Goal: Transaction & Acquisition: Purchase product/service

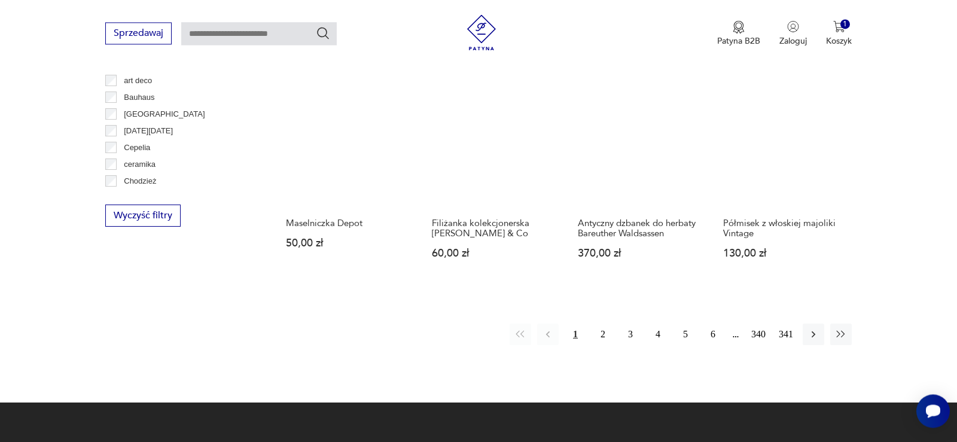
scroll to position [1177, 0]
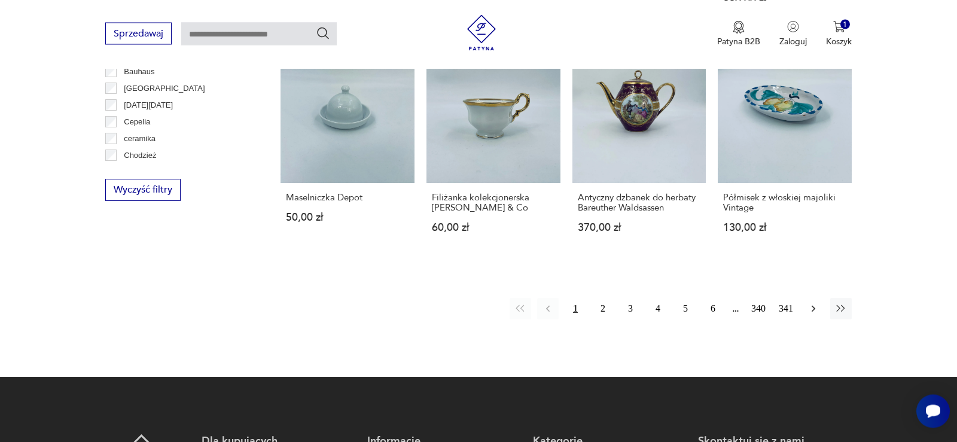
click at [816, 309] on icon "button" at bounding box center [814, 309] width 12 height 12
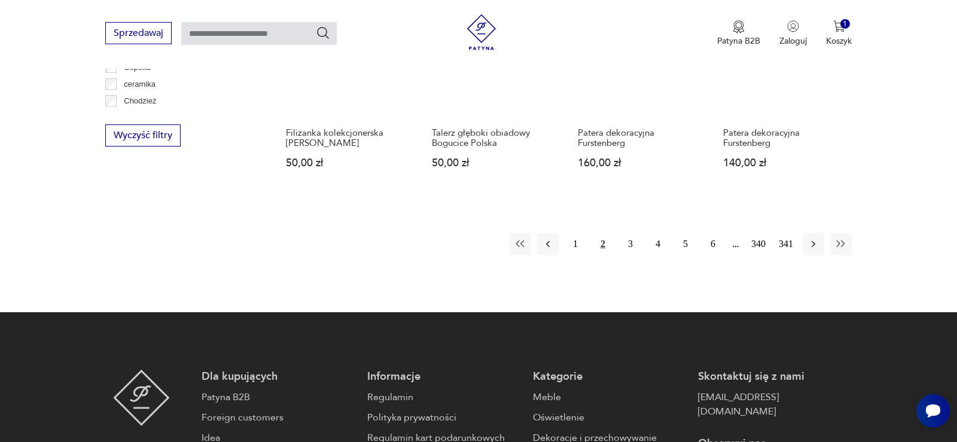
scroll to position [1172, 0]
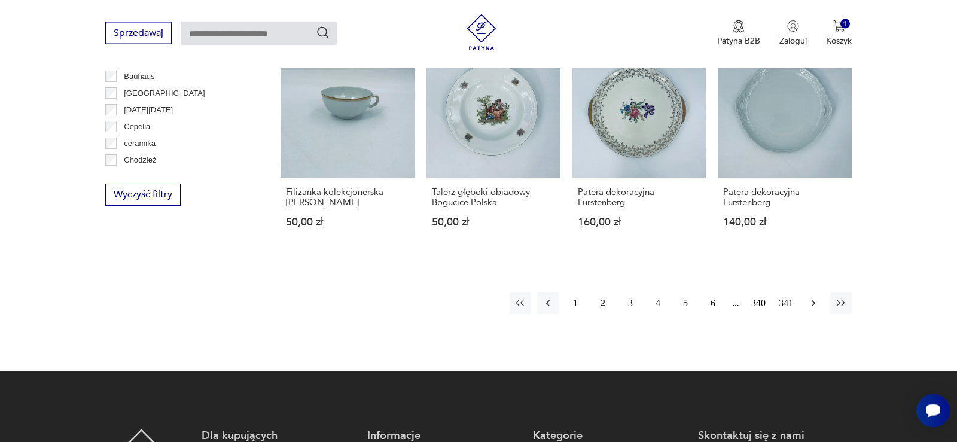
click at [811, 303] on icon "button" at bounding box center [814, 304] width 12 height 12
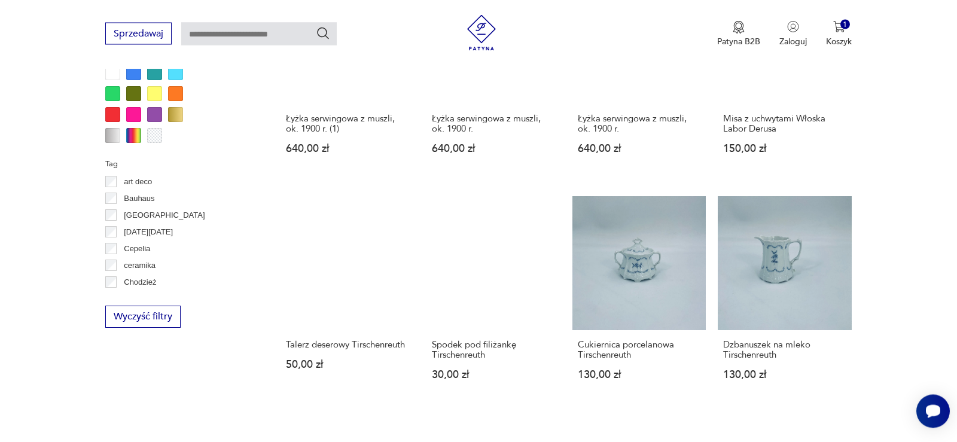
scroll to position [1234, 0]
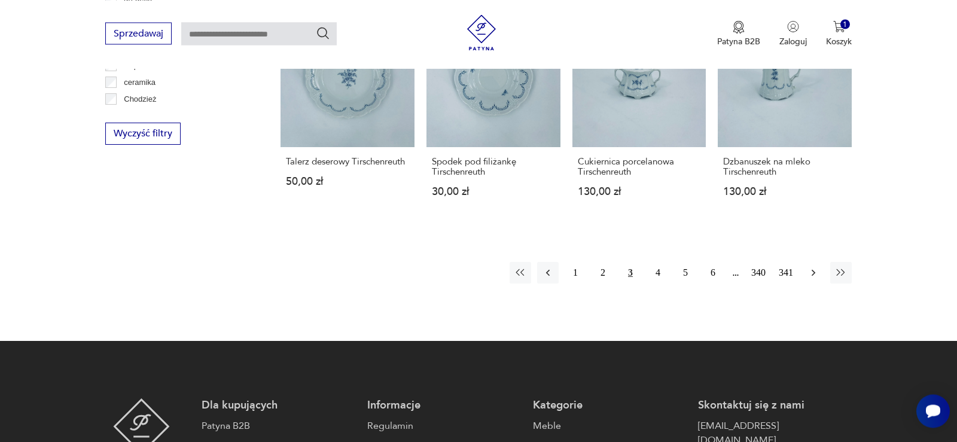
click at [815, 267] on icon "button" at bounding box center [814, 273] width 12 height 12
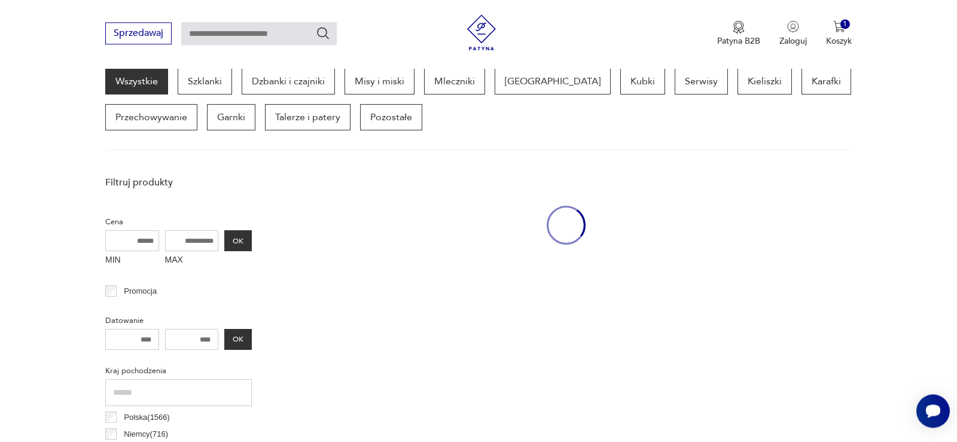
scroll to position [318, 0]
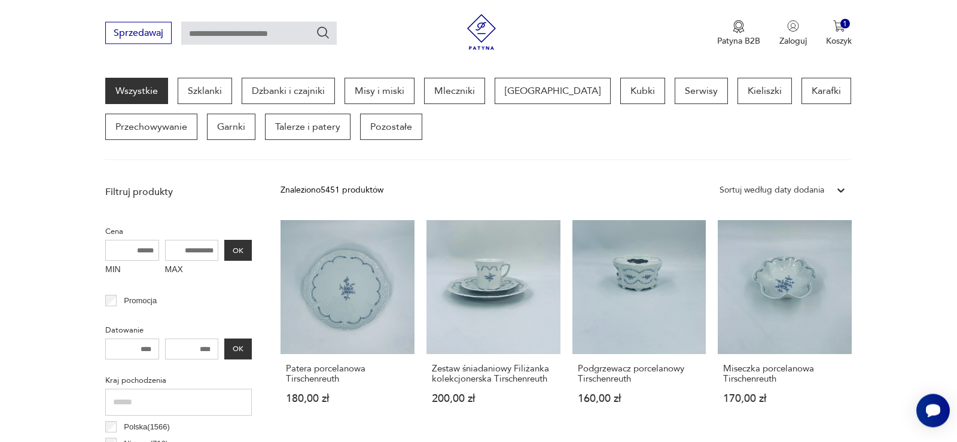
click at [843, 191] on icon at bounding box center [840, 191] width 7 height 4
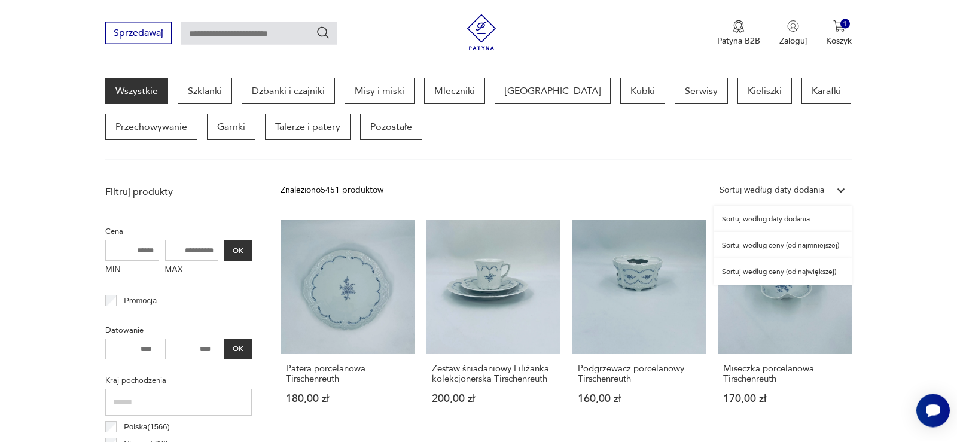
scroll to position [318, 0]
click at [819, 247] on div "Sortuj według ceny (od najmniejszej)" at bounding box center [783, 245] width 138 height 26
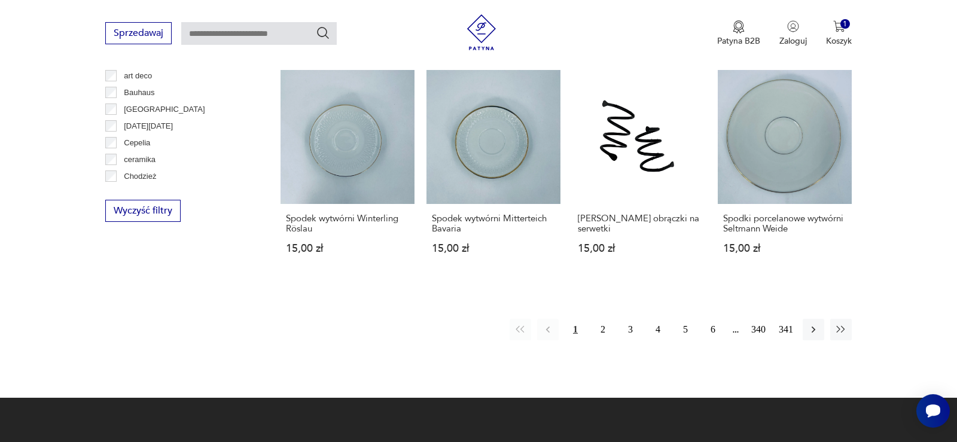
scroll to position [1172, 0]
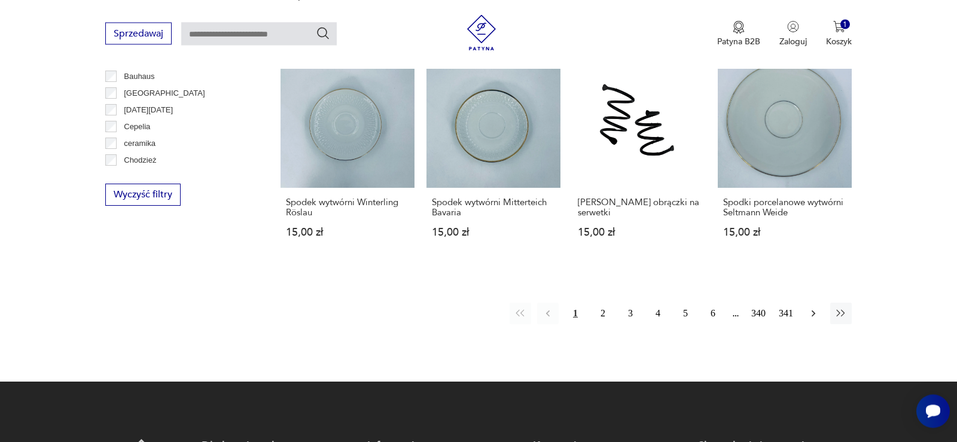
click at [815, 310] on icon "button" at bounding box center [814, 313] width 4 height 7
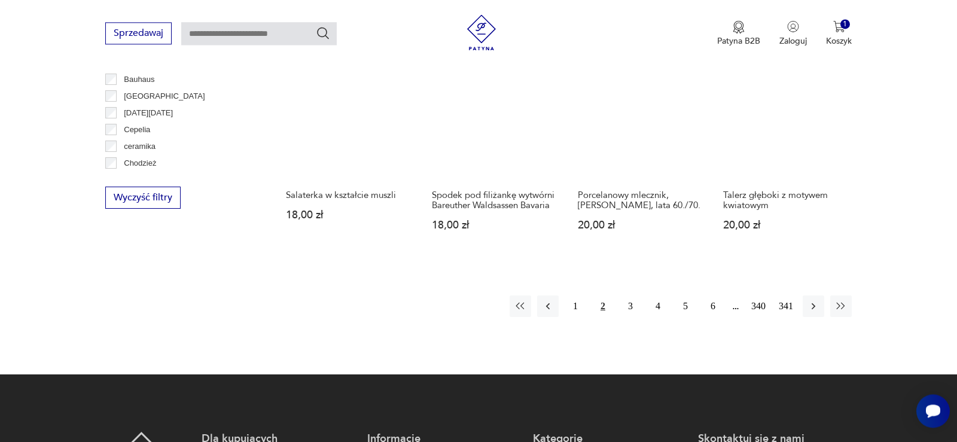
scroll to position [1172, 0]
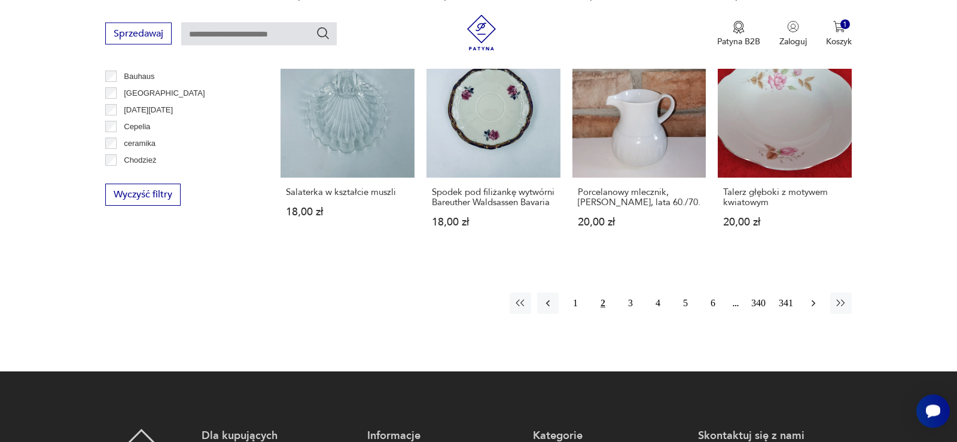
click at [815, 309] on icon "button" at bounding box center [814, 303] width 12 height 12
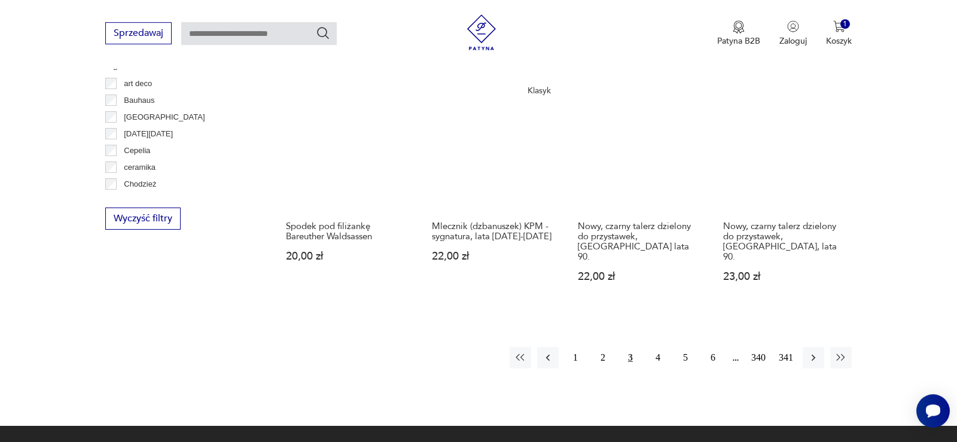
scroll to position [1172, 0]
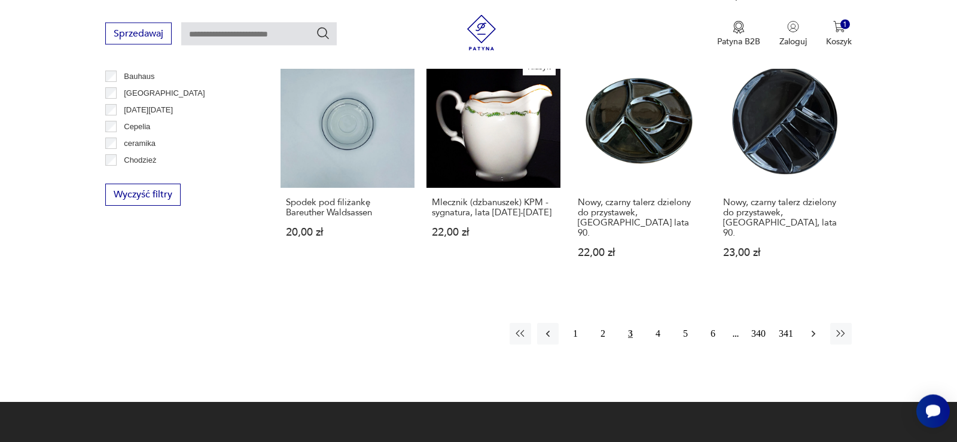
click at [812, 328] on icon "button" at bounding box center [814, 334] width 12 height 12
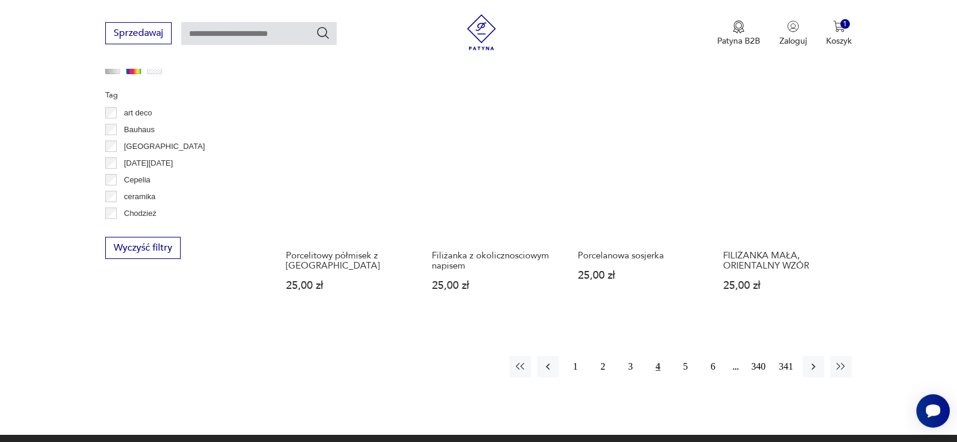
scroll to position [1172, 0]
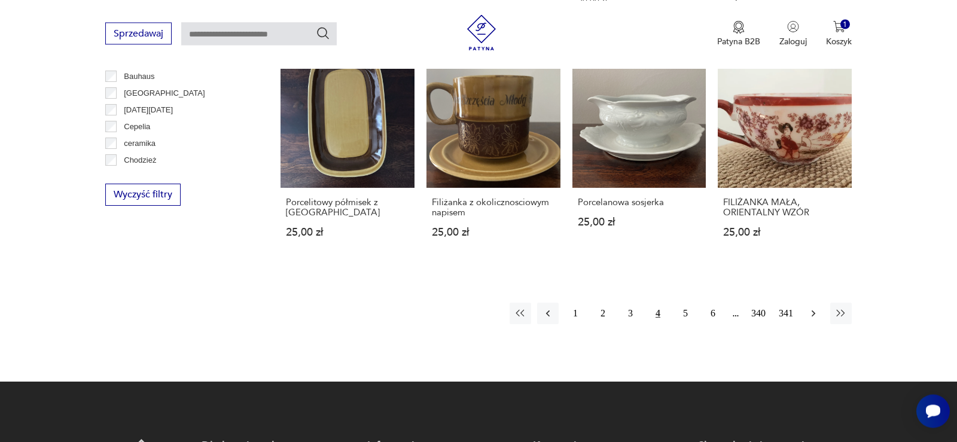
click at [814, 310] on icon "button" at bounding box center [814, 313] width 4 height 7
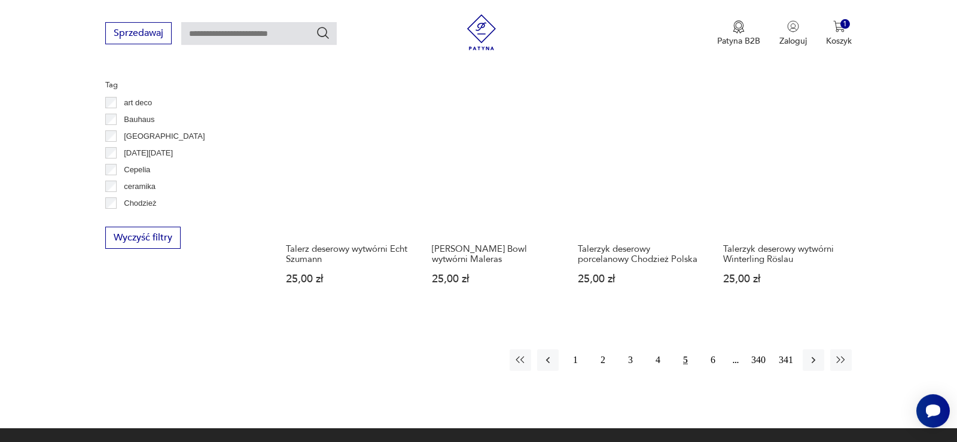
scroll to position [1172, 0]
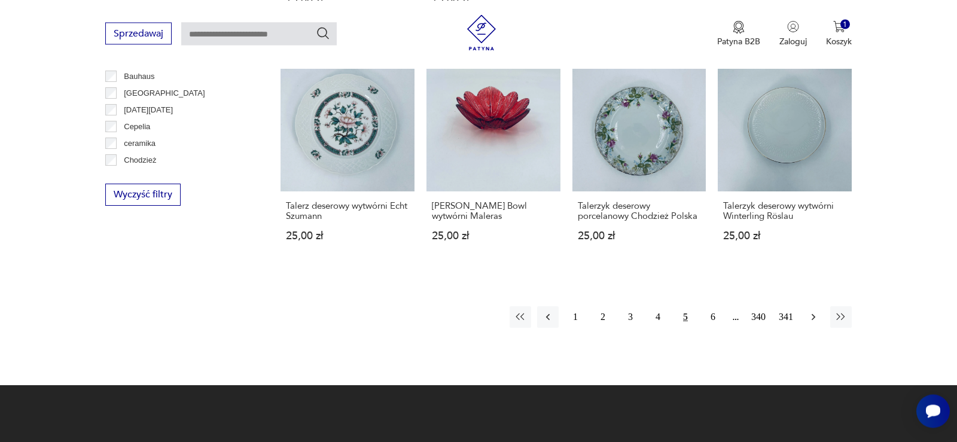
click at [814, 317] on icon "button" at bounding box center [814, 317] width 12 height 12
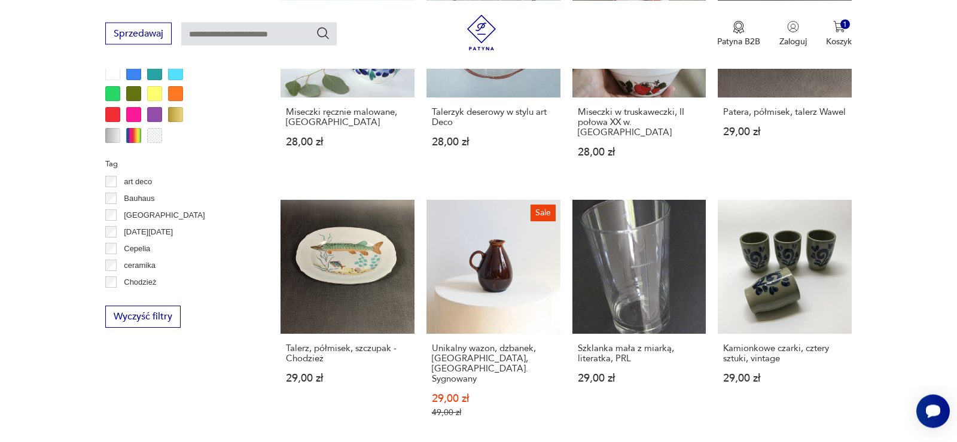
scroll to position [928, 0]
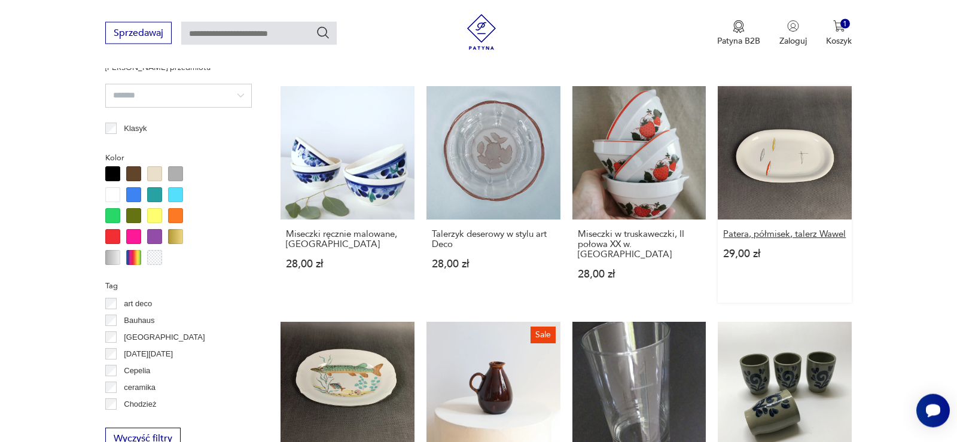
click at [771, 230] on h3 "Patera, półmisek, talerz Wawel" at bounding box center [784, 235] width 123 height 10
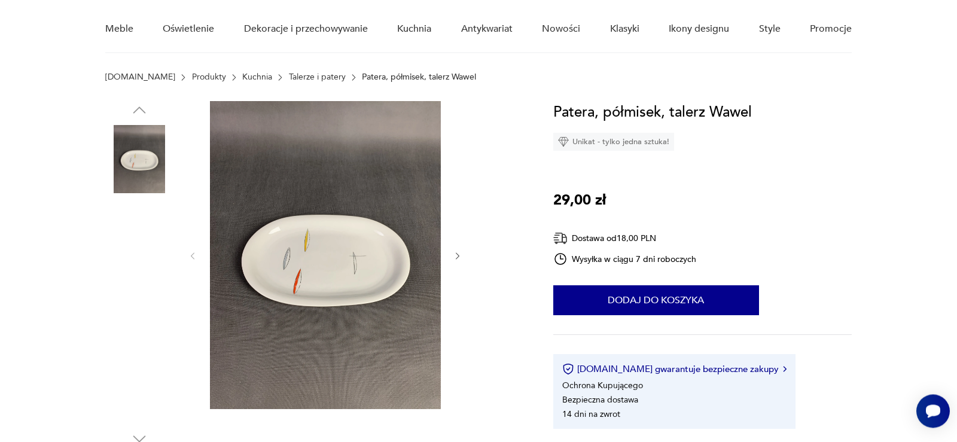
scroll to position [122, 0]
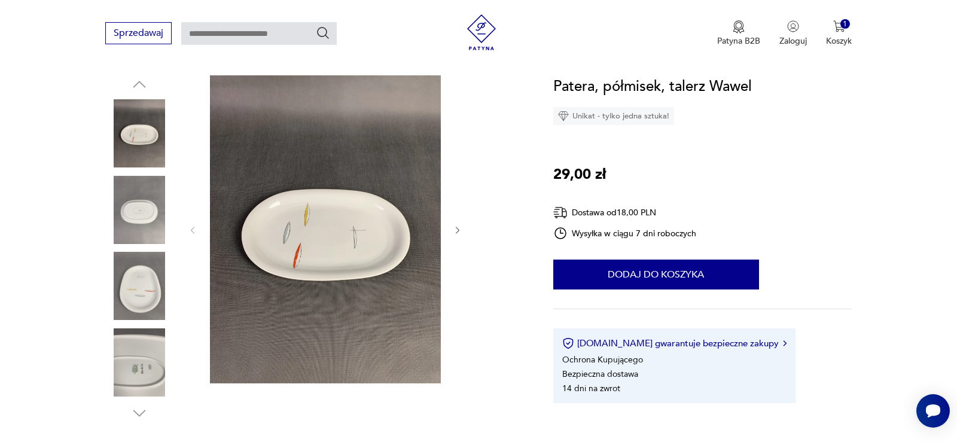
click at [142, 281] on img at bounding box center [139, 286] width 68 height 68
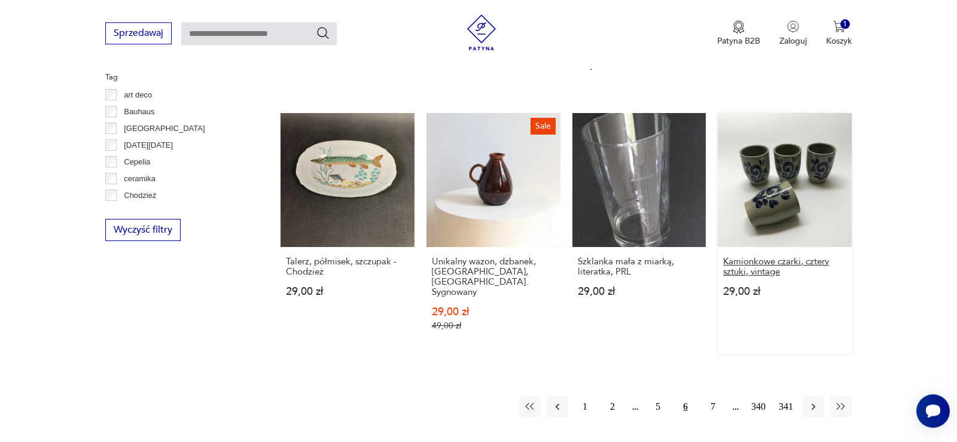
scroll to position [1156, 0]
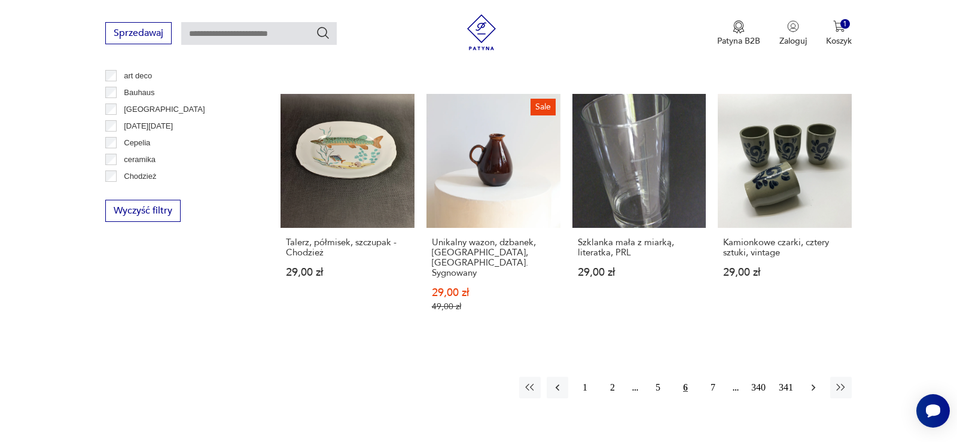
click at [811, 382] on icon "button" at bounding box center [814, 388] width 12 height 12
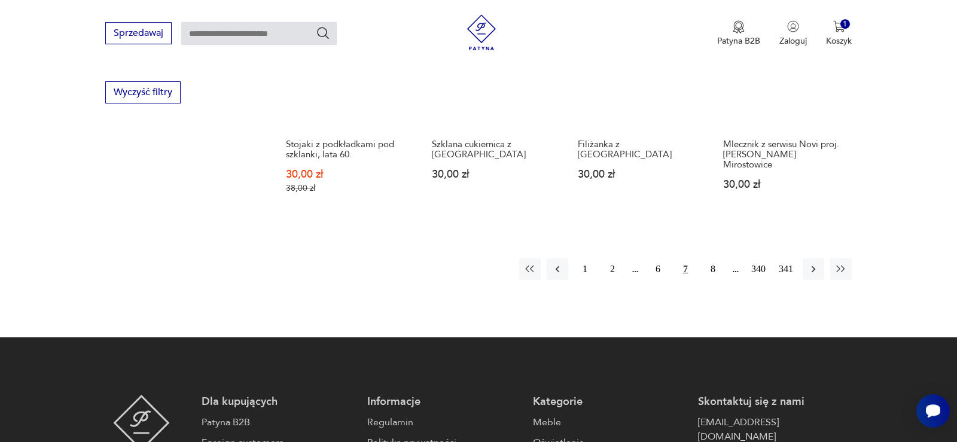
scroll to position [1294, 0]
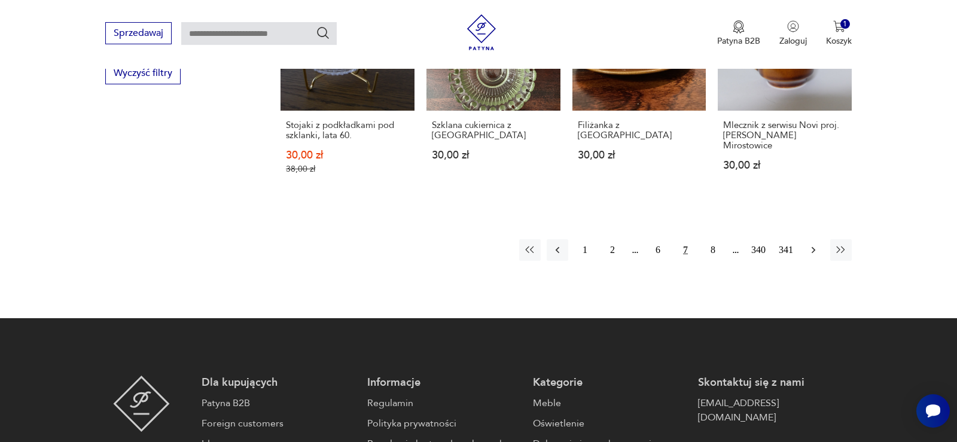
click at [814, 244] on icon "button" at bounding box center [814, 250] width 12 height 12
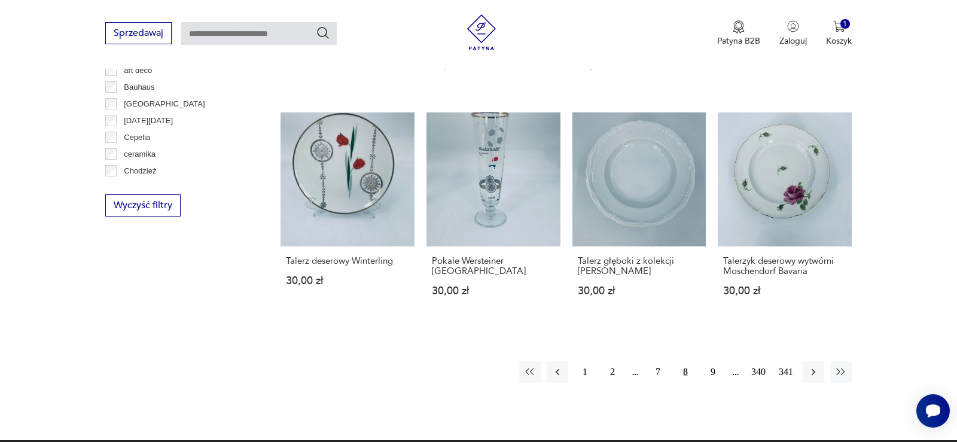
scroll to position [1233, 0]
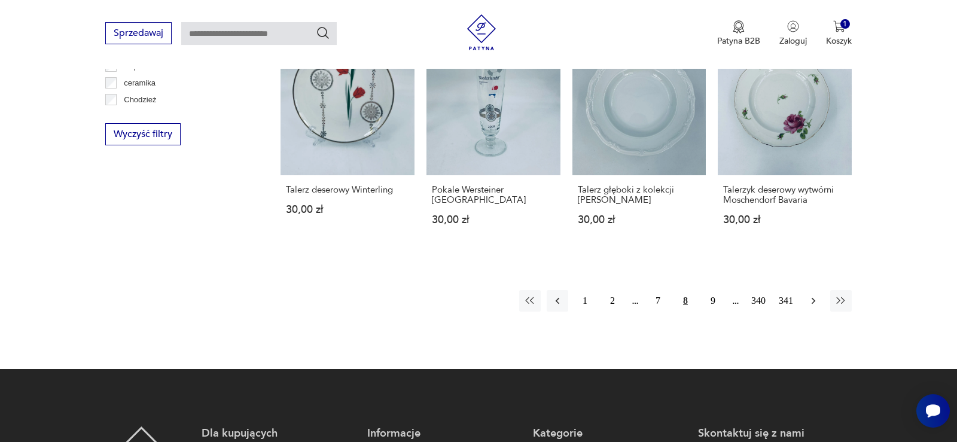
click at [814, 298] on icon "button" at bounding box center [814, 301] width 4 height 7
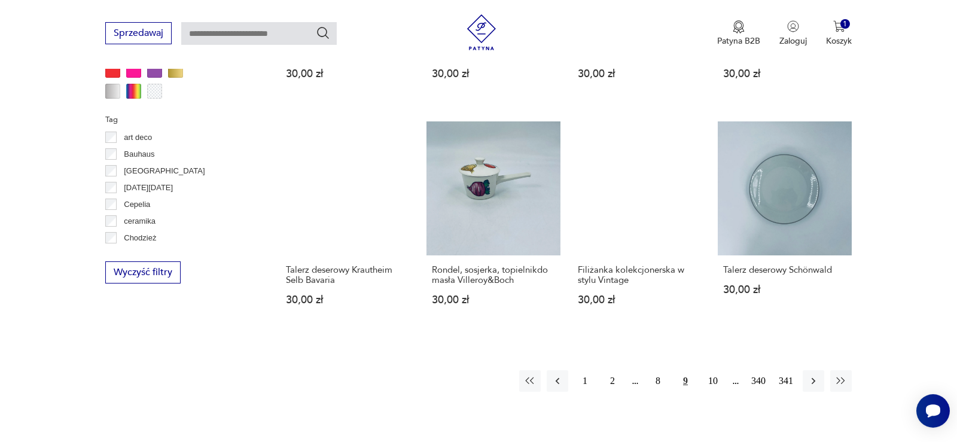
scroll to position [1172, 0]
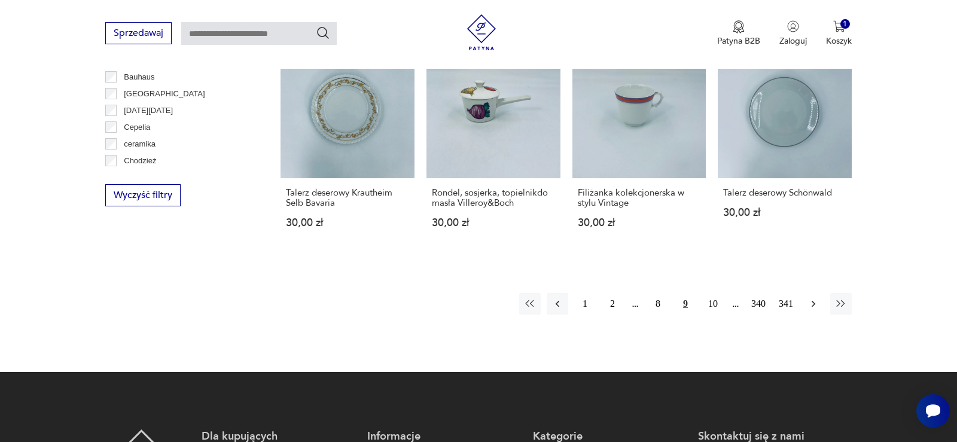
click at [815, 304] on icon "button" at bounding box center [814, 304] width 12 height 12
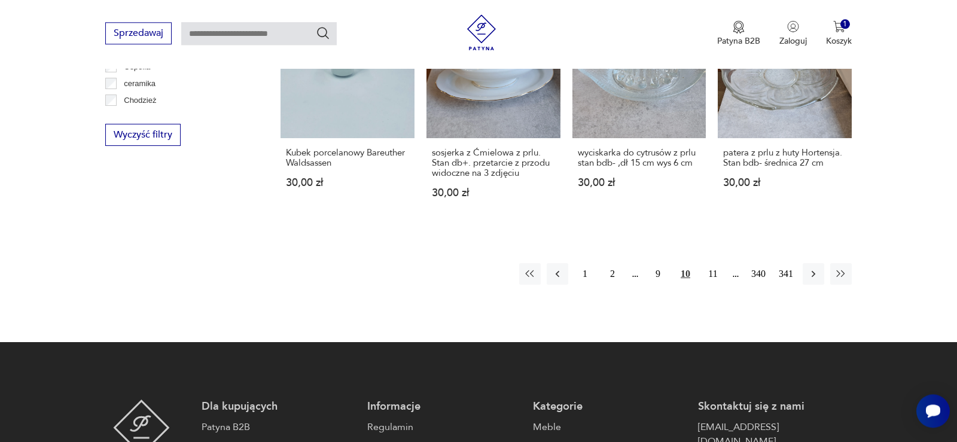
scroll to position [1233, 0]
click at [814, 272] on icon "button" at bounding box center [814, 273] width 4 height 7
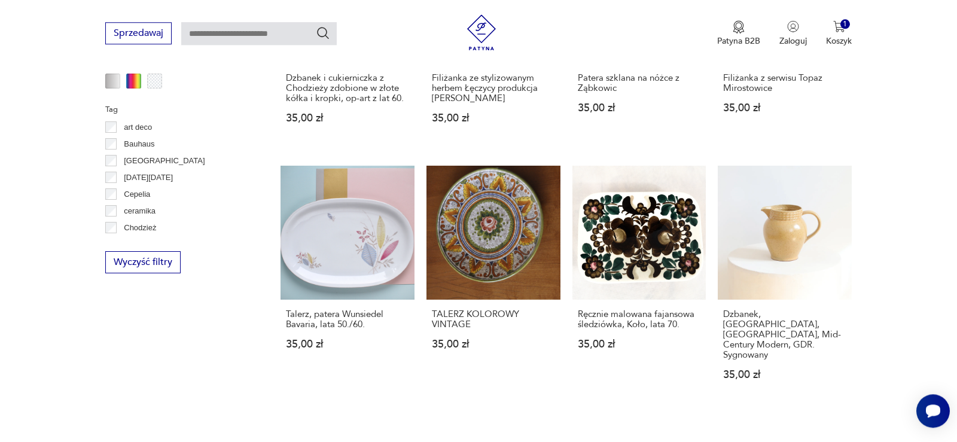
scroll to position [1172, 0]
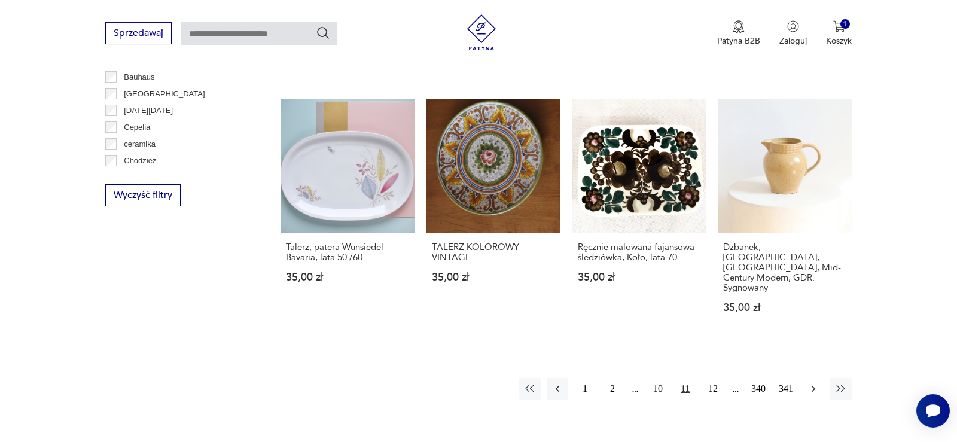
click at [812, 383] on icon "button" at bounding box center [814, 389] width 12 height 12
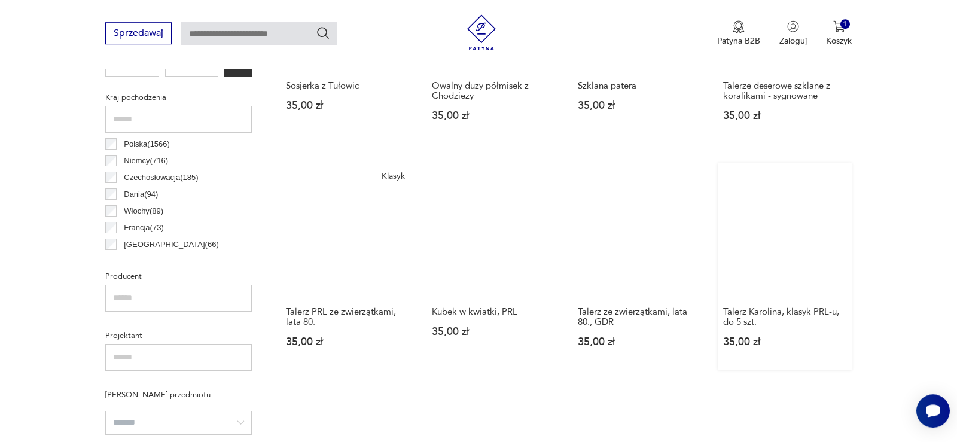
scroll to position [623, 0]
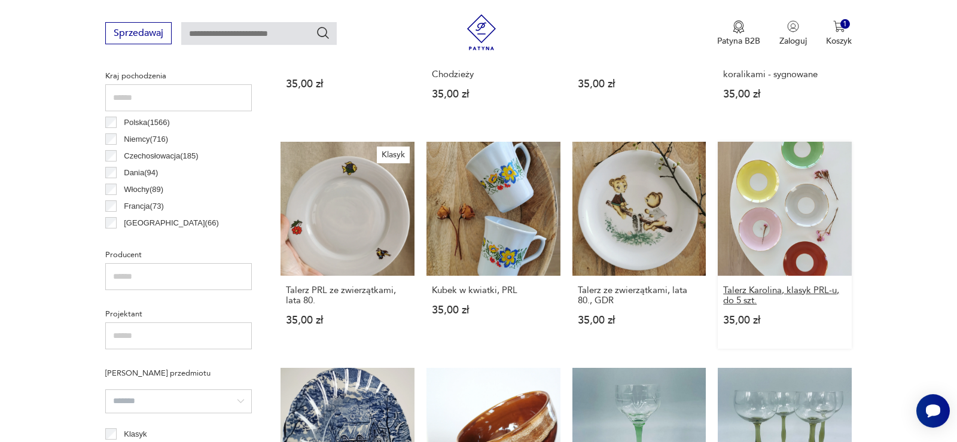
click at [776, 297] on h3 "Talerz Karolina, klasyk PRL-u, do 5 szt." at bounding box center [784, 295] width 123 height 20
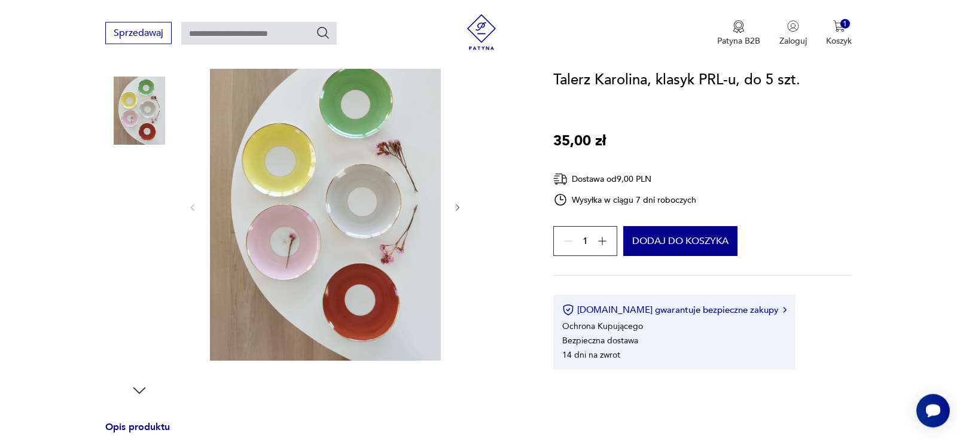
scroll to position [122, 0]
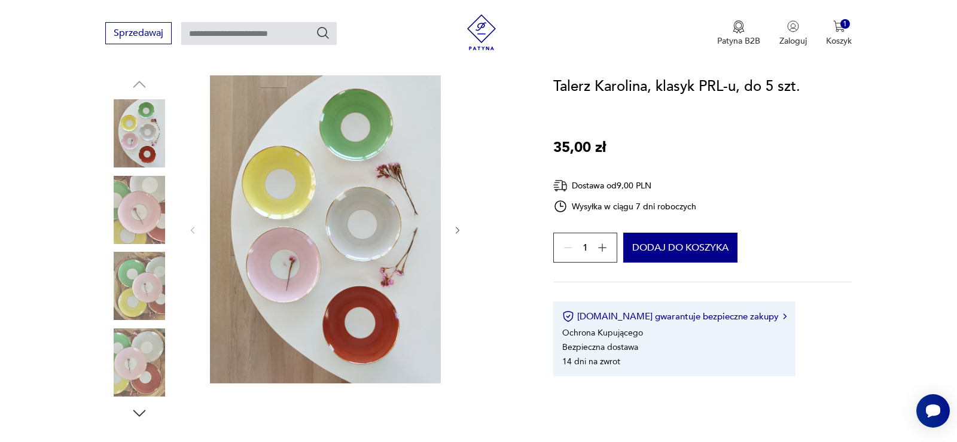
click at [356, 130] on img at bounding box center [325, 229] width 231 height 308
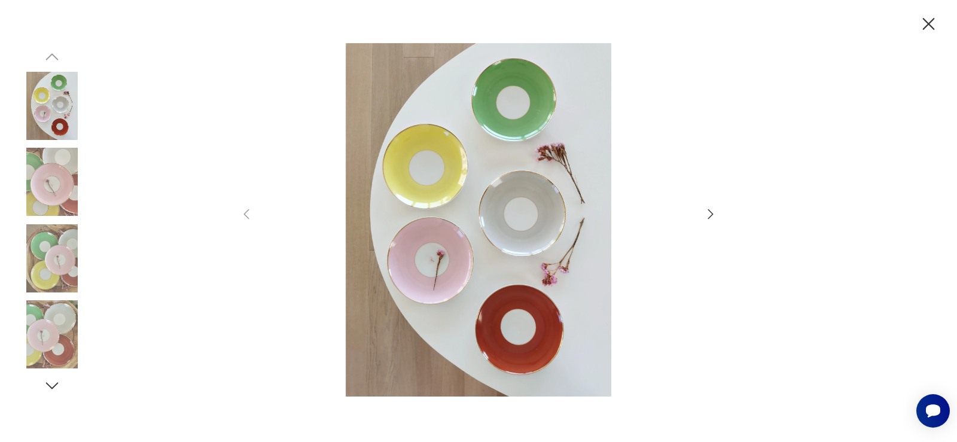
click at [71, 195] on img at bounding box center [52, 182] width 68 height 68
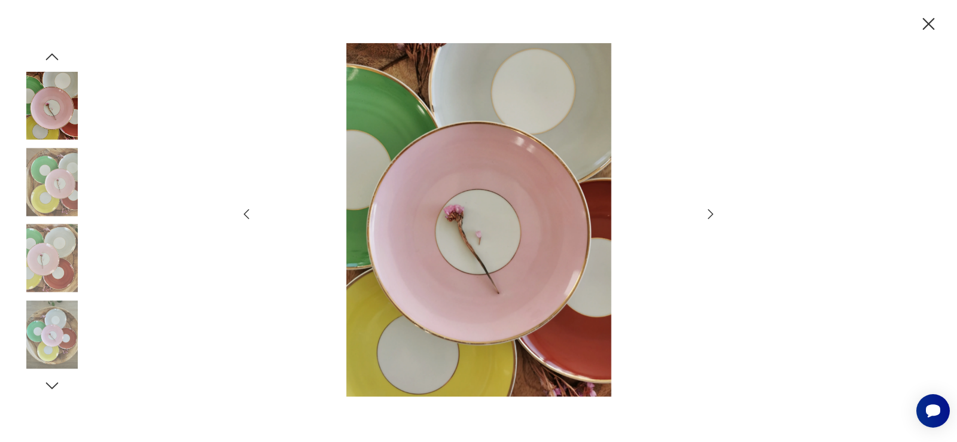
click at [60, 255] on img at bounding box center [52, 258] width 68 height 68
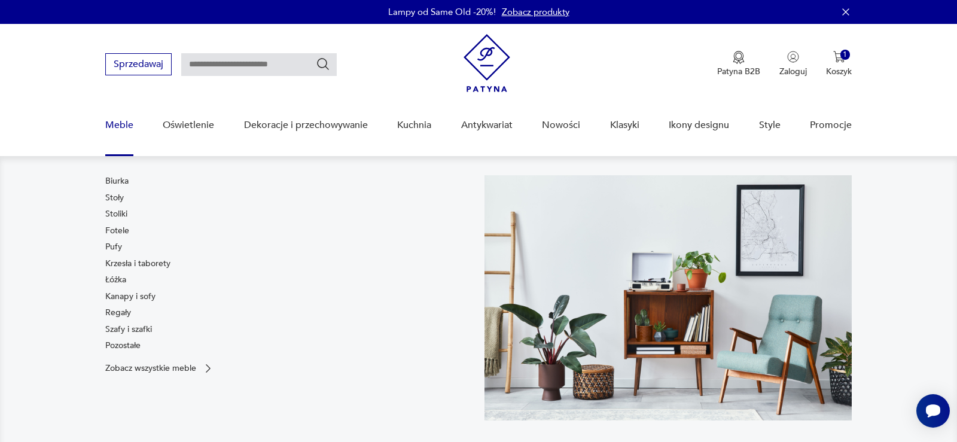
click at [114, 127] on link "Meble" at bounding box center [119, 125] width 28 height 46
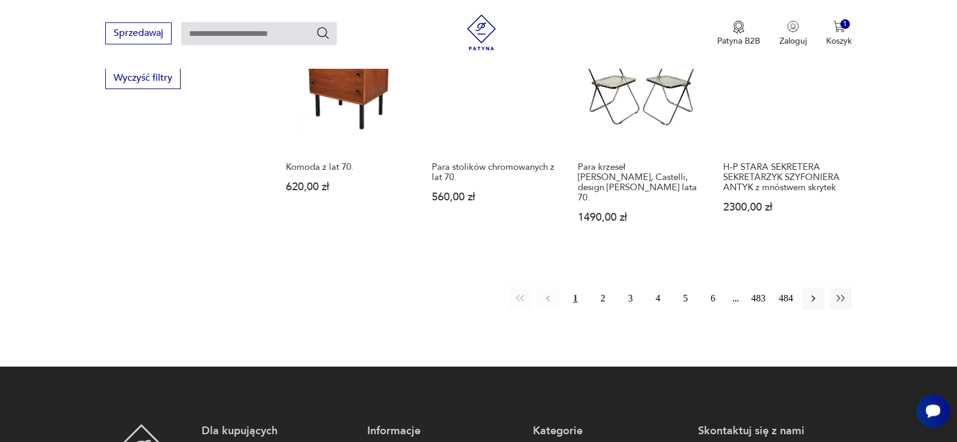
scroll to position [1299, 0]
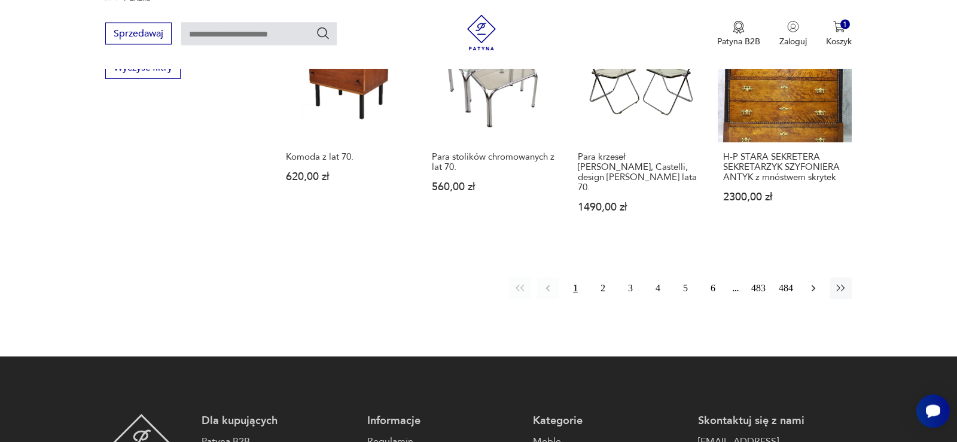
click at [813, 282] on icon "button" at bounding box center [814, 288] width 12 height 12
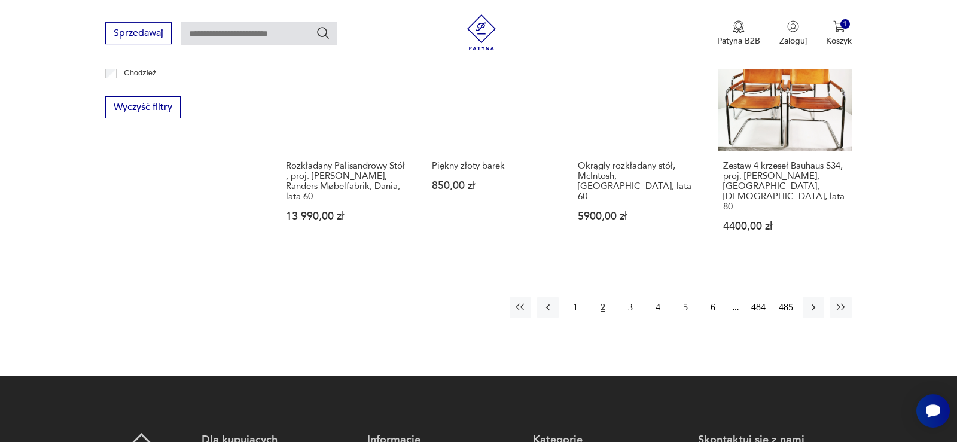
scroll to position [1295, 0]
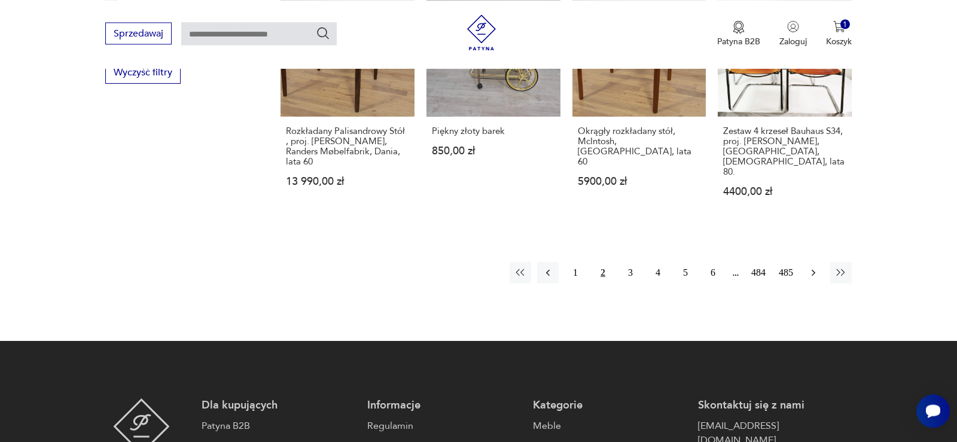
click at [813, 267] on icon "button" at bounding box center [814, 273] width 12 height 12
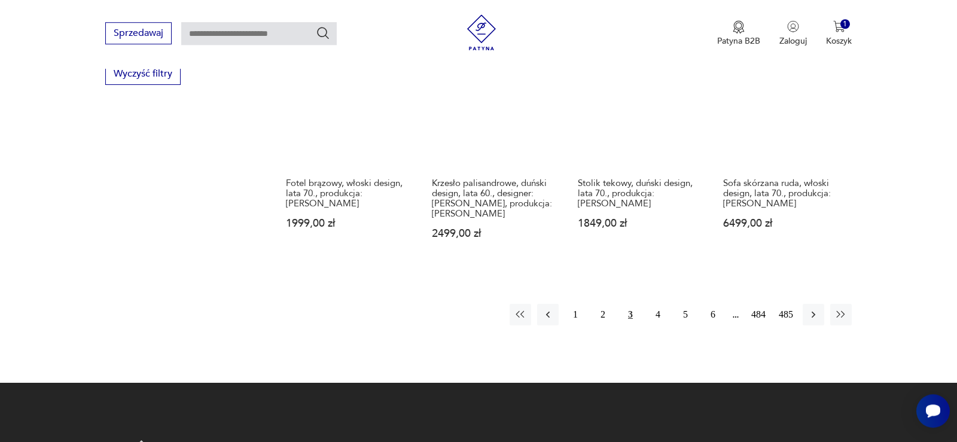
scroll to position [1295, 0]
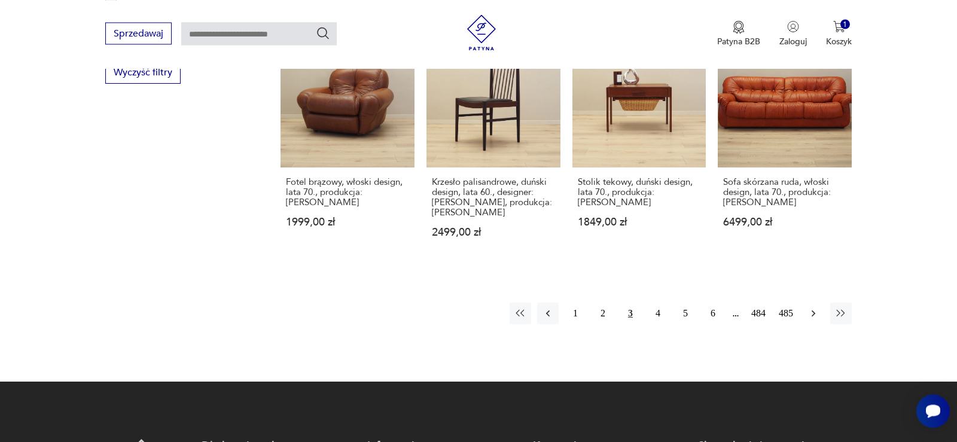
click at [814, 307] on icon "button" at bounding box center [814, 313] width 12 height 12
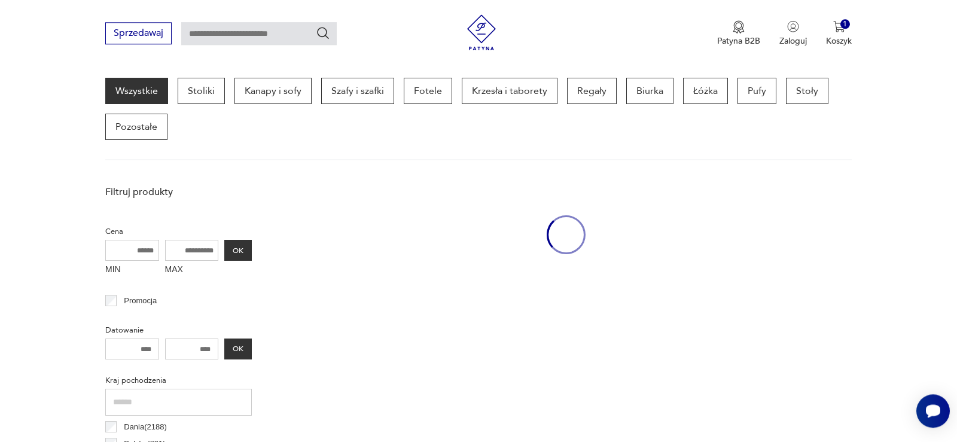
scroll to position [318, 0]
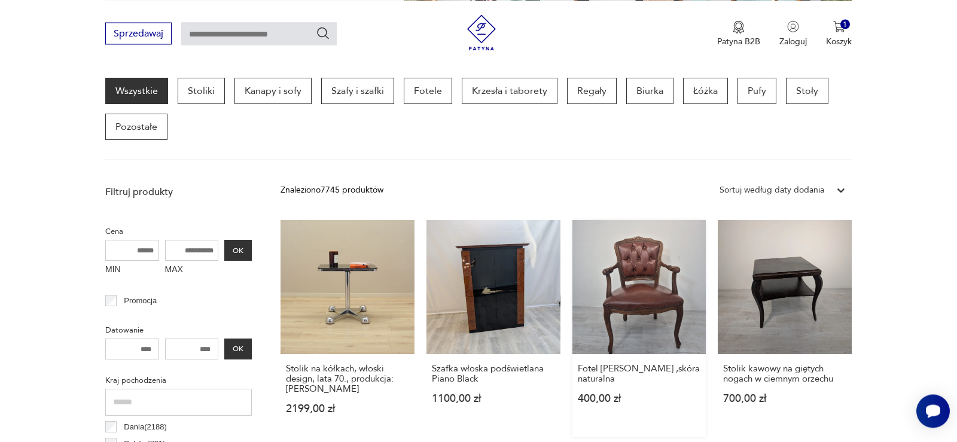
click at [666, 308] on link "Fotel [PERSON_NAME] ,skóra naturalna 400,00 zł" at bounding box center [639, 328] width 134 height 217
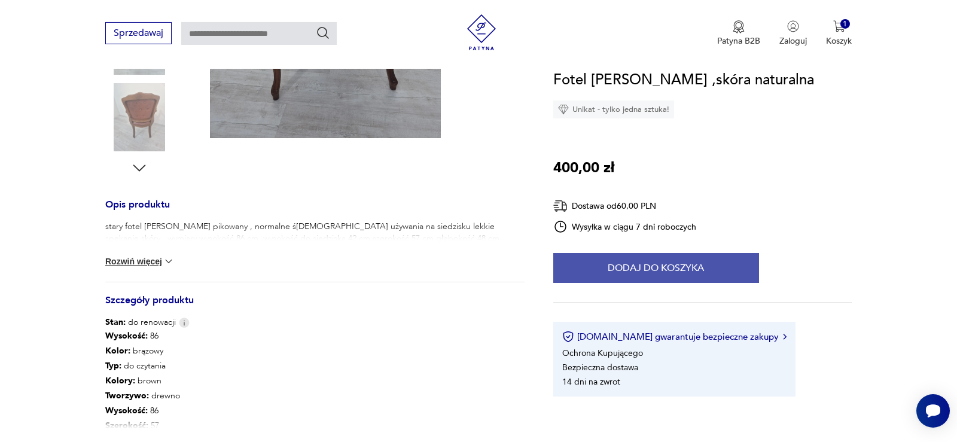
scroll to position [427, 0]
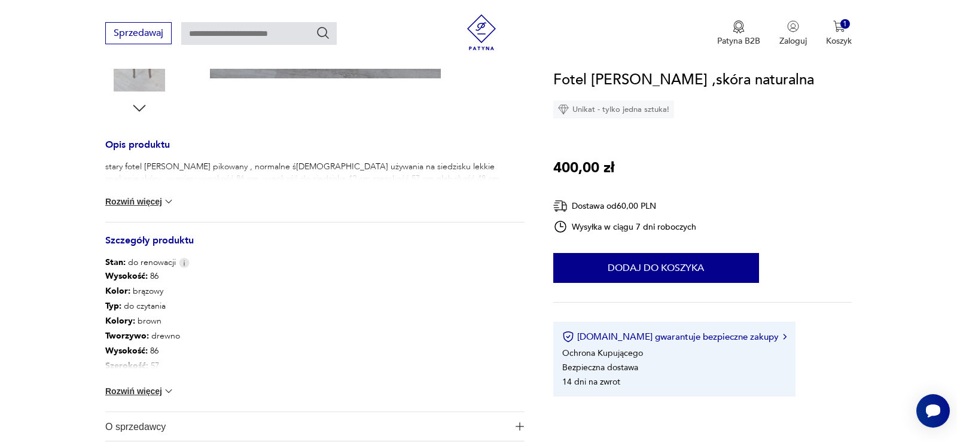
click at [171, 199] on img at bounding box center [169, 202] width 12 height 12
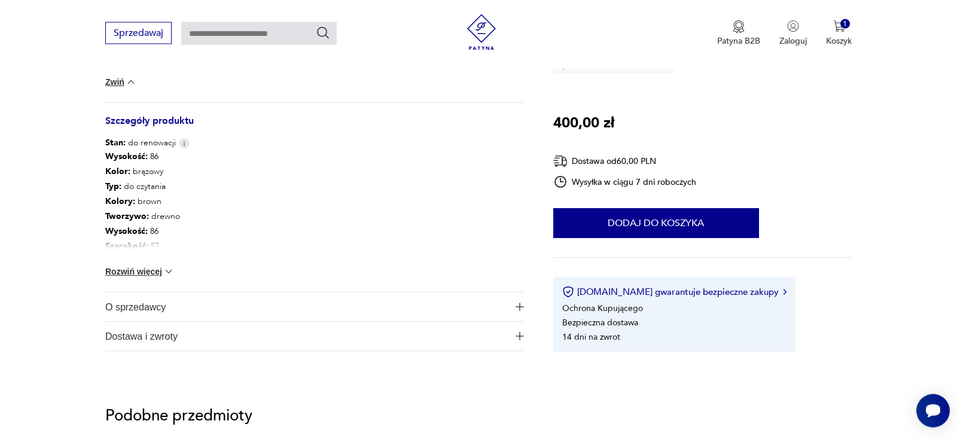
scroll to position [549, 0]
click at [173, 269] on img at bounding box center [169, 270] width 12 height 12
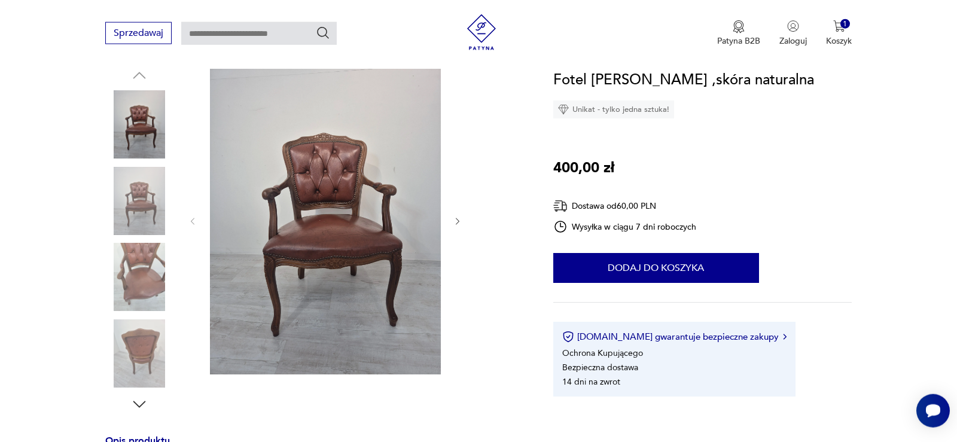
scroll to position [122, 0]
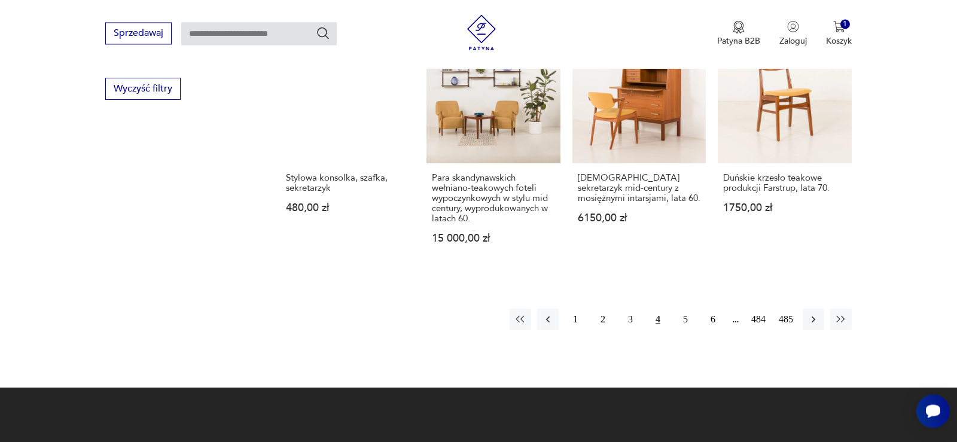
scroll to position [1281, 0]
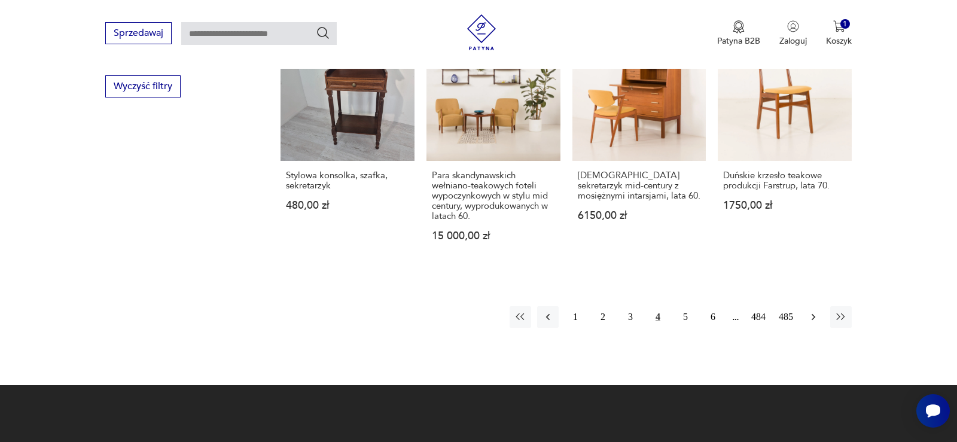
click at [813, 315] on icon "button" at bounding box center [814, 317] width 4 height 7
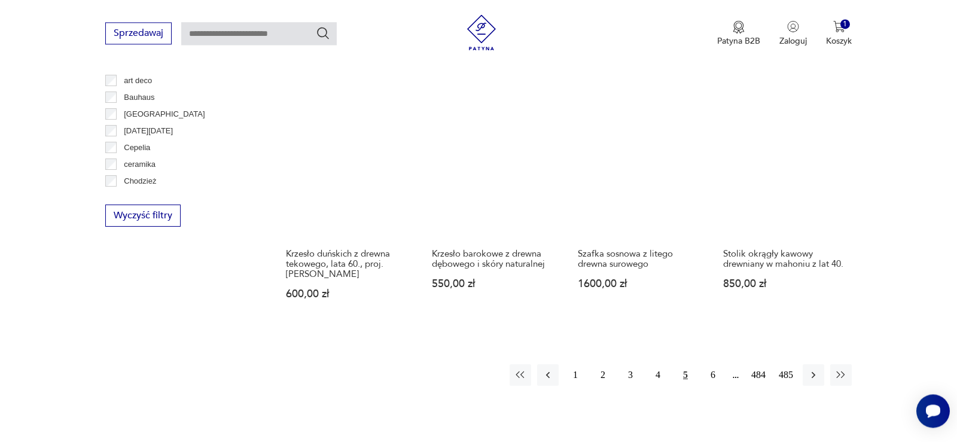
scroll to position [1172, 0]
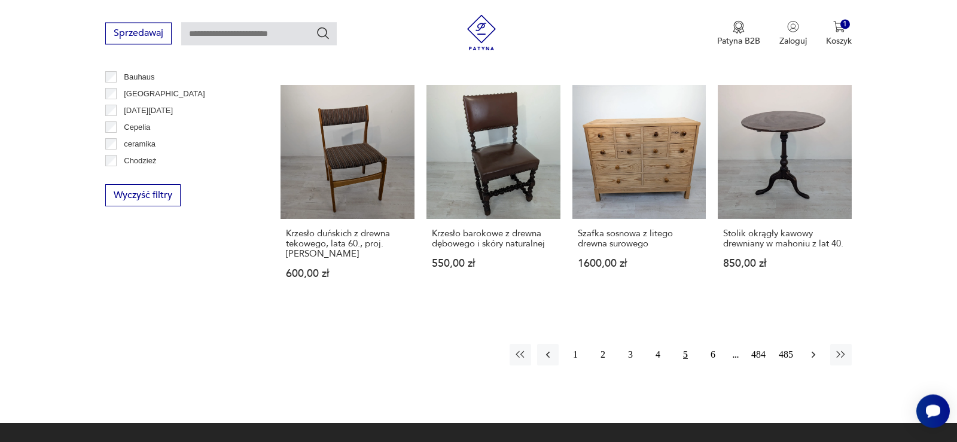
click at [815, 352] on icon "button" at bounding box center [814, 355] width 4 height 7
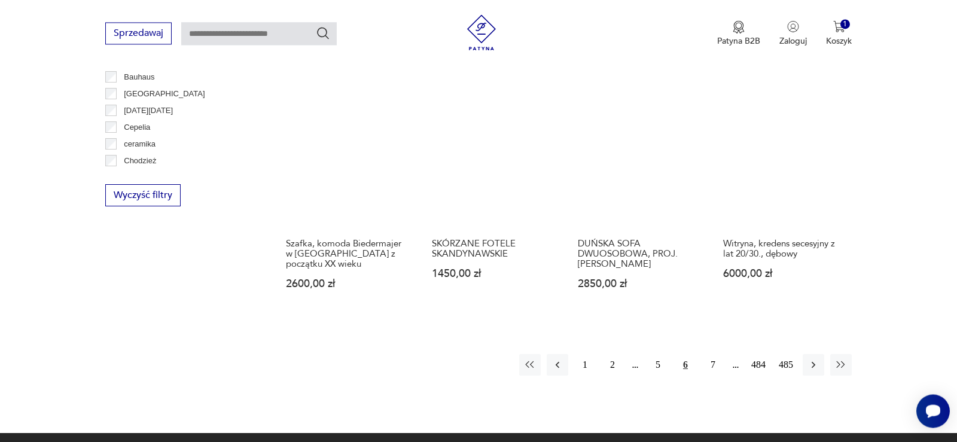
scroll to position [1233, 0]
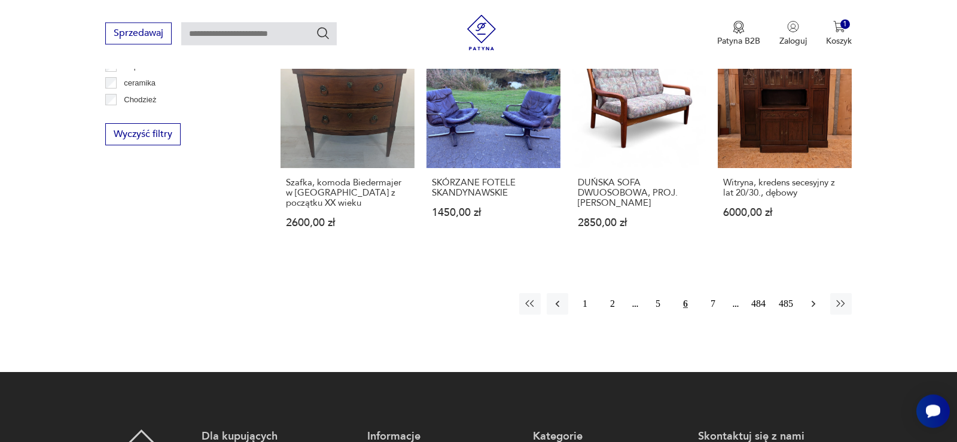
click at [813, 298] on icon "button" at bounding box center [814, 304] width 12 height 12
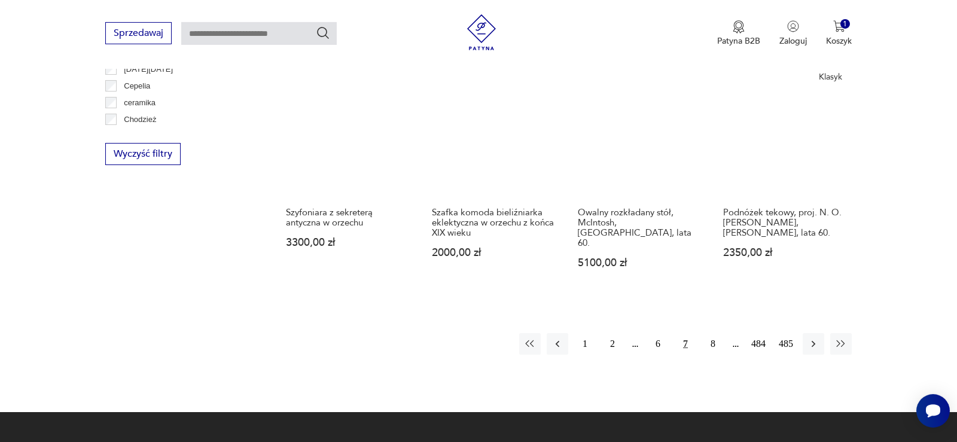
scroll to position [1233, 0]
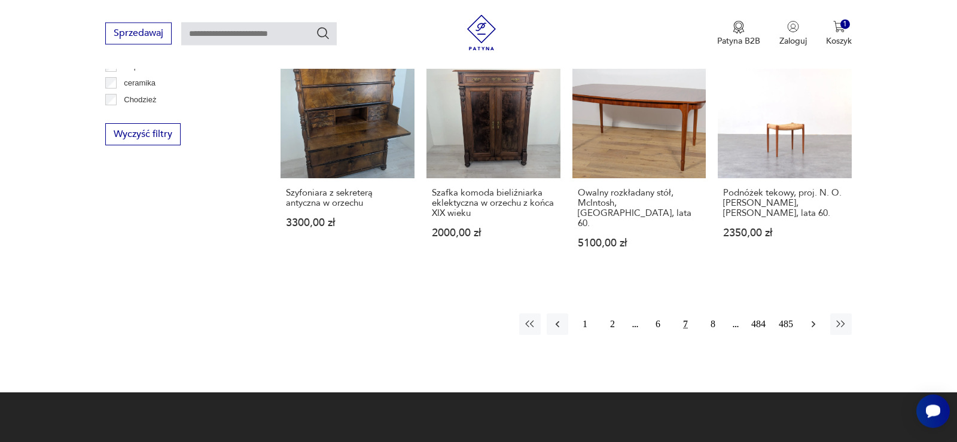
click at [812, 318] on icon "button" at bounding box center [814, 324] width 12 height 12
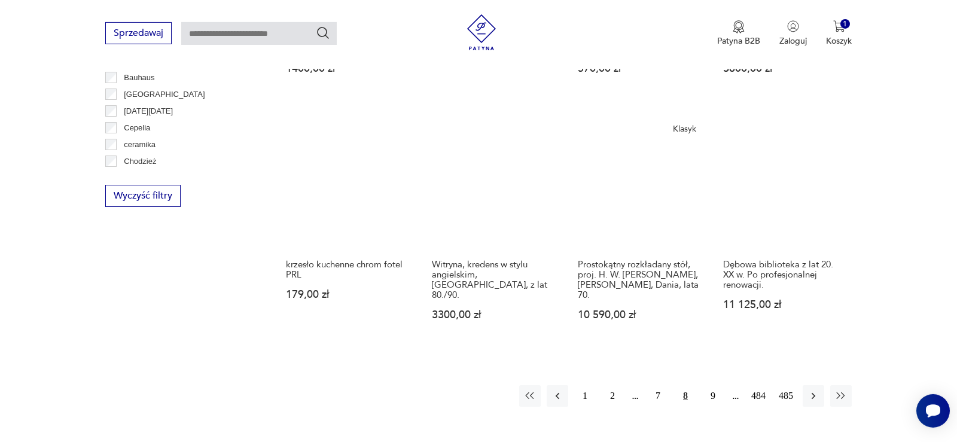
scroll to position [1233, 0]
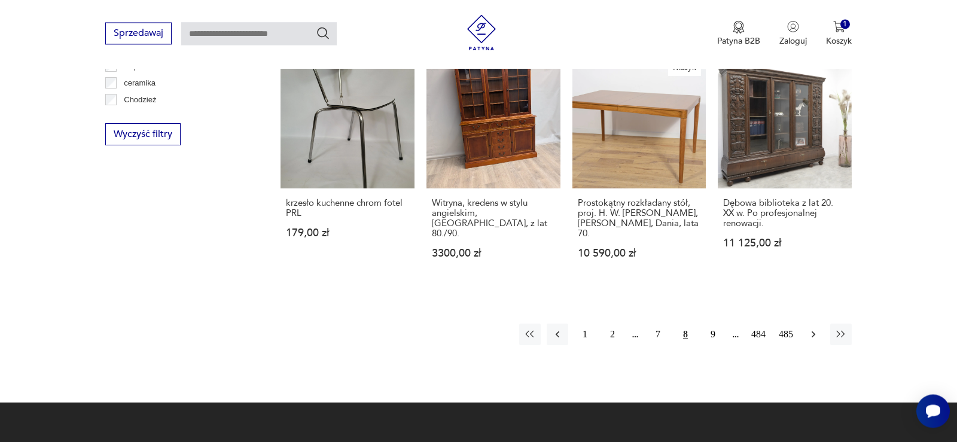
click at [814, 331] on icon "button" at bounding box center [814, 334] width 4 height 7
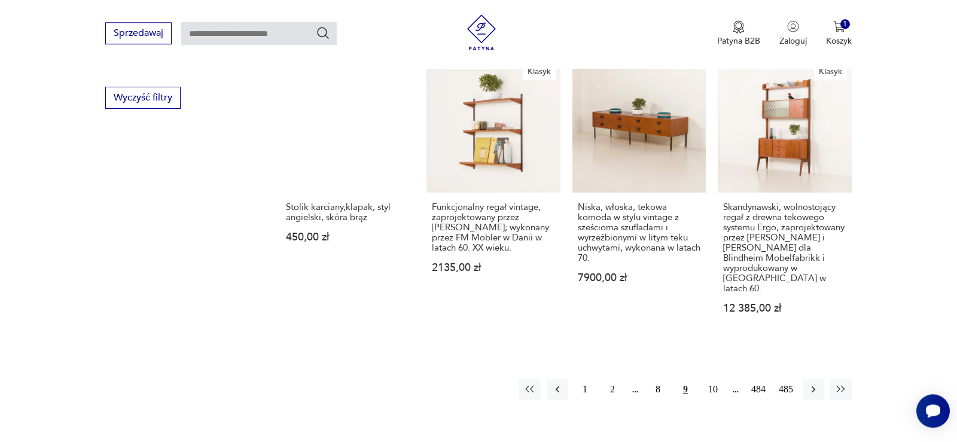
scroll to position [1294, 0]
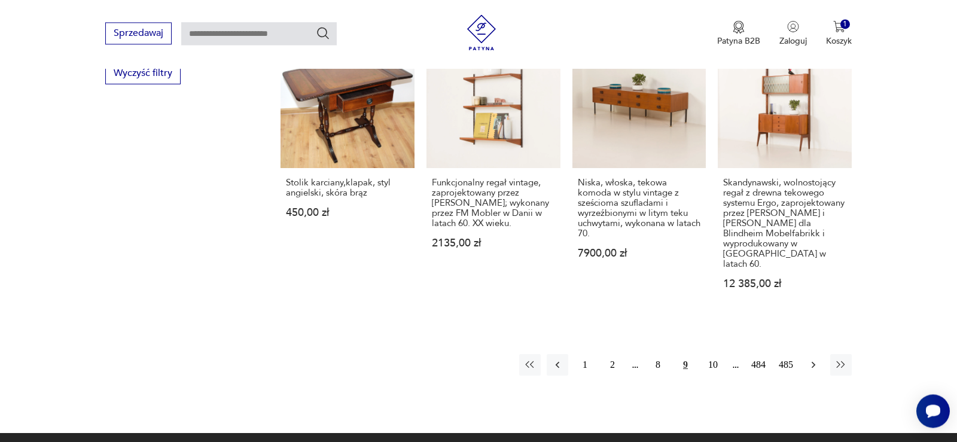
click at [815, 362] on icon "button" at bounding box center [814, 365] width 4 height 7
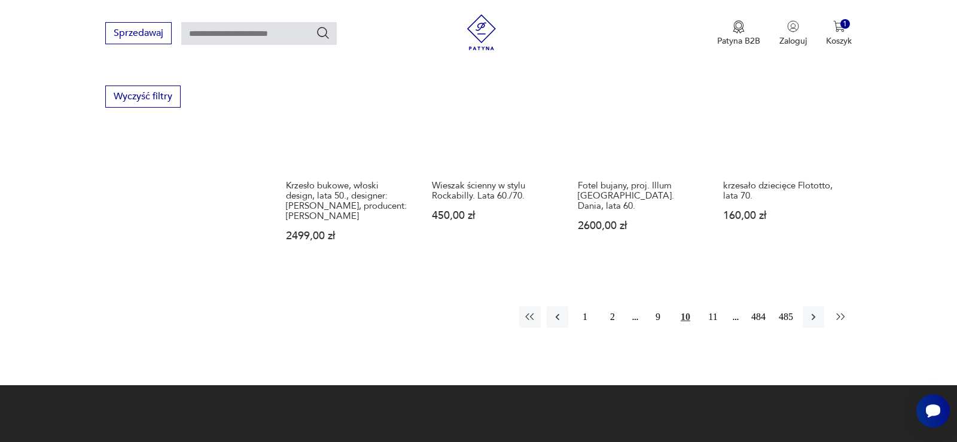
scroll to position [1294, 0]
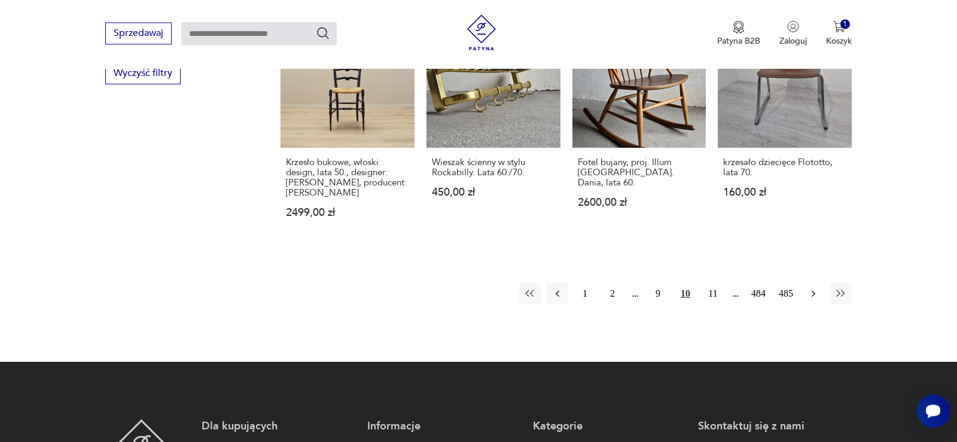
click at [813, 288] on icon "button" at bounding box center [814, 294] width 12 height 12
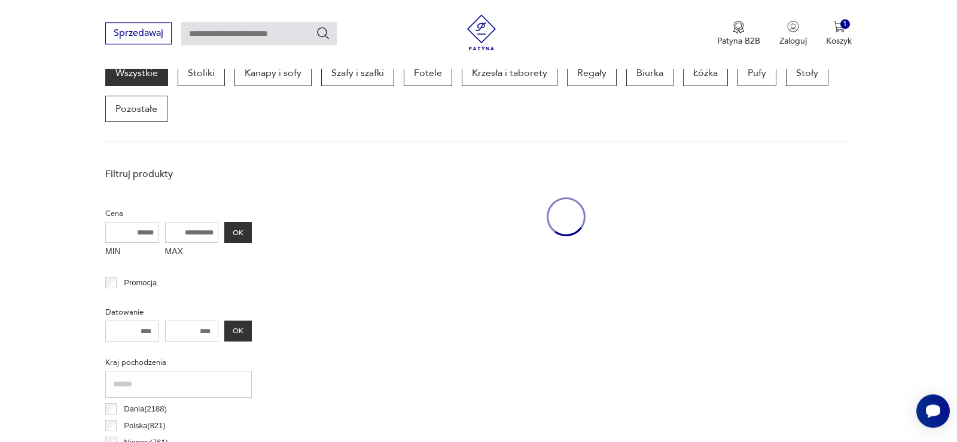
scroll to position [318, 0]
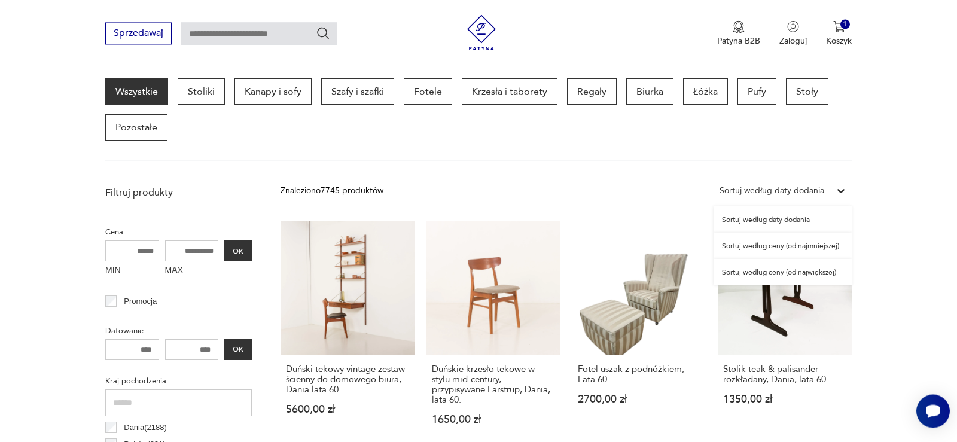
click at [839, 189] on icon at bounding box center [840, 191] width 7 height 4
click at [815, 246] on div "Sortuj według ceny (od najmniejszej)" at bounding box center [783, 246] width 138 height 26
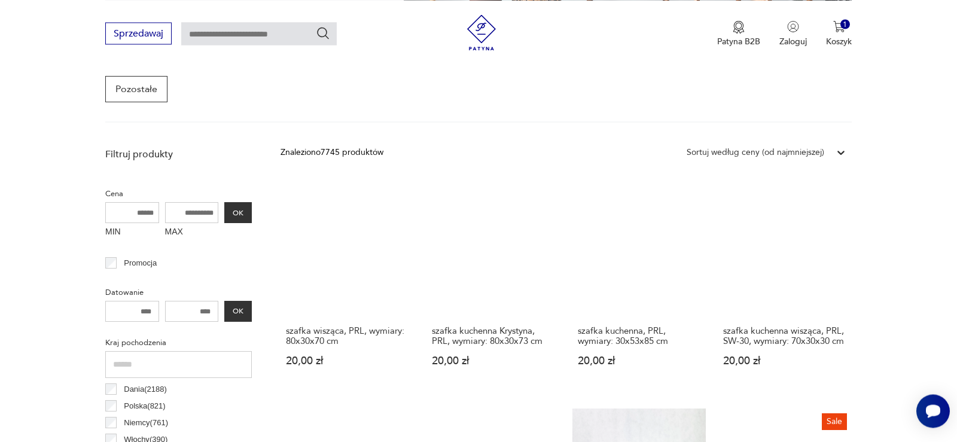
scroll to position [379, 0]
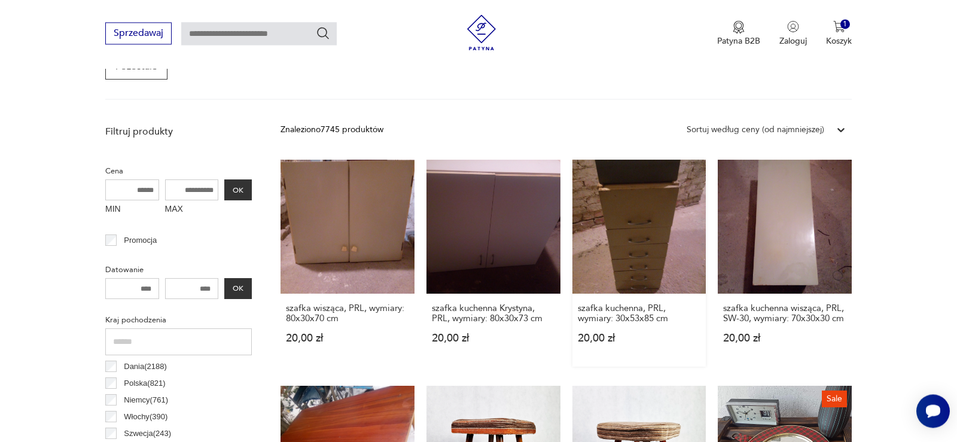
click at [647, 279] on link "szafka kuchenna, PRL, wymiary: 30x53x85 cm 20,00 zł" at bounding box center [639, 263] width 134 height 207
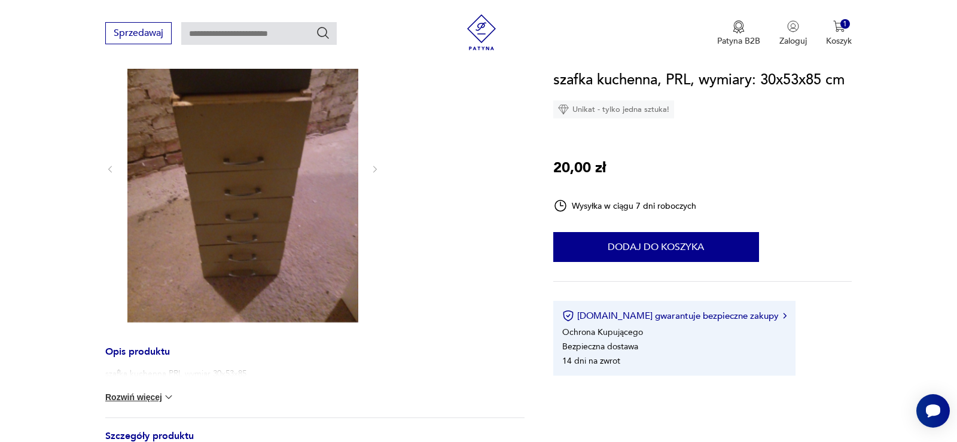
scroll to position [122, 0]
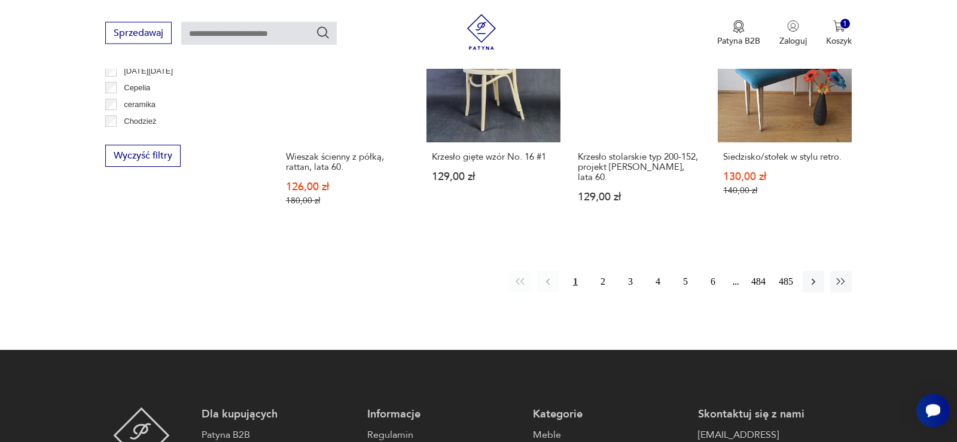
scroll to position [1218, 0]
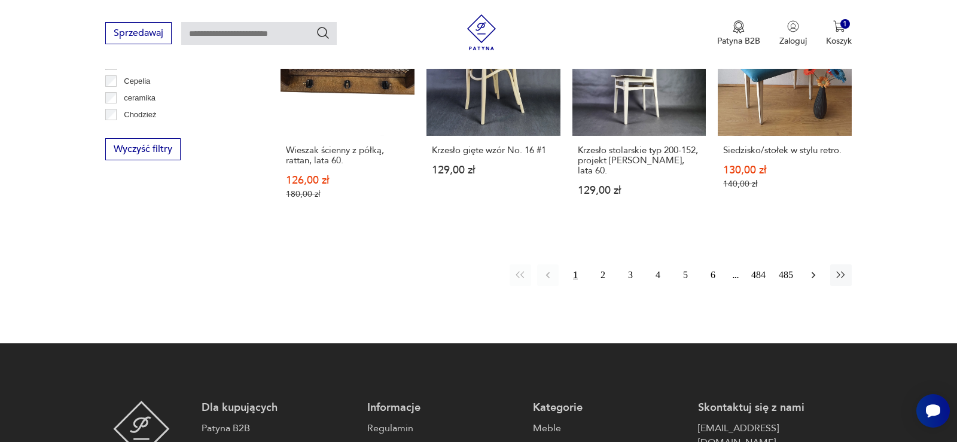
click at [815, 275] on icon "button" at bounding box center [814, 275] width 4 height 7
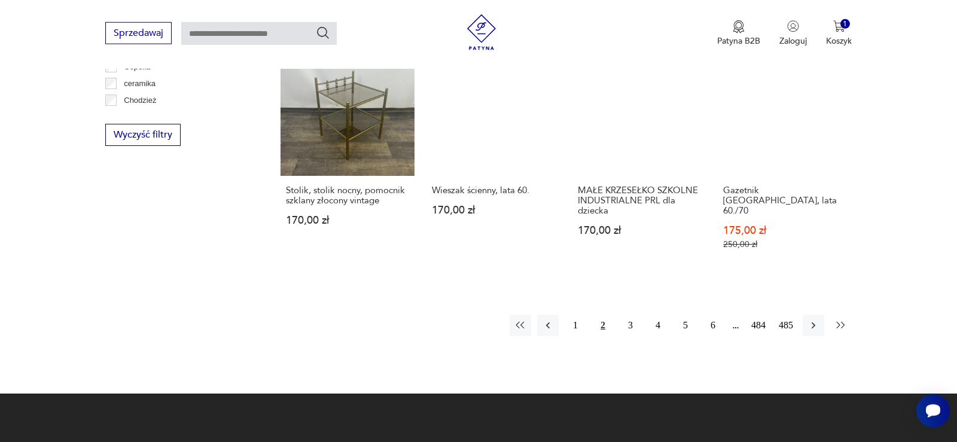
scroll to position [1233, 0]
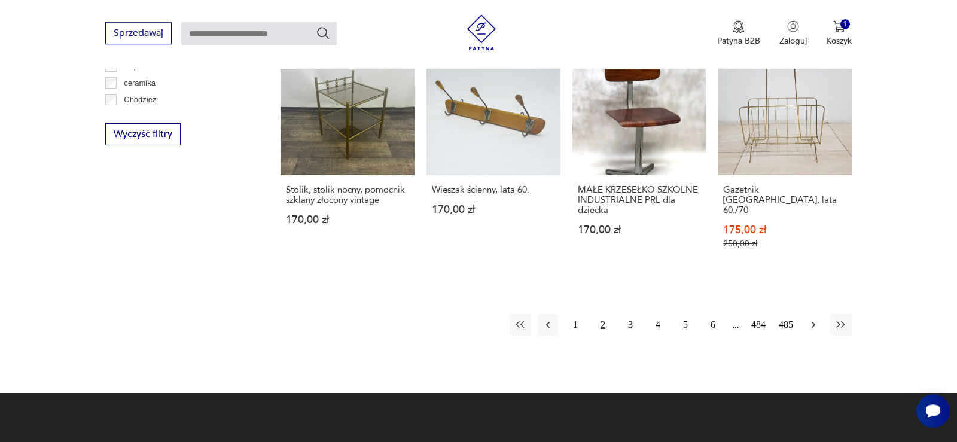
click at [815, 319] on icon "button" at bounding box center [814, 325] width 12 height 12
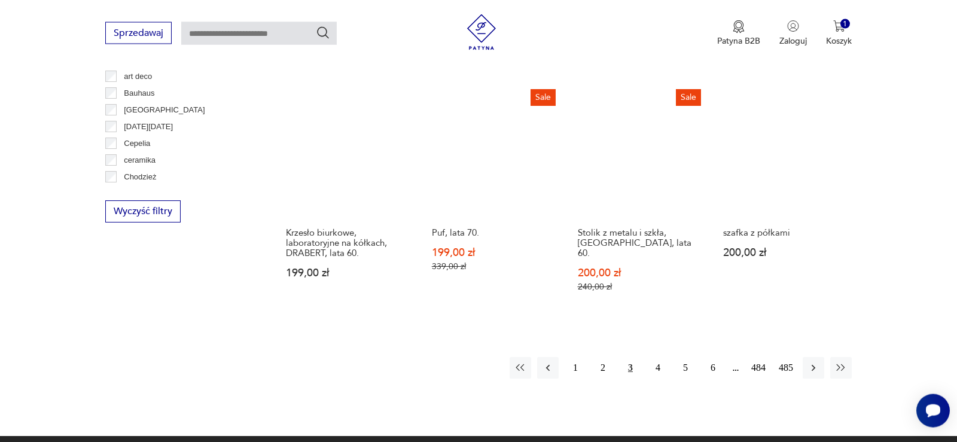
scroll to position [1172, 0]
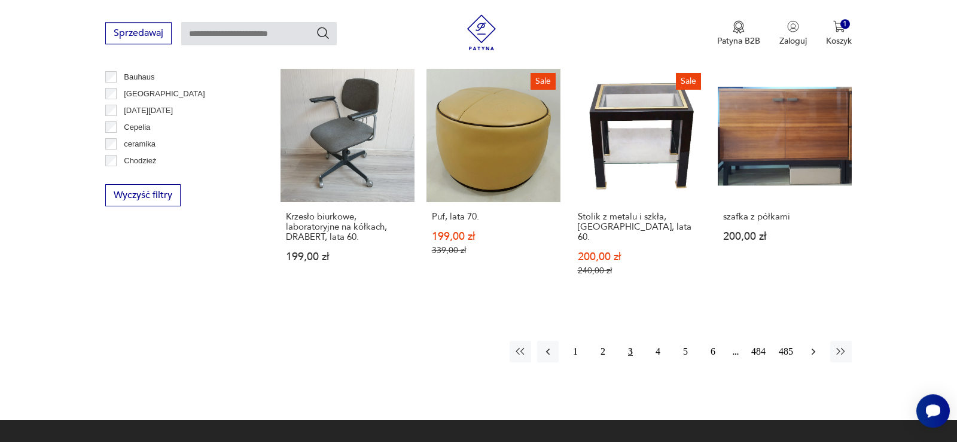
click at [815, 346] on icon "button" at bounding box center [814, 352] width 12 height 12
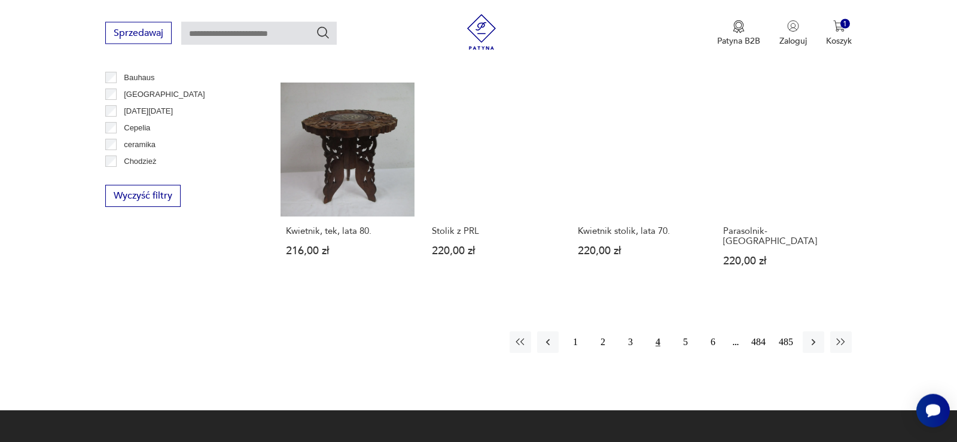
scroll to position [1172, 0]
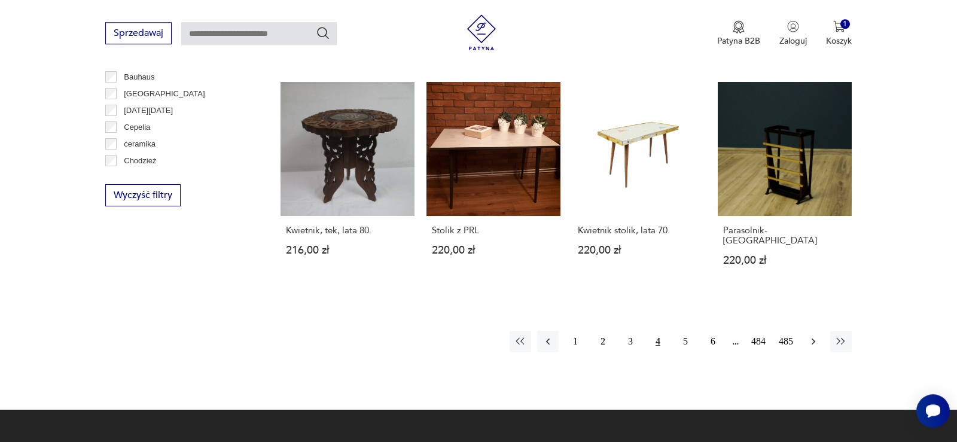
click at [815, 339] on icon "button" at bounding box center [814, 342] width 4 height 7
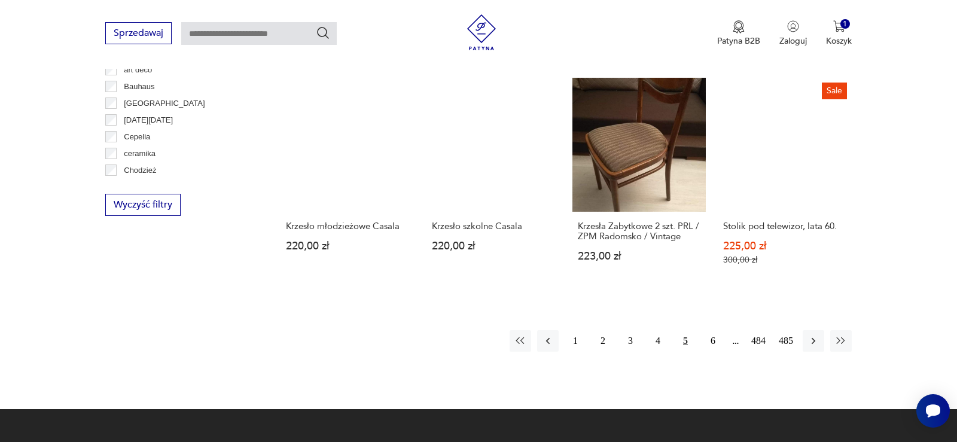
scroll to position [1172, 0]
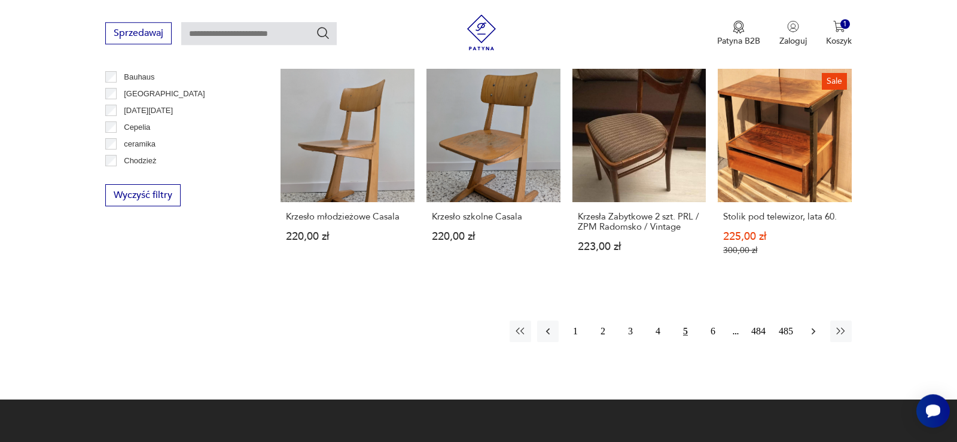
click at [815, 330] on icon "button" at bounding box center [814, 331] width 12 height 12
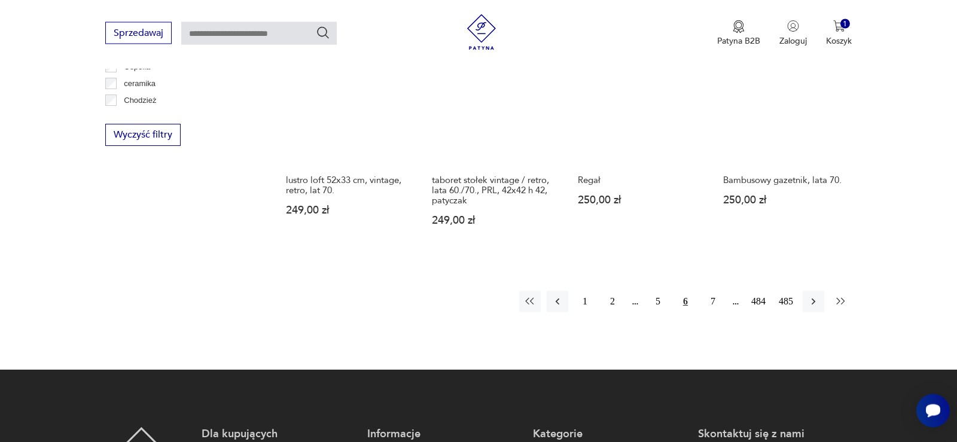
scroll to position [1233, 0]
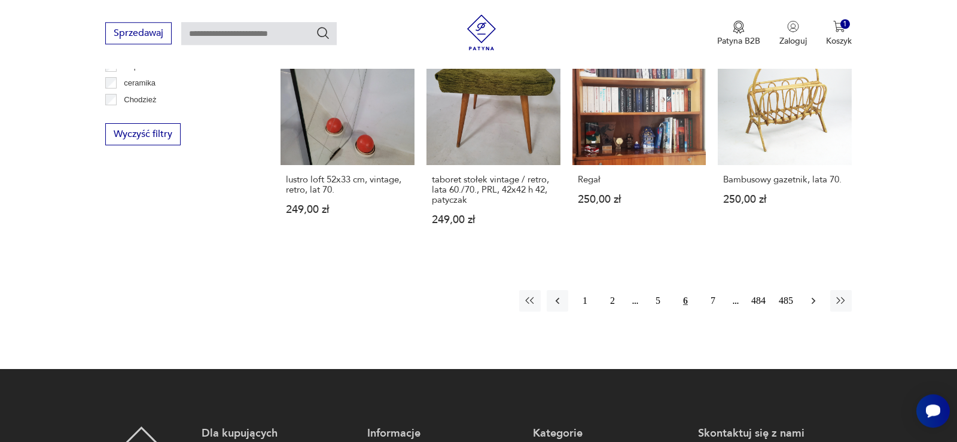
click at [814, 298] on icon "button" at bounding box center [814, 301] width 4 height 7
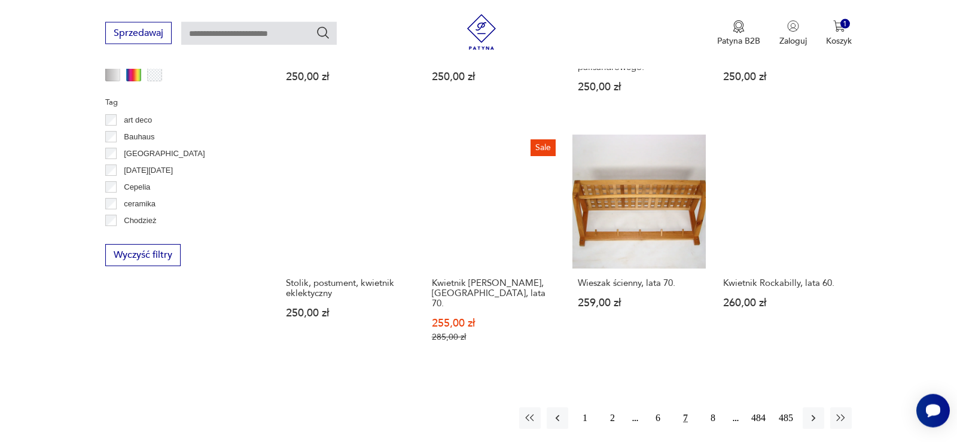
scroll to position [1172, 0]
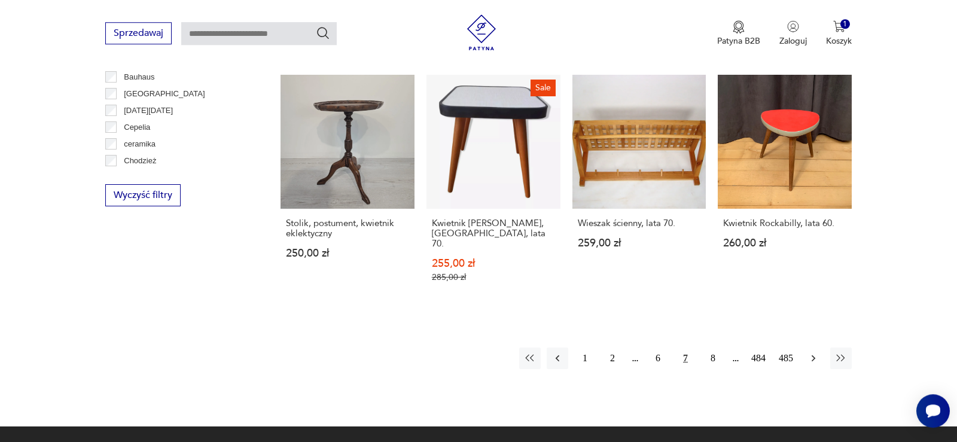
click at [813, 355] on icon "button" at bounding box center [814, 358] width 4 height 7
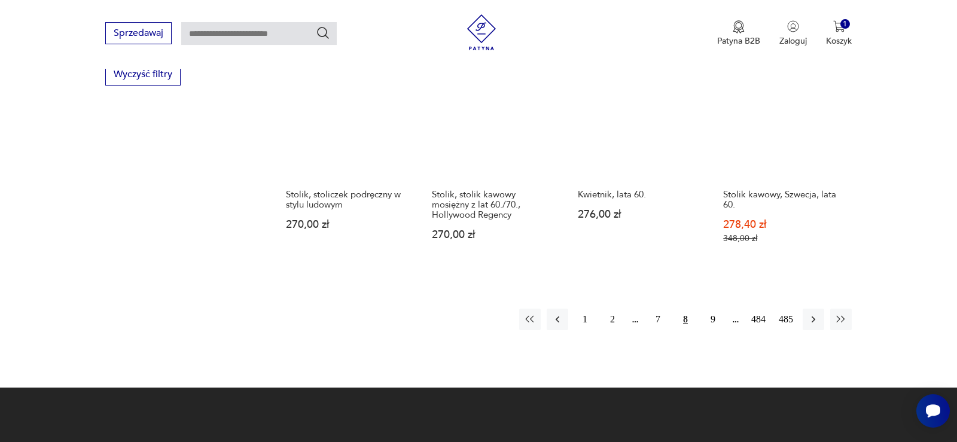
scroll to position [1294, 0]
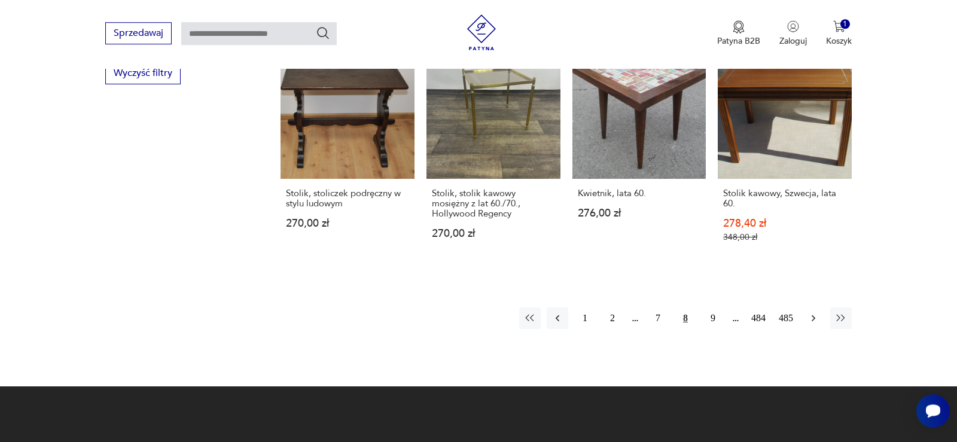
click at [814, 315] on icon "button" at bounding box center [814, 318] width 4 height 7
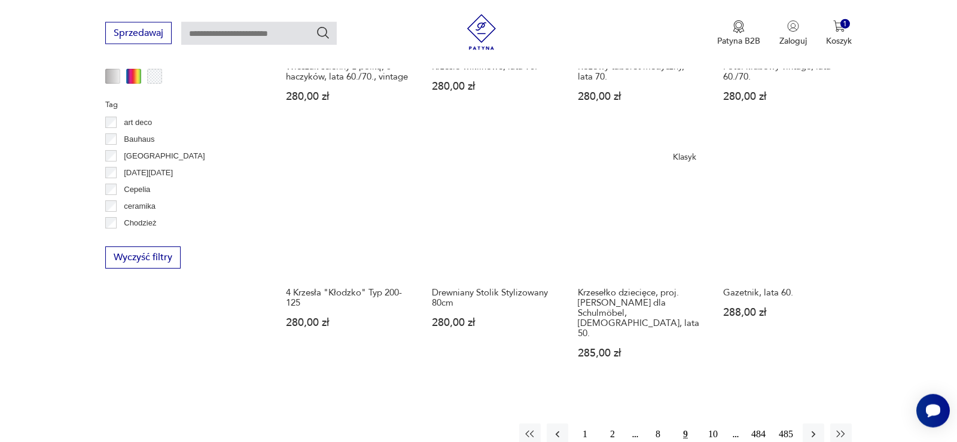
scroll to position [1172, 0]
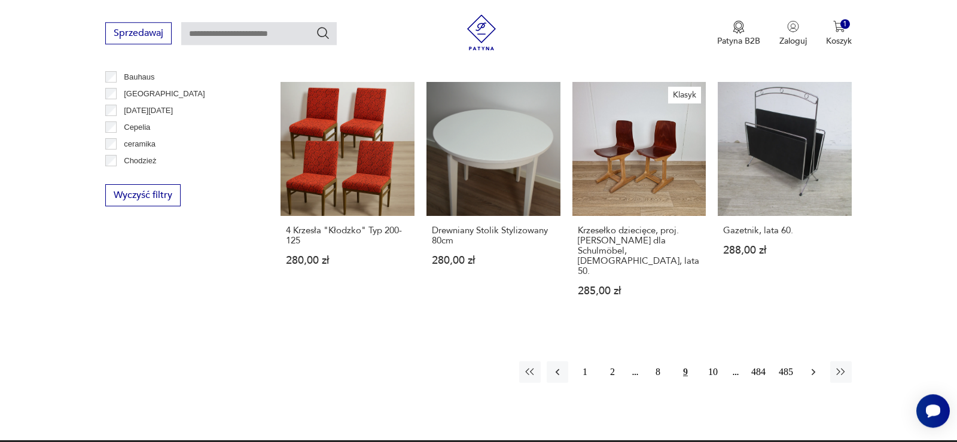
click at [812, 366] on icon "button" at bounding box center [814, 372] width 12 height 12
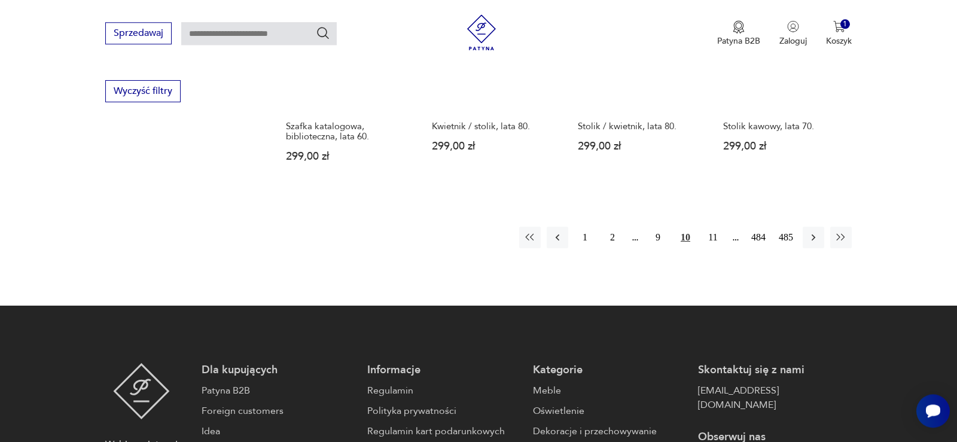
scroll to position [1294, 0]
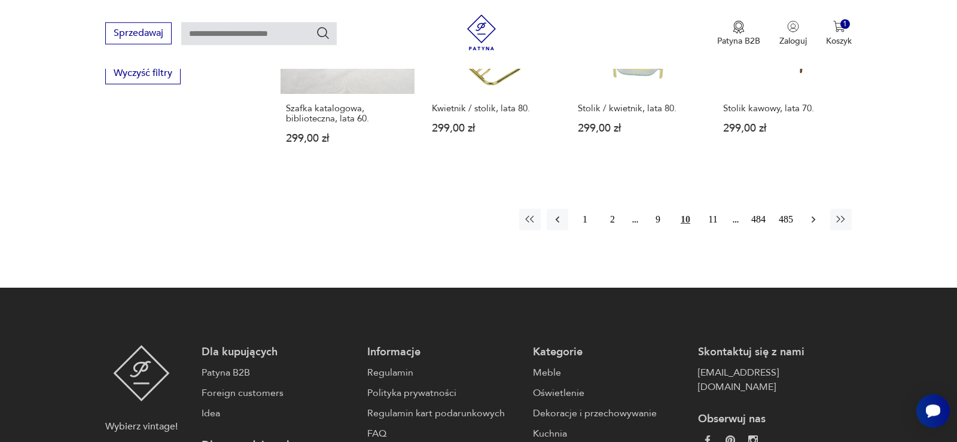
click at [811, 214] on icon "button" at bounding box center [814, 220] width 12 height 12
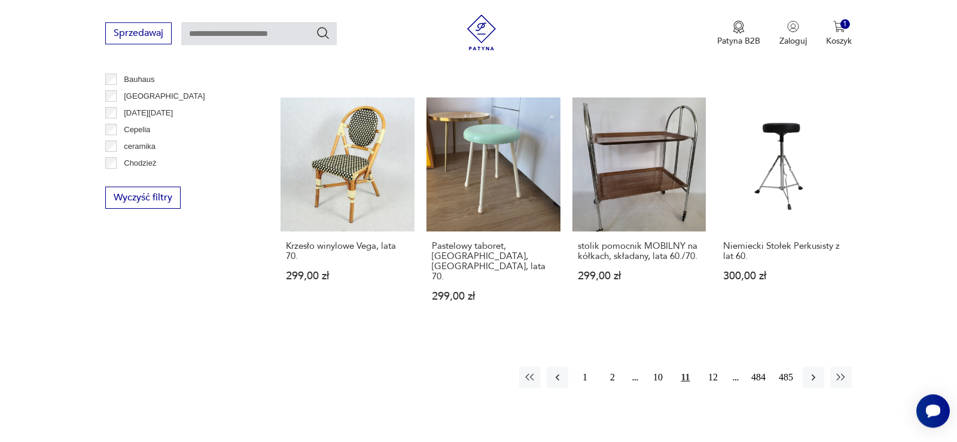
scroll to position [1172, 0]
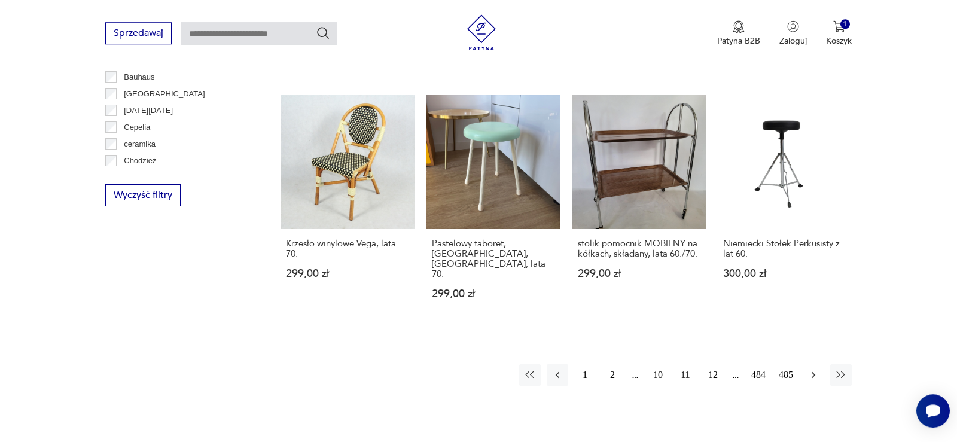
click at [818, 369] on icon "button" at bounding box center [814, 375] width 12 height 12
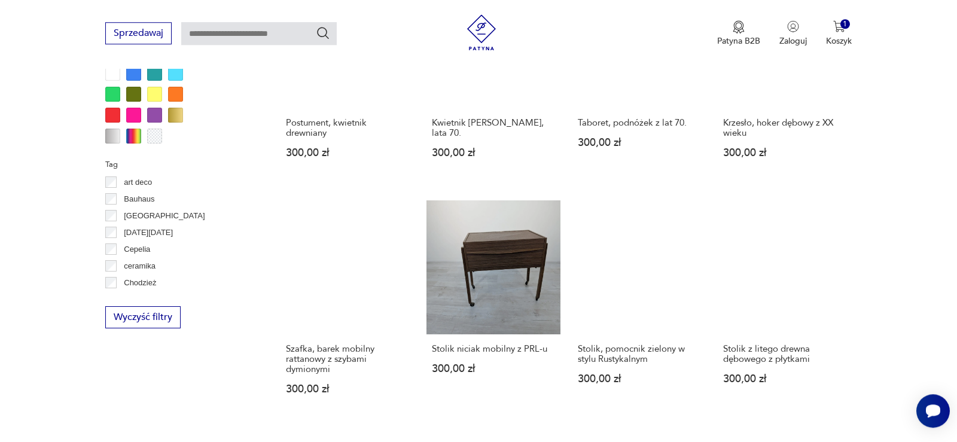
scroll to position [1172, 0]
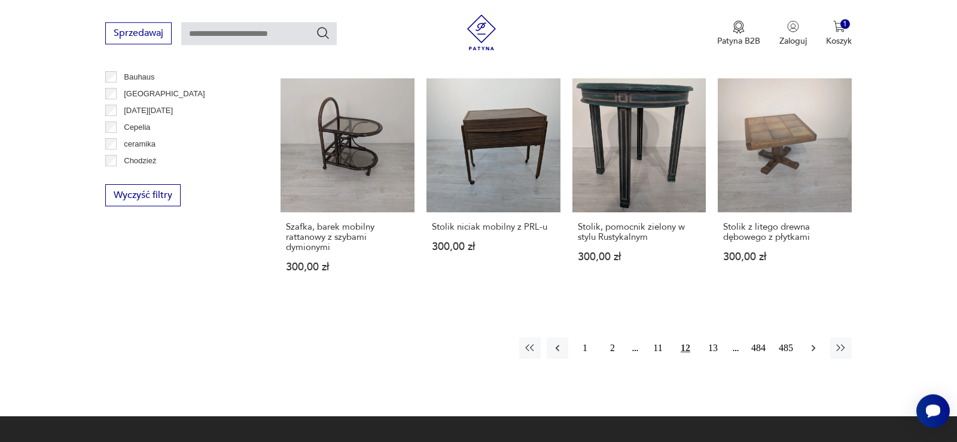
click at [815, 345] on icon "button" at bounding box center [814, 348] width 4 height 7
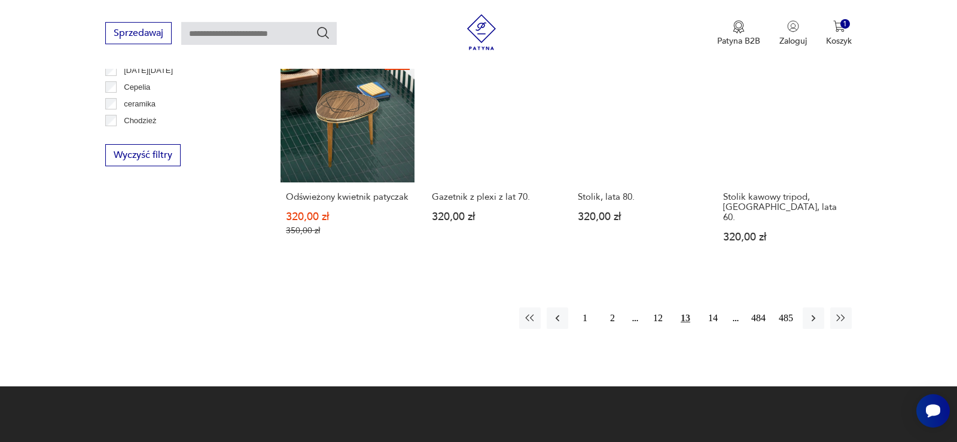
scroll to position [1233, 0]
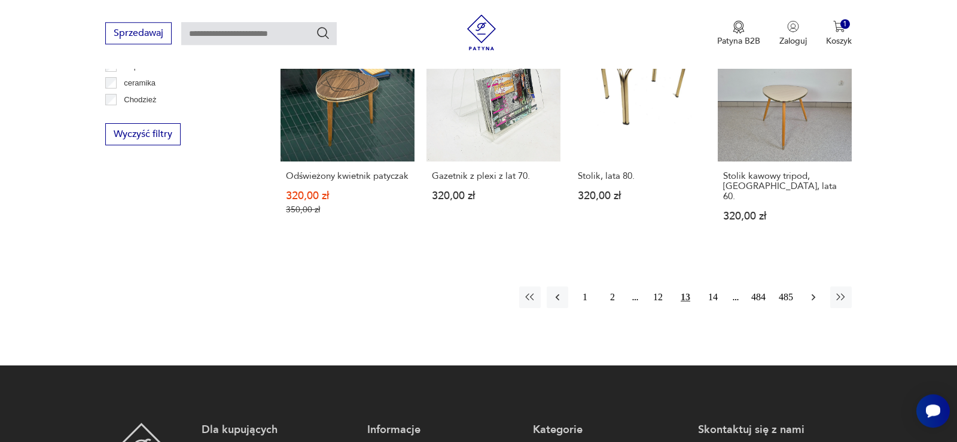
click at [812, 291] on icon "button" at bounding box center [814, 297] width 12 height 12
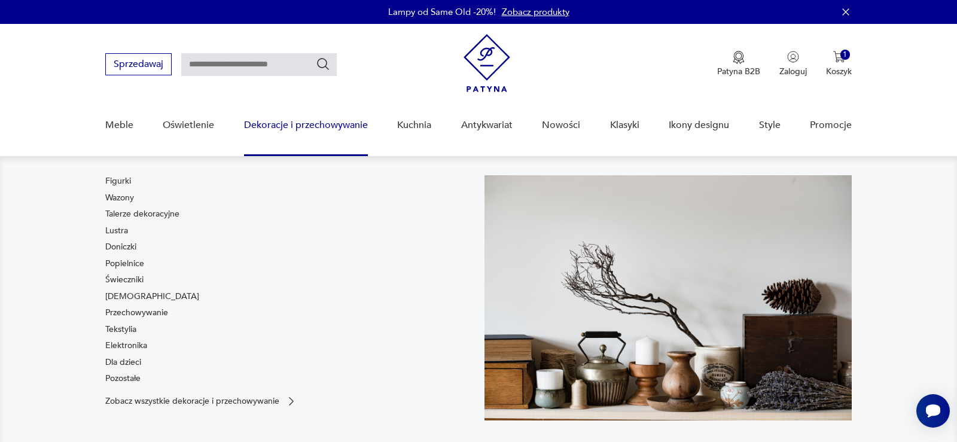
click at [342, 124] on link "Dekoracje i przechowywanie" at bounding box center [306, 125] width 124 height 46
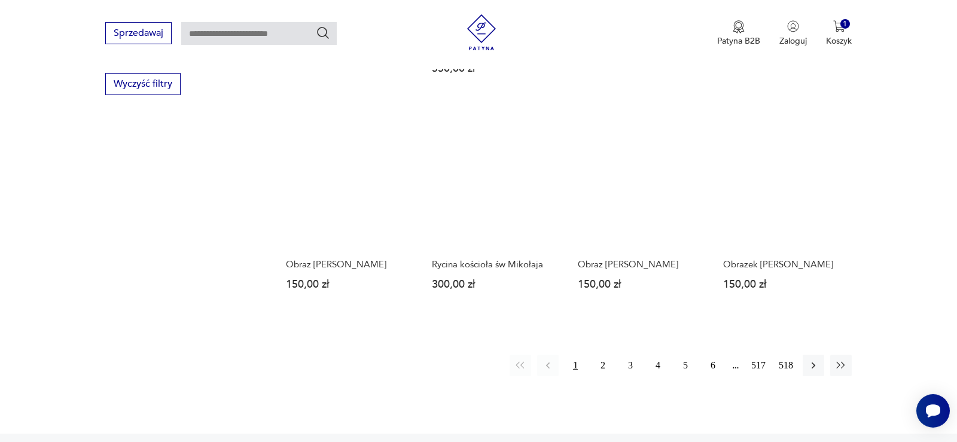
scroll to position [1172, 0]
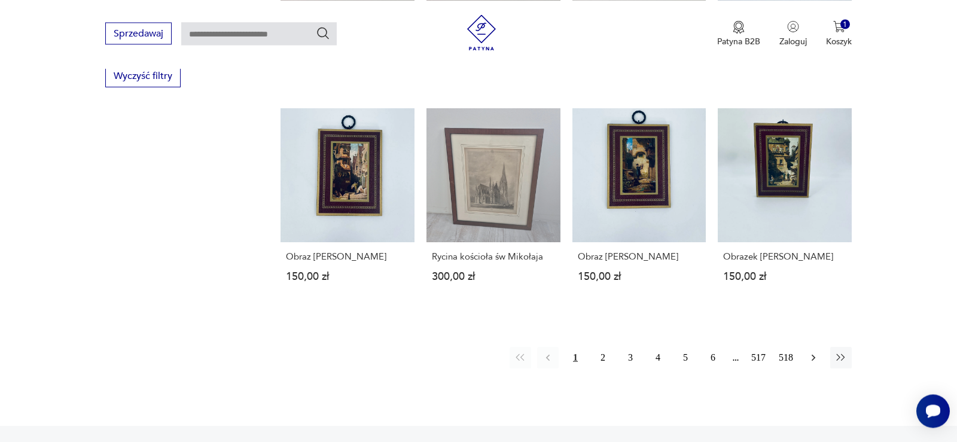
click at [817, 352] on icon "button" at bounding box center [814, 358] width 12 height 12
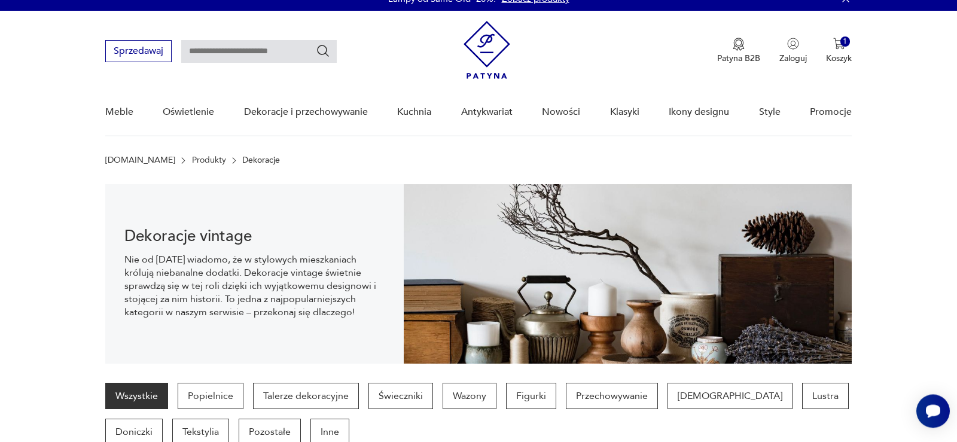
scroll to position [13, 0]
click at [566, 116] on link "Nowości" at bounding box center [561, 112] width 38 height 46
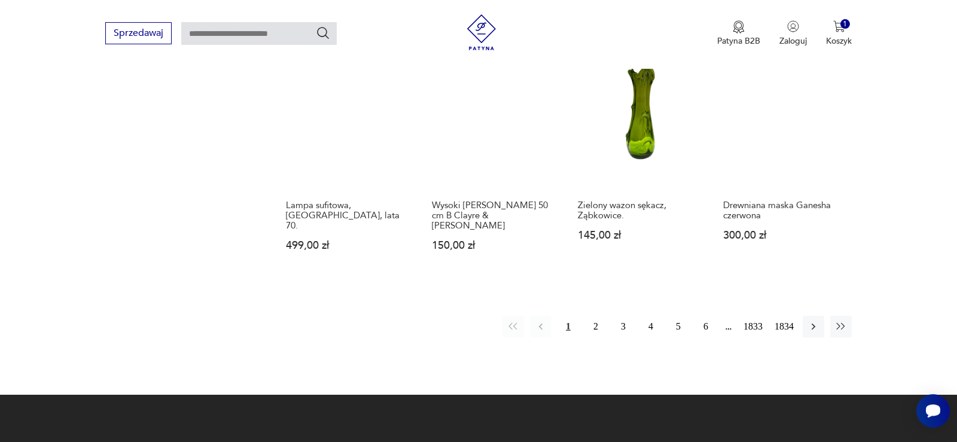
scroll to position [1010, 0]
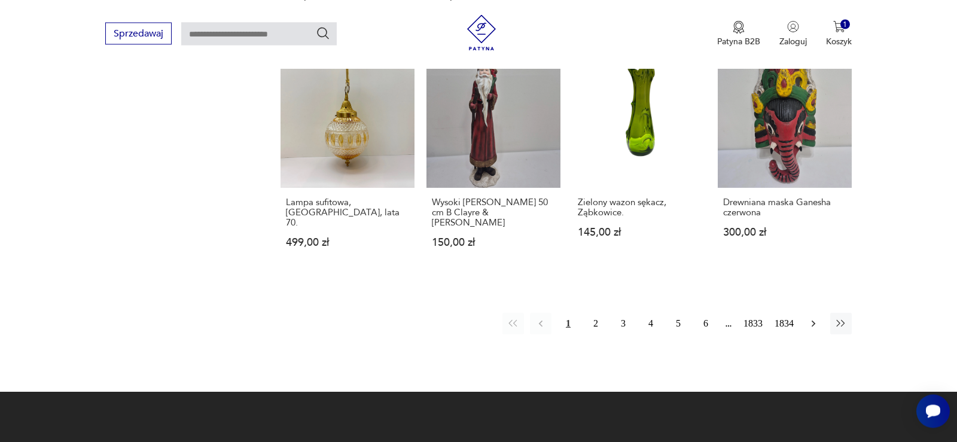
click at [812, 321] on icon "button" at bounding box center [814, 324] width 4 height 7
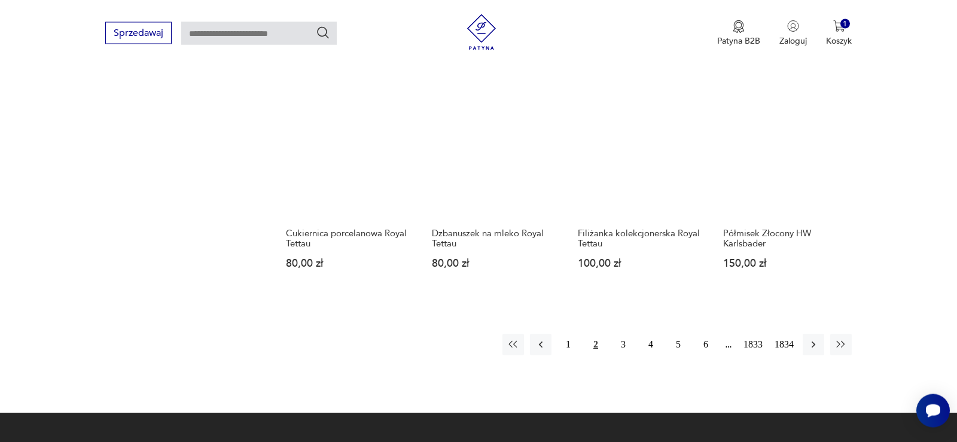
scroll to position [1010, 0]
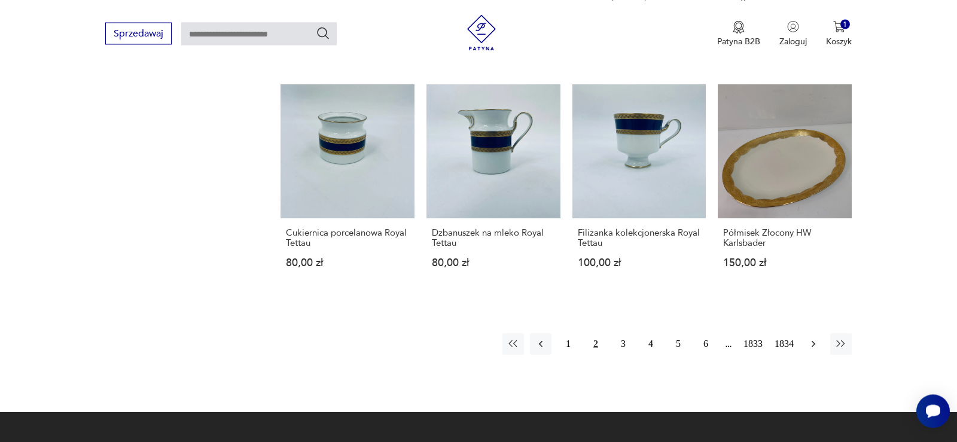
click at [814, 338] on icon "button" at bounding box center [814, 344] width 12 height 12
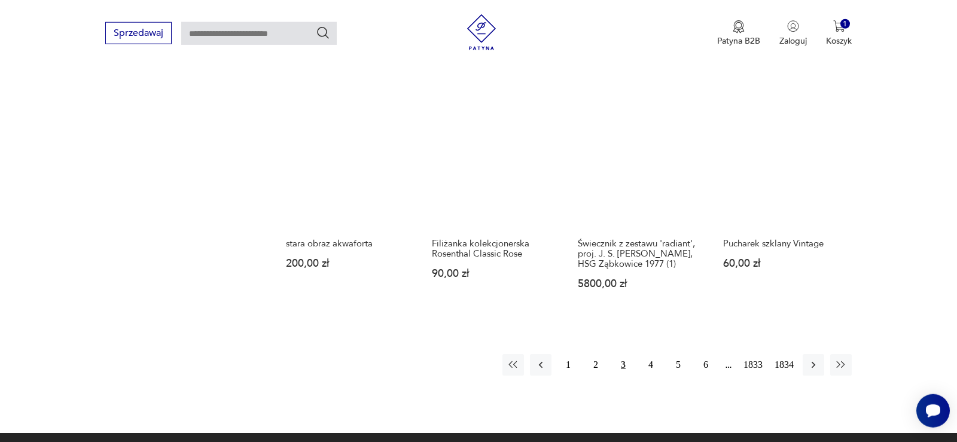
scroll to position [1010, 0]
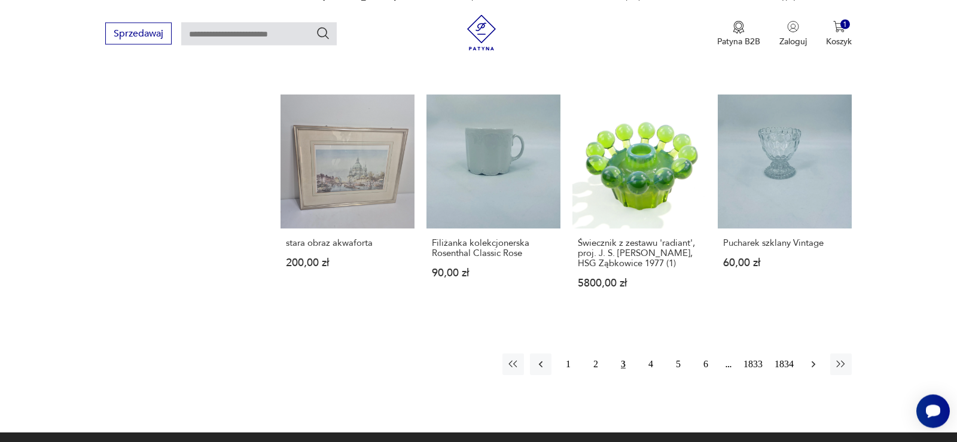
click at [812, 361] on icon "button" at bounding box center [814, 364] width 4 height 7
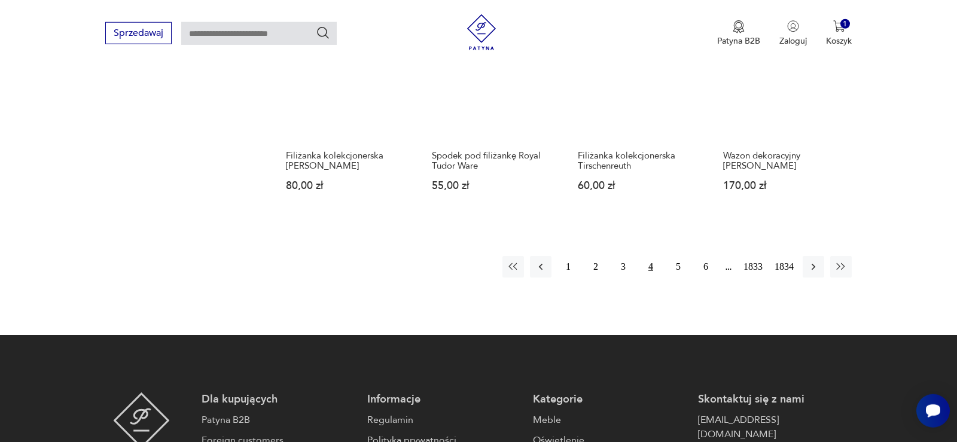
scroll to position [1071, 0]
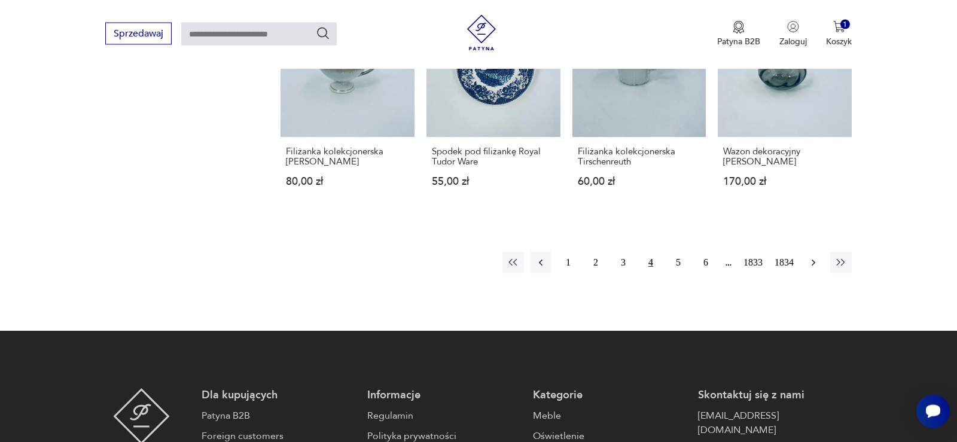
click at [814, 260] on icon "button" at bounding box center [814, 263] width 4 height 7
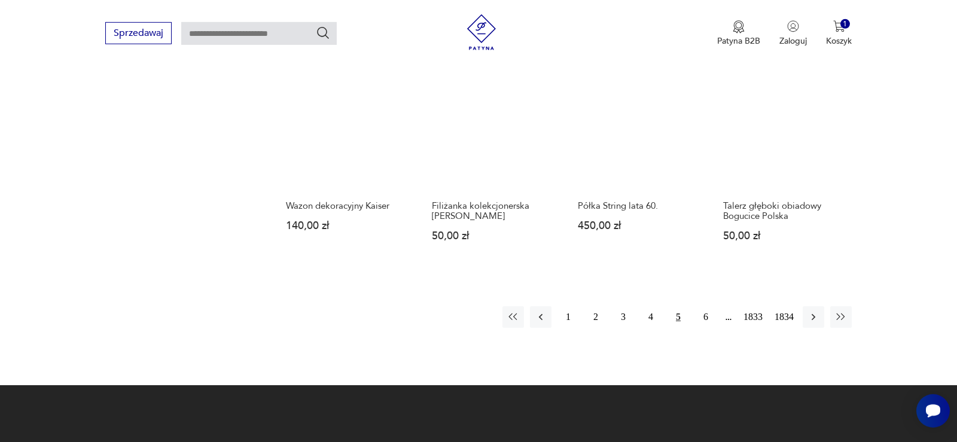
scroll to position [1010, 0]
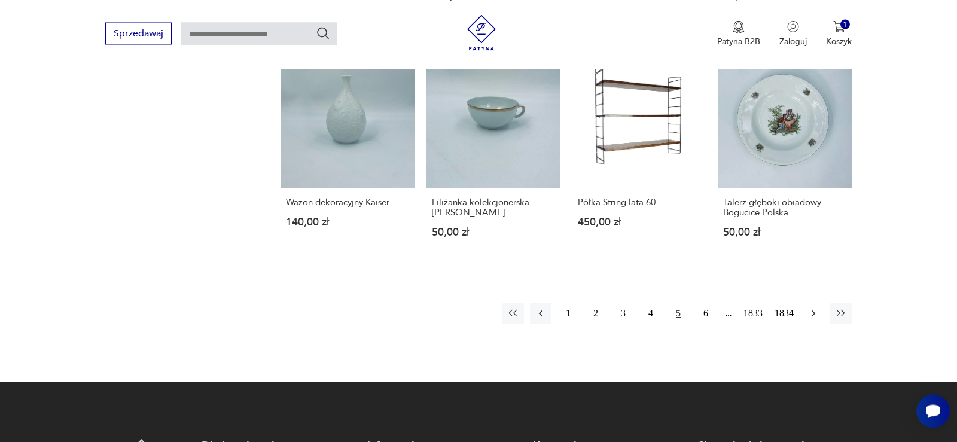
click at [812, 307] on icon "button" at bounding box center [814, 313] width 12 height 12
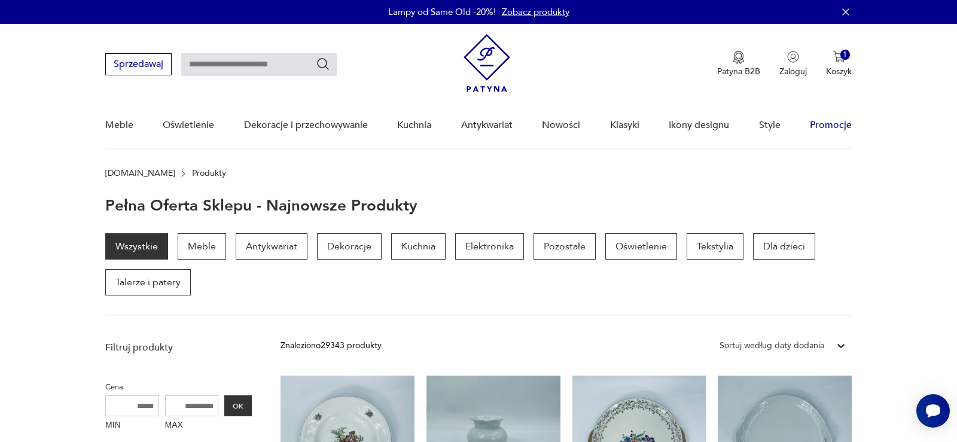
click at [828, 126] on link "Promocje" at bounding box center [831, 125] width 42 height 46
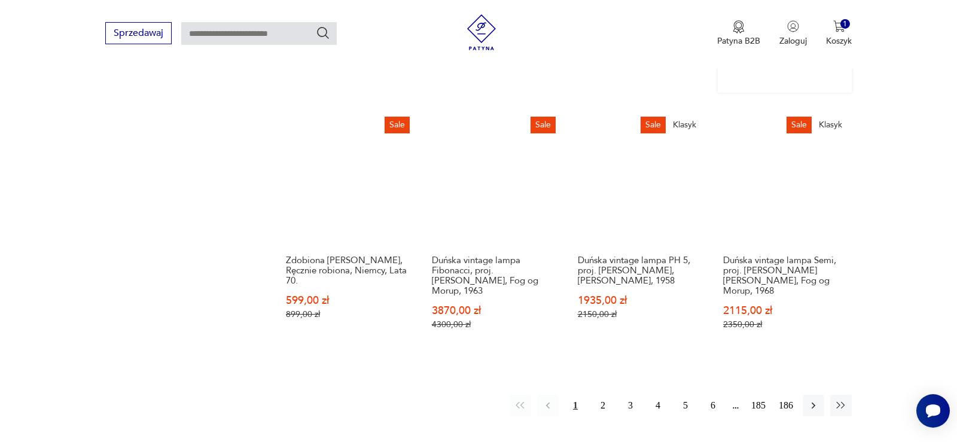
scroll to position [1071, 0]
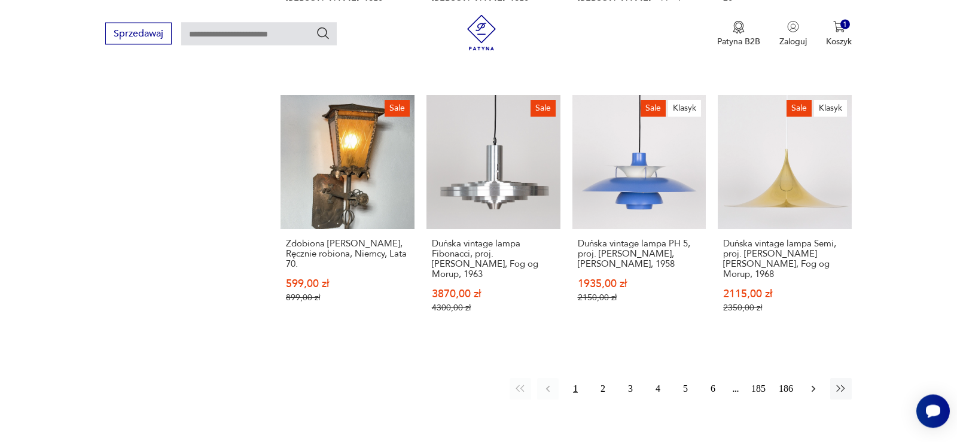
click at [810, 383] on icon "button" at bounding box center [814, 389] width 12 height 12
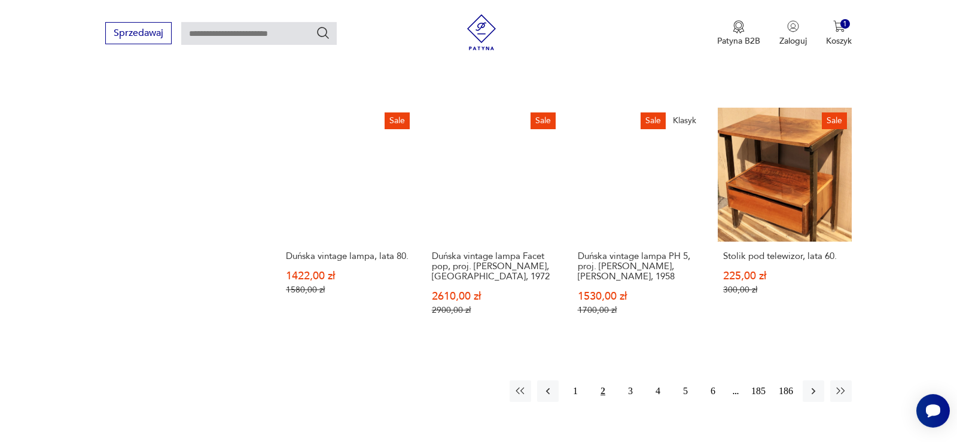
scroll to position [1071, 0]
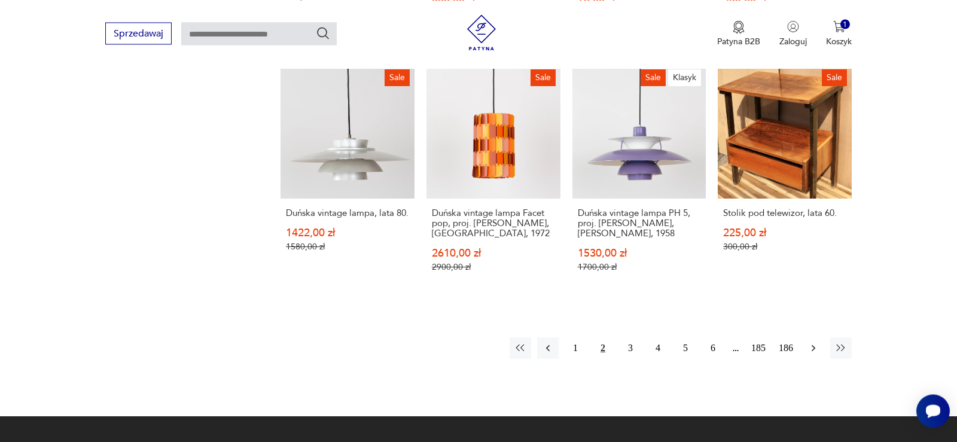
click at [812, 345] on icon "button" at bounding box center [814, 348] width 4 height 7
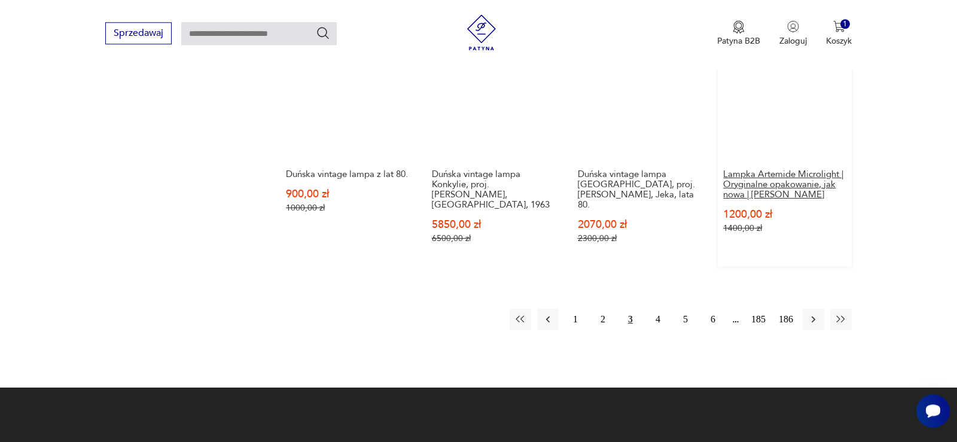
scroll to position [1132, 0]
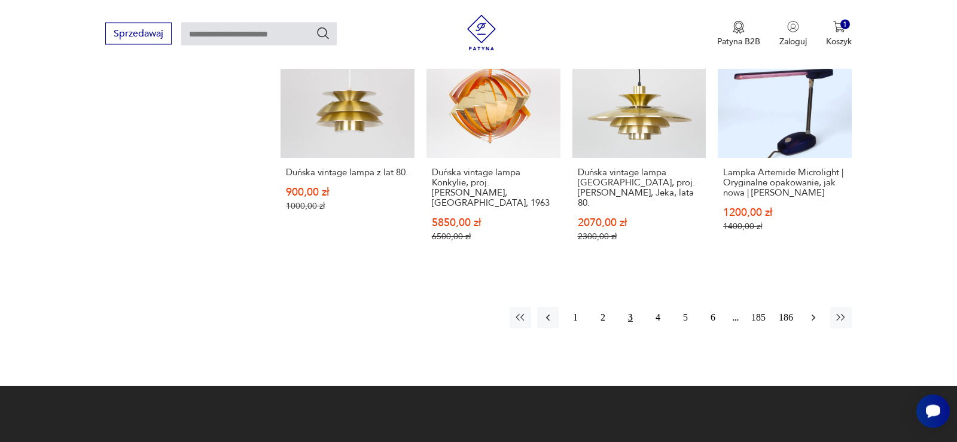
click at [814, 315] on icon "button" at bounding box center [814, 318] width 4 height 7
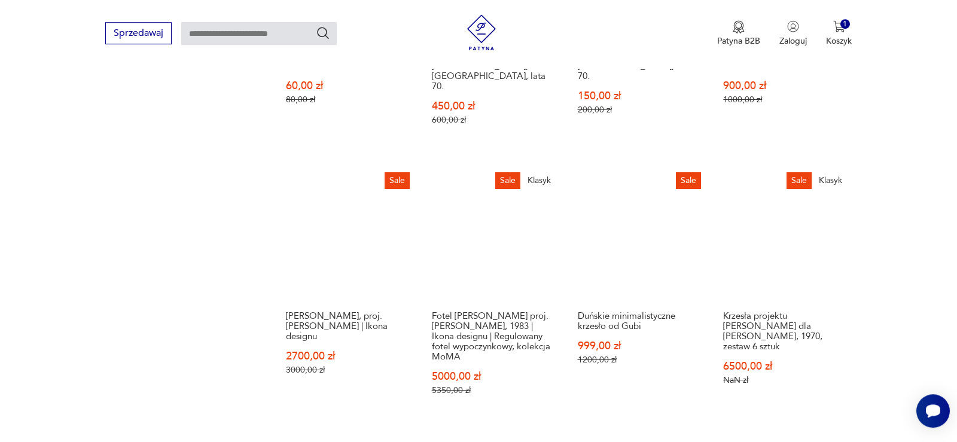
scroll to position [1132, 0]
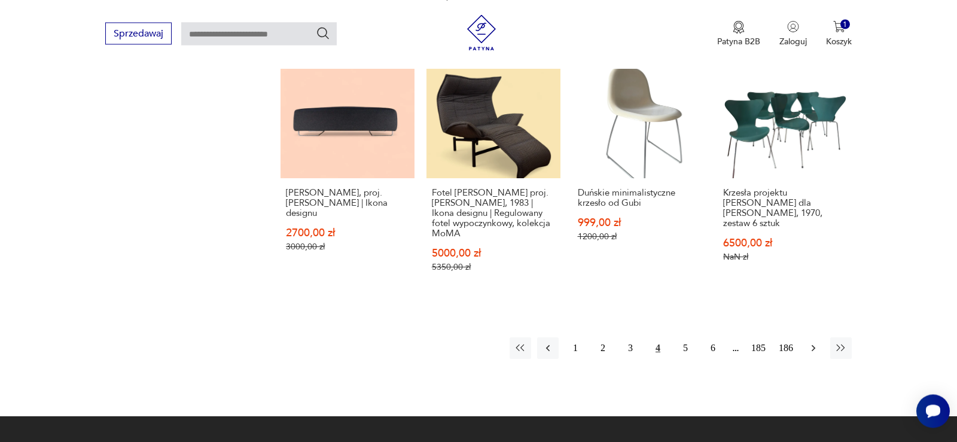
click at [813, 345] on icon "button" at bounding box center [814, 348] width 4 height 7
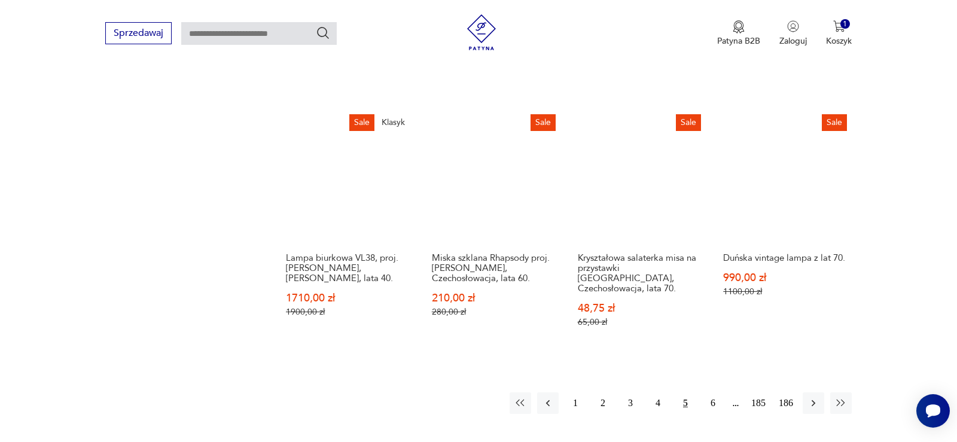
scroll to position [1070, 0]
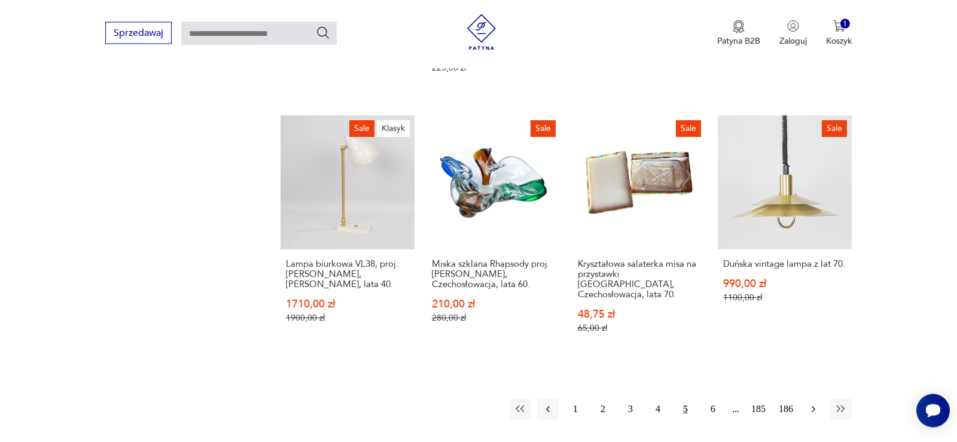
click at [816, 404] on icon "button" at bounding box center [814, 410] width 12 height 12
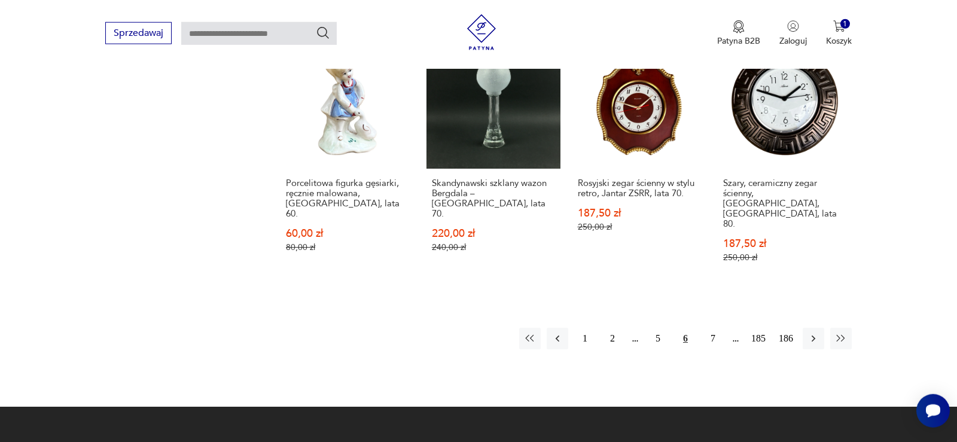
scroll to position [1132, 0]
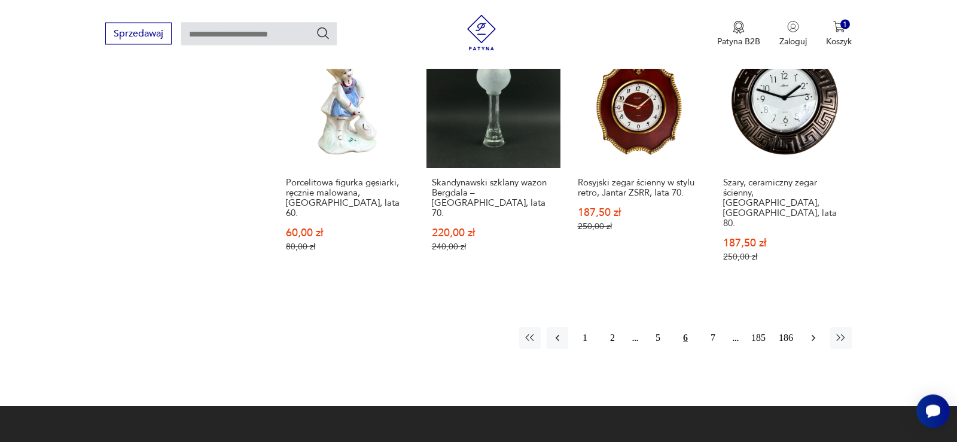
click at [814, 332] on icon "button" at bounding box center [814, 338] width 12 height 12
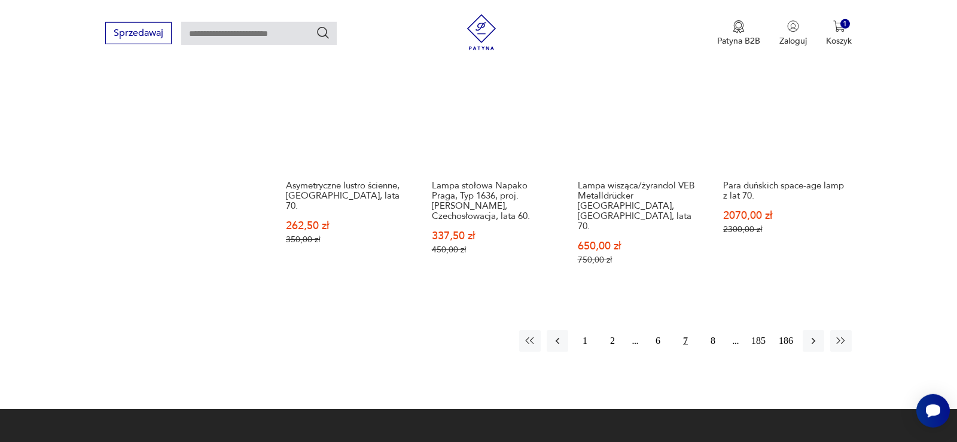
scroll to position [1132, 0]
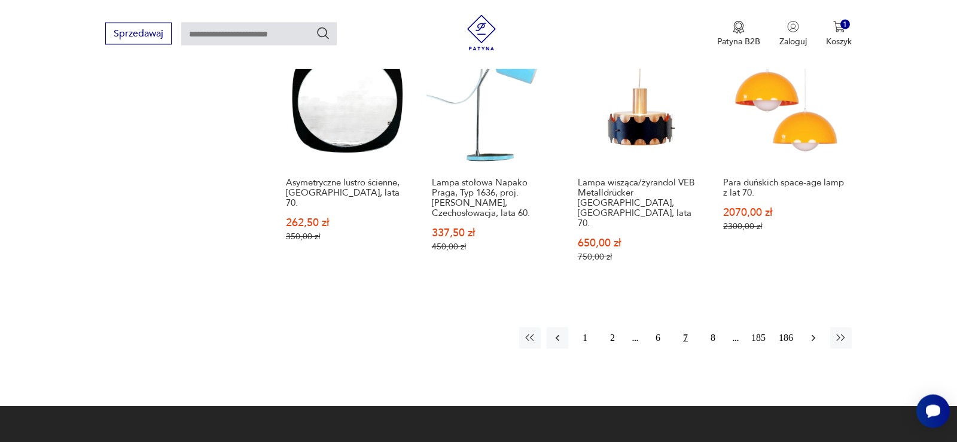
click at [812, 332] on icon "button" at bounding box center [814, 338] width 12 height 12
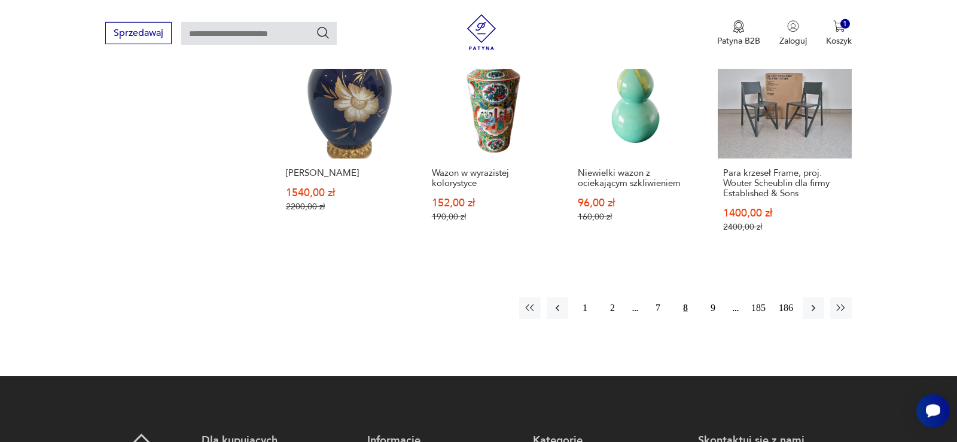
scroll to position [1132, 0]
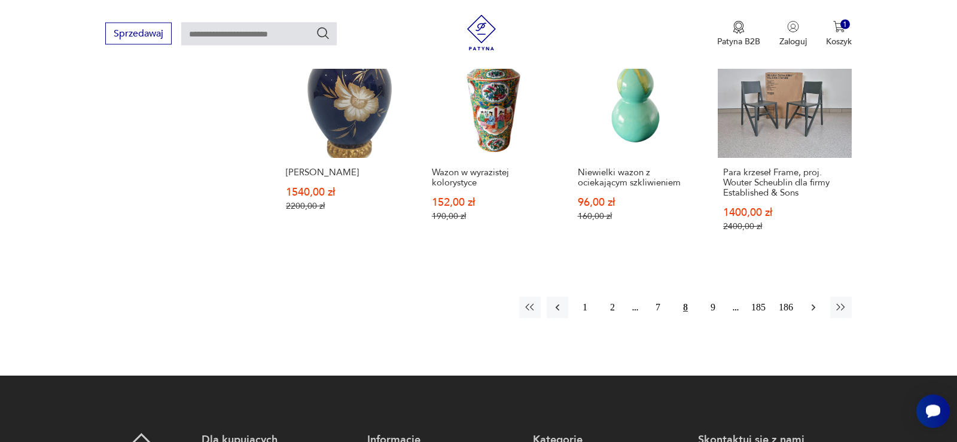
click at [816, 301] on icon "button" at bounding box center [814, 307] width 12 height 12
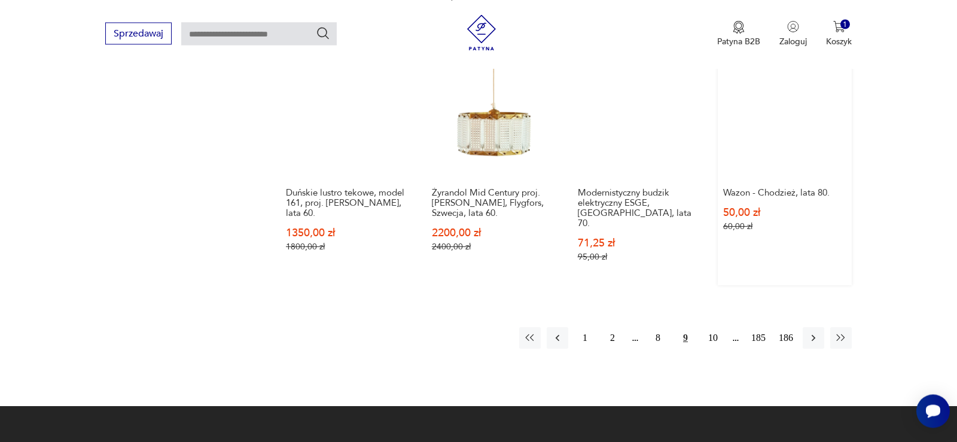
scroll to position [1132, 0]
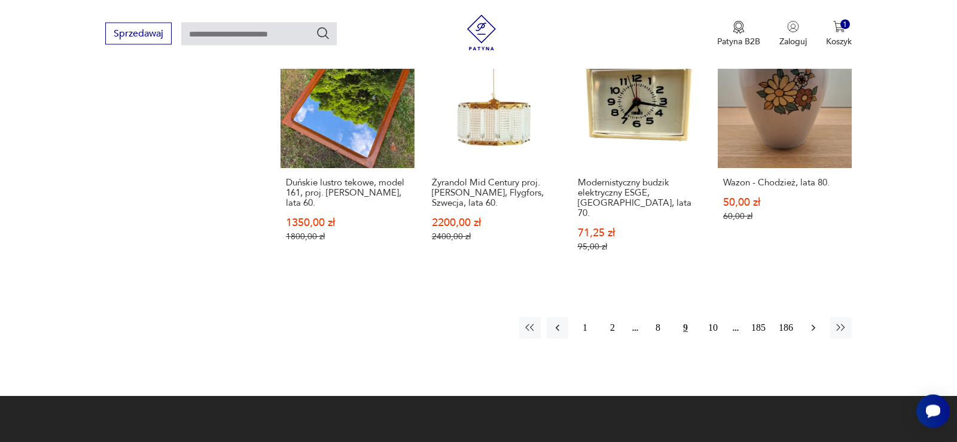
click at [815, 322] on icon "button" at bounding box center [814, 328] width 12 height 12
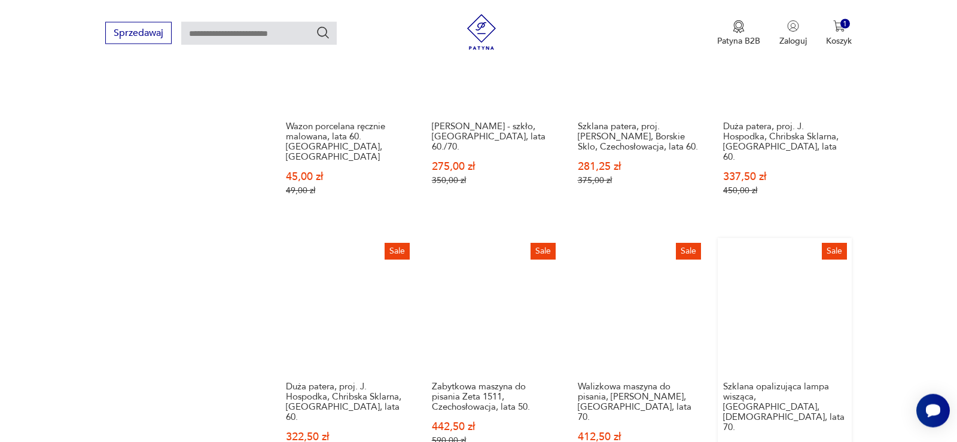
scroll to position [949, 0]
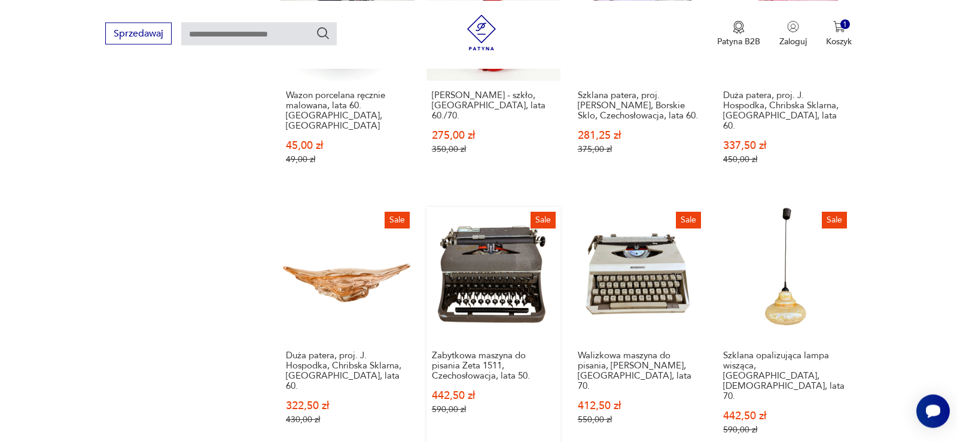
click at [531, 227] on link "Sale Zabytkowa maszyna do pisania Zeta 1511, Czechosłowacja, lata 50. 442,50 zł…" at bounding box center [494, 332] width 134 height 251
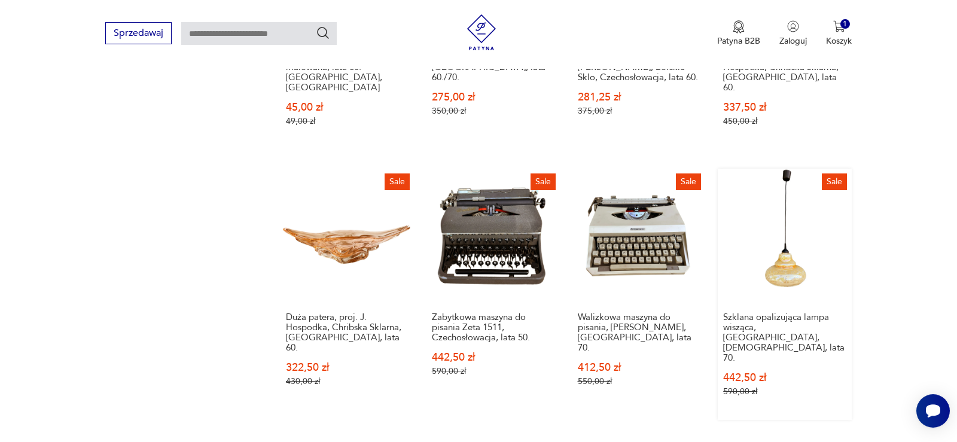
scroll to position [1064, 0]
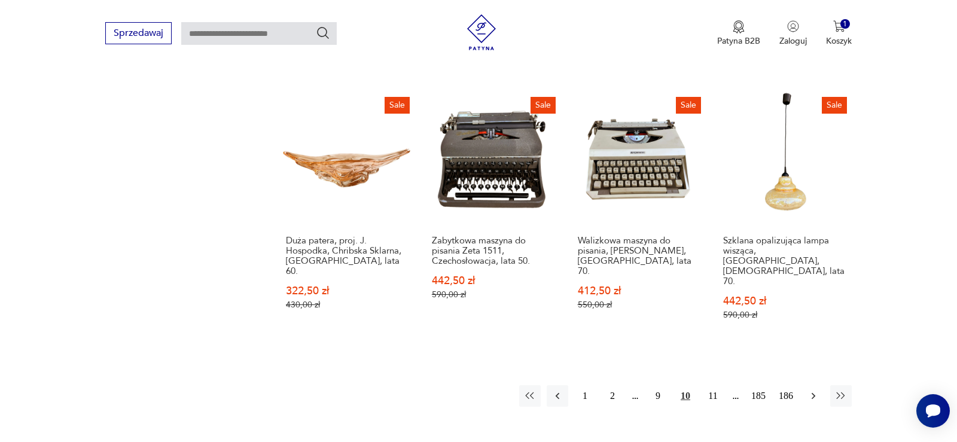
click at [813, 390] on icon "button" at bounding box center [814, 396] width 12 height 12
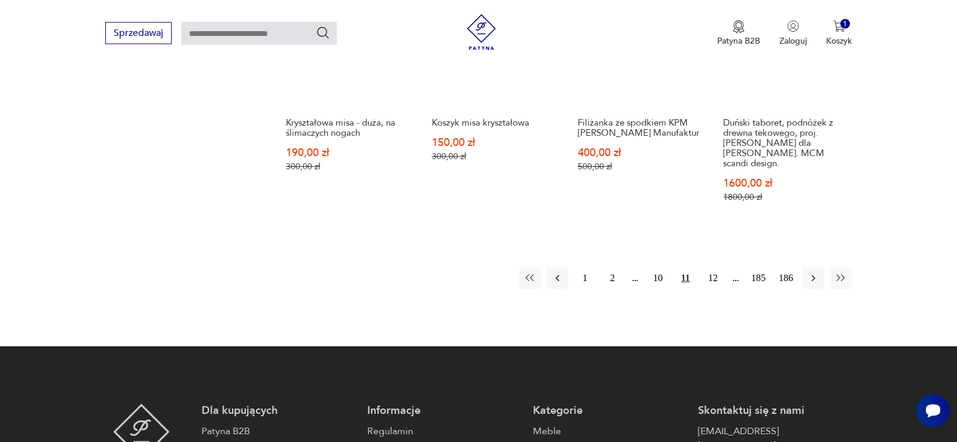
scroll to position [1193, 0]
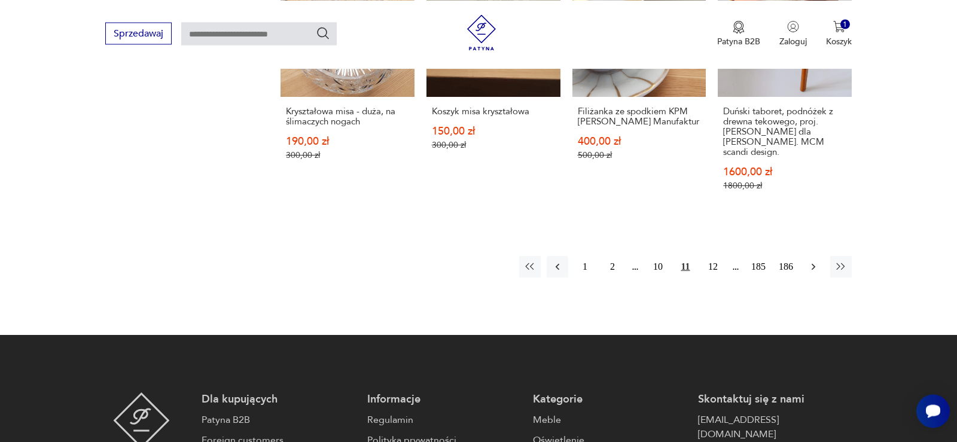
click at [813, 264] on icon "button" at bounding box center [814, 267] width 4 height 7
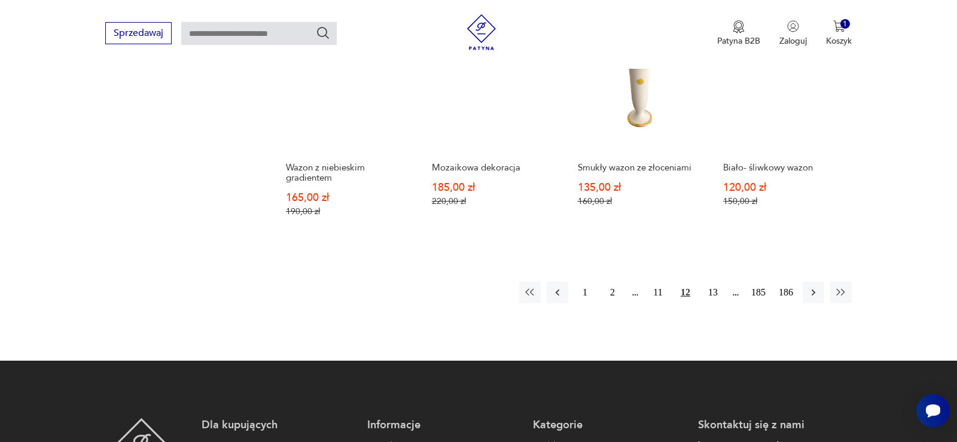
scroll to position [1132, 0]
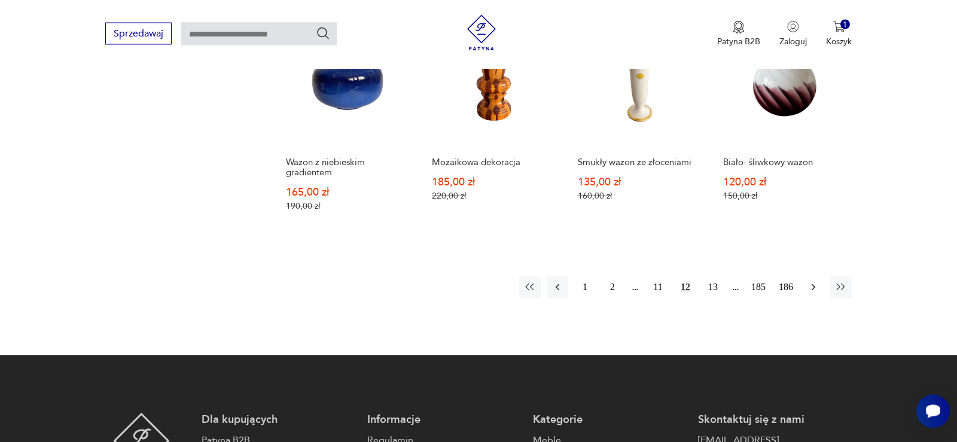
click at [817, 281] on icon "button" at bounding box center [814, 287] width 12 height 12
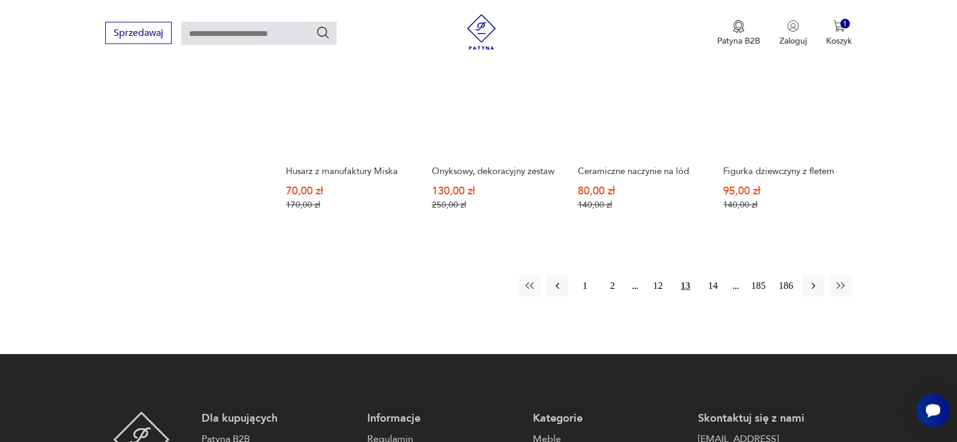
scroll to position [1071, 0]
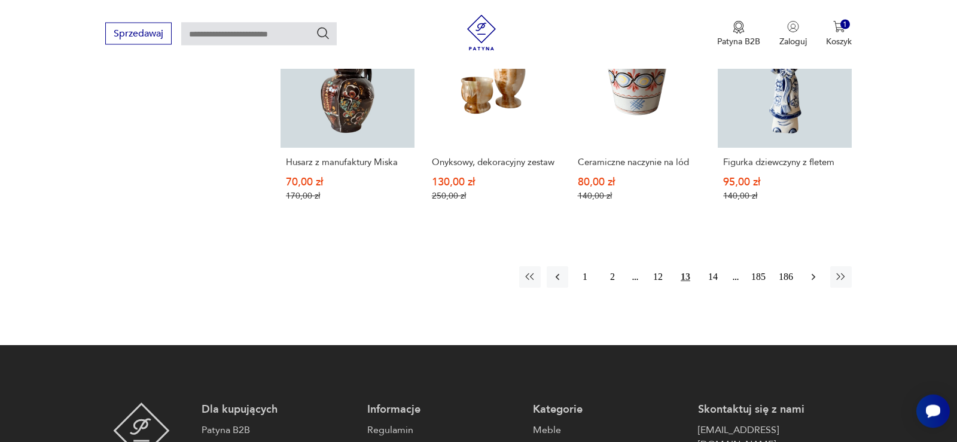
click at [812, 283] on icon "button" at bounding box center [814, 277] width 12 height 12
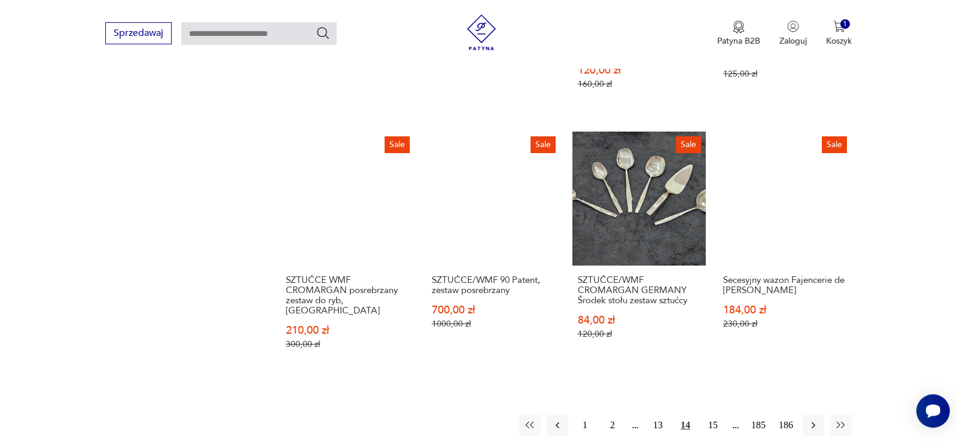
scroll to position [1071, 0]
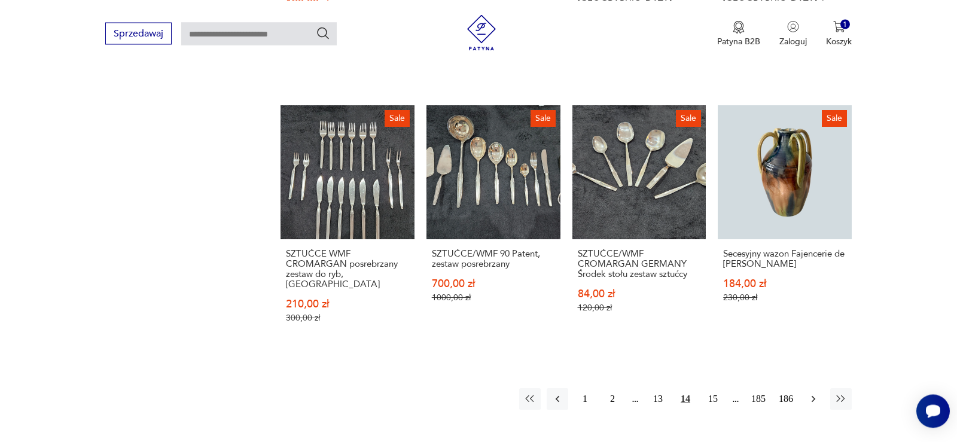
click at [814, 396] on icon "button" at bounding box center [814, 399] width 4 height 7
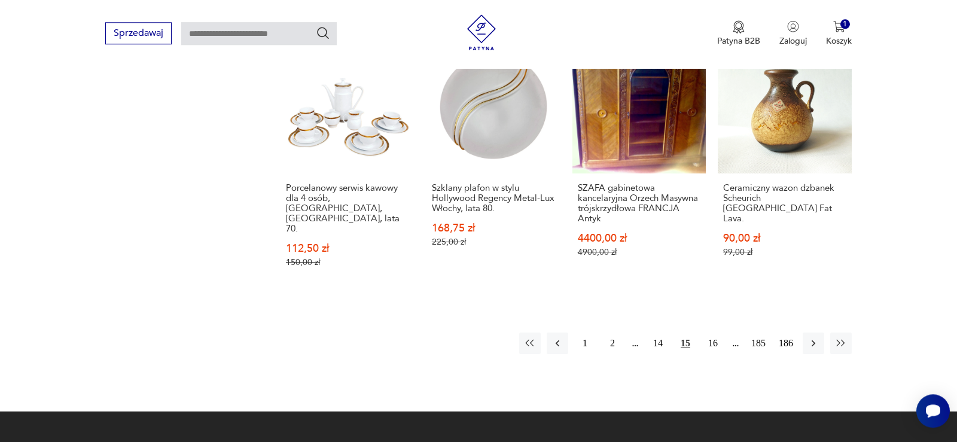
scroll to position [1132, 0]
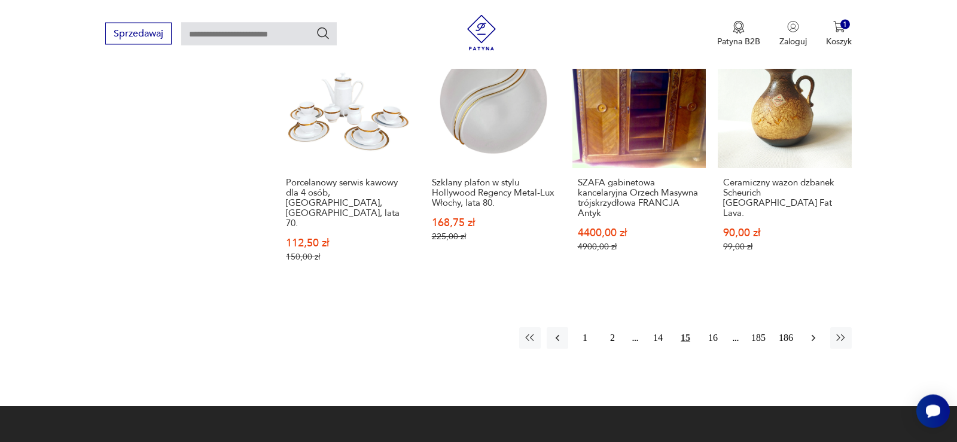
click at [813, 335] on icon "button" at bounding box center [814, 338] width 4 height 7
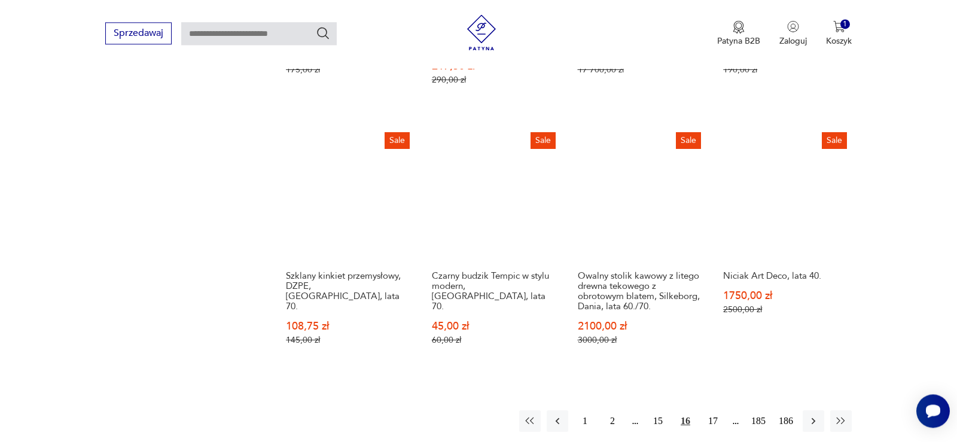
scroll to position [1071, 0]
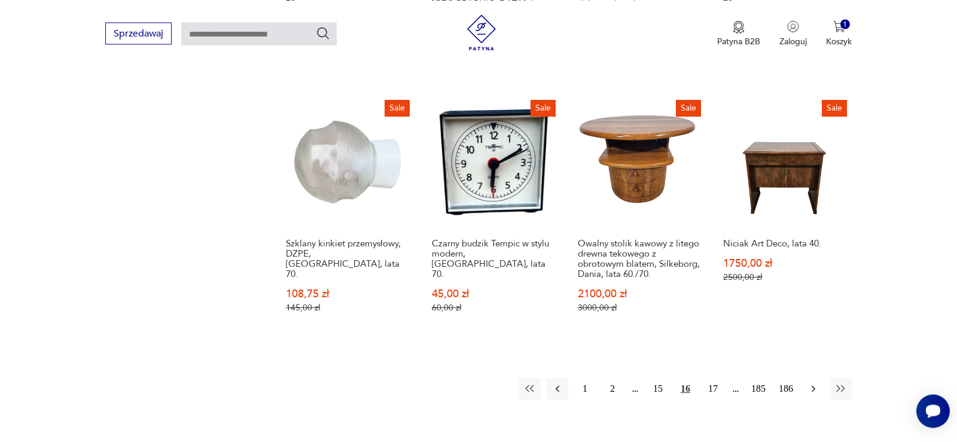
click at [813, 383] on icon "button" at bounding box center [814, 389] width 12 height 12
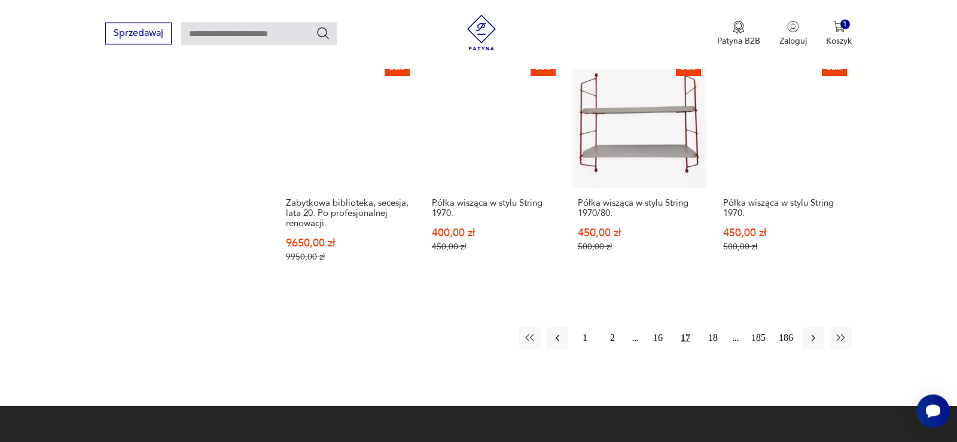
scroll to position [1132, 0]
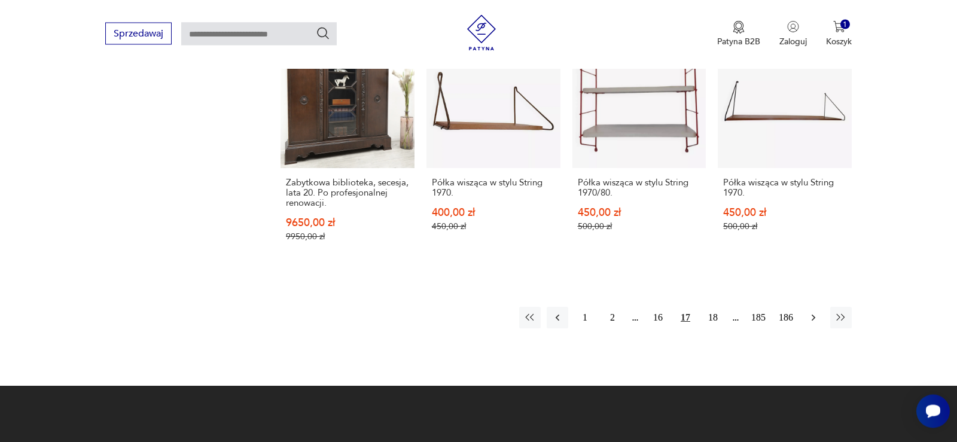
click at [814, 315] on icon "button" at bounding box center [814, 318] width 4 height 7
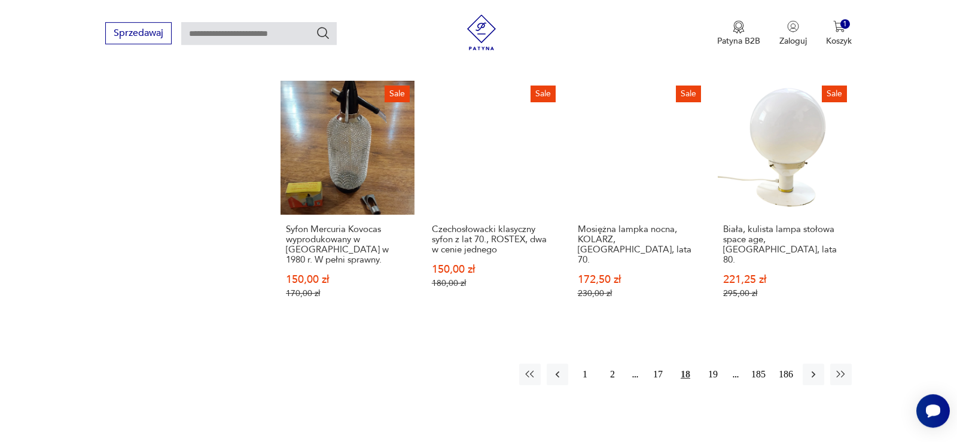
scroll to position [1132, 0]
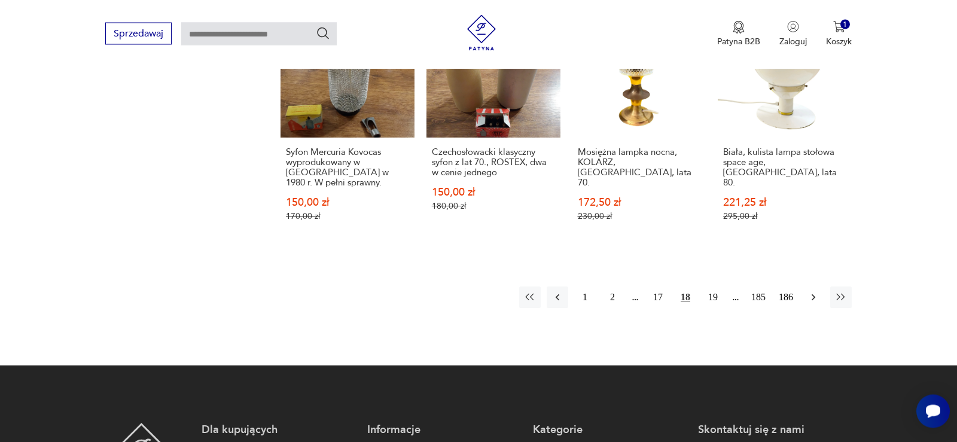
click at [815, 298] on icon "button" at bounding box center [814, 297] width 12 height 12
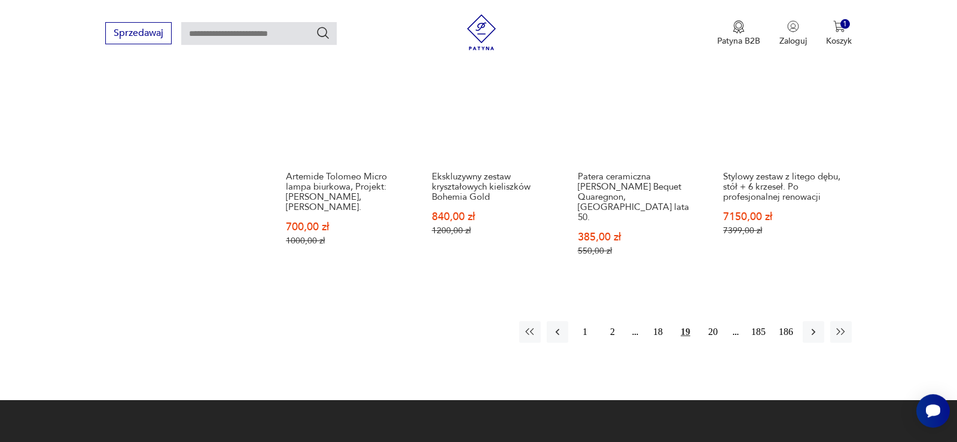
scroll to position [1132, 0]
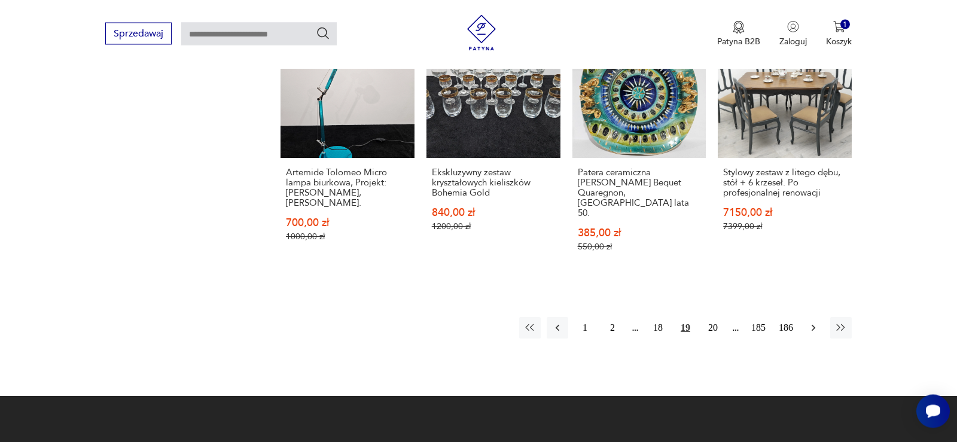
click at [812, 322] on icon "button" at bounding box center [814, 328] width 12 height 12
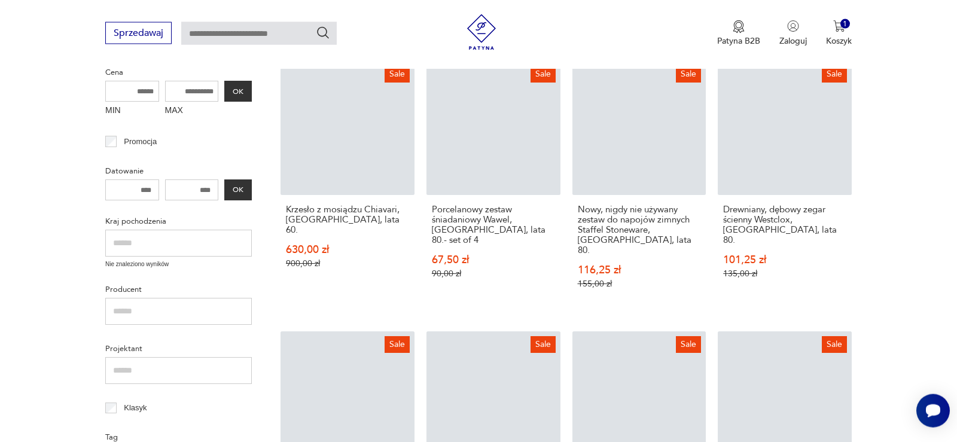
scroll to position [305, 0]
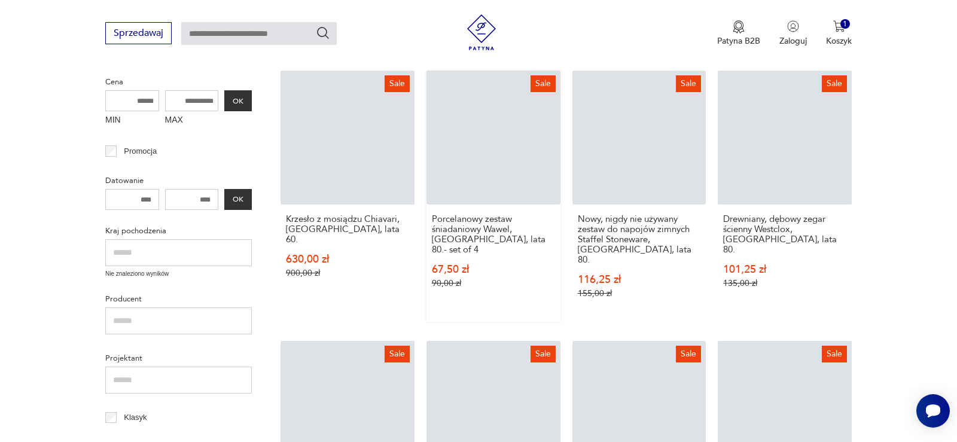
click at [505, 150] on link "Sale Porcelanowy zestaw śniadaniowy Wawel, [GEOGRAPHIC_DATA], lata 80.- set of …" at bounding box center [494, 196] width 134 height 251
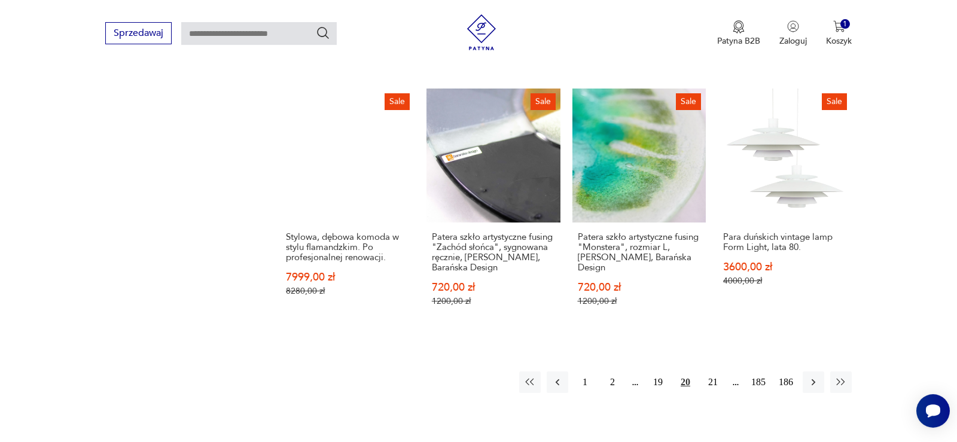
scroll to position [1098, 0]
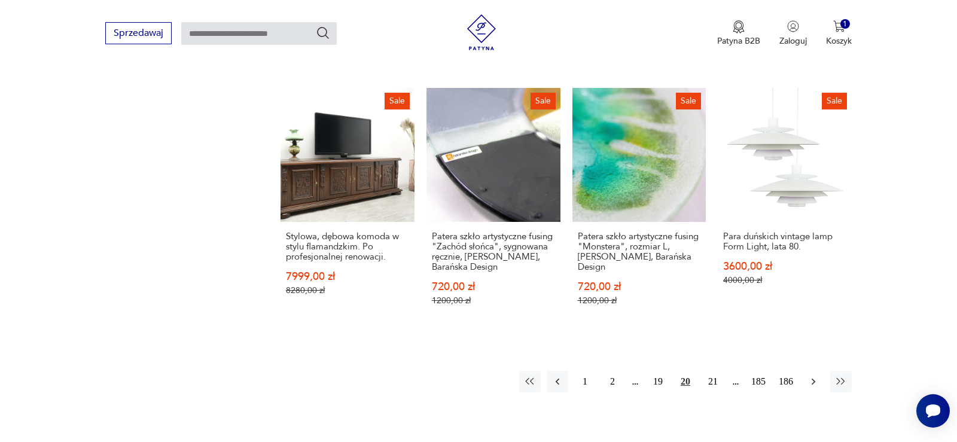
click at [812, 376] on icon "button" at bounding box center [814, 382] width 12 height 12
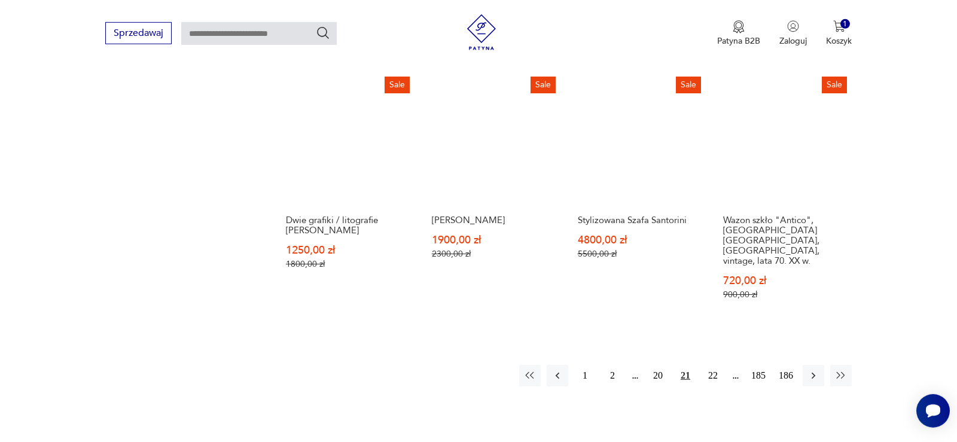
scroll to position [1132, 0]
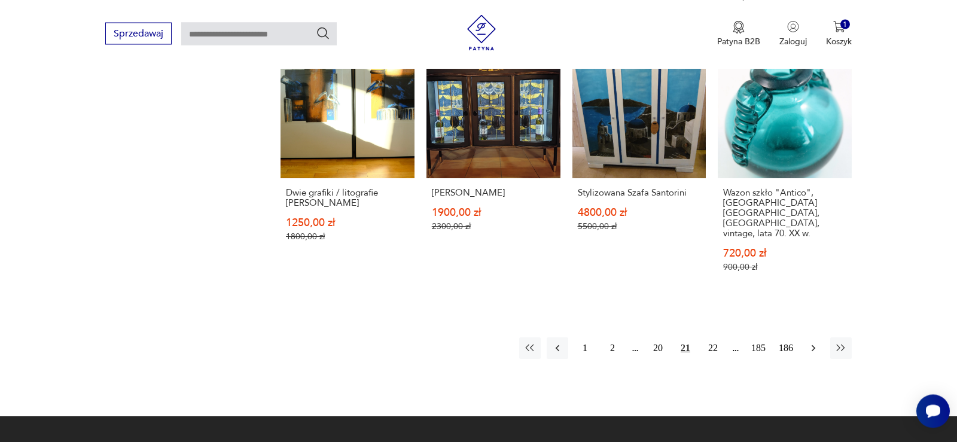
click at [811, 342] on icon "button" at bounding box center [814, 348] width 12 height 12
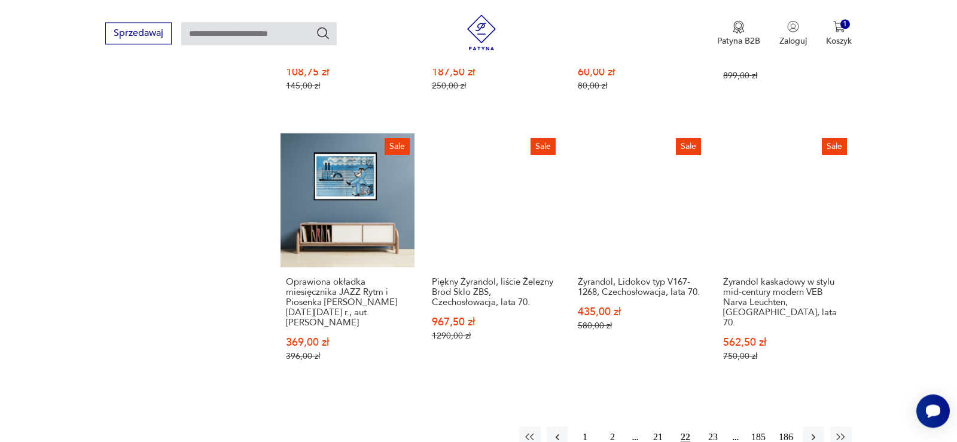
scroll to position [1071, 0]
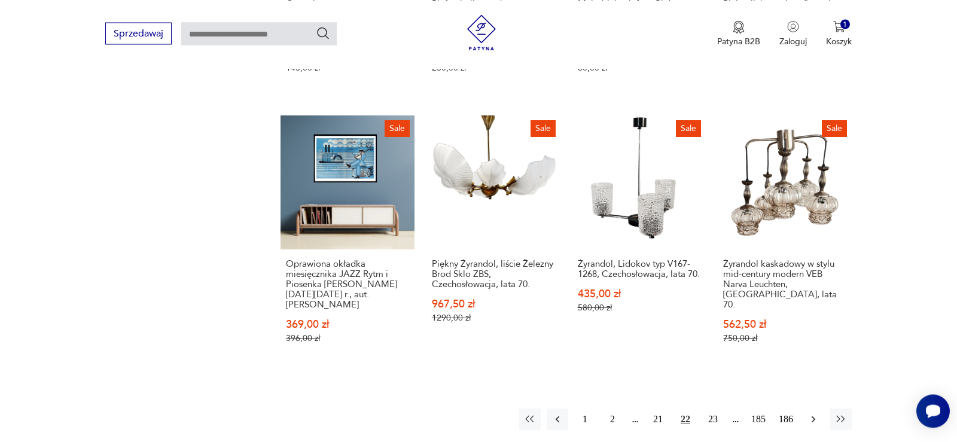
click at [812, 413] on icon "button" at bounding box center [814, 419] width 12 height 12
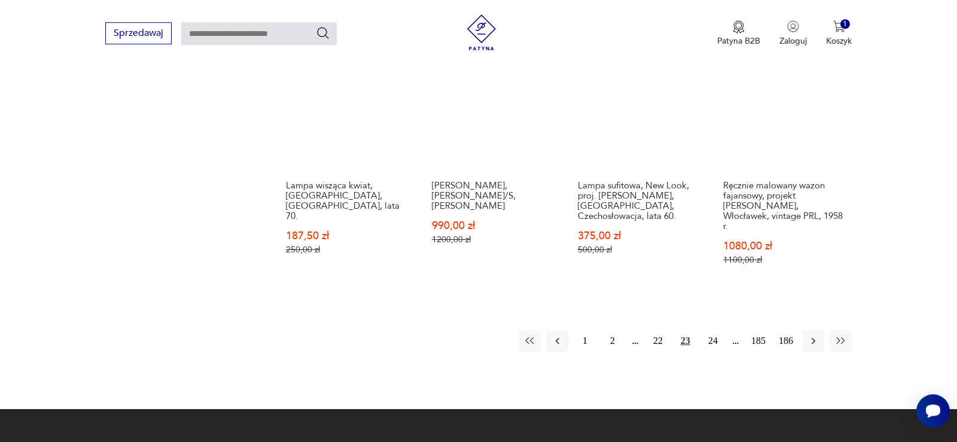
scroll to position [1132, 0]
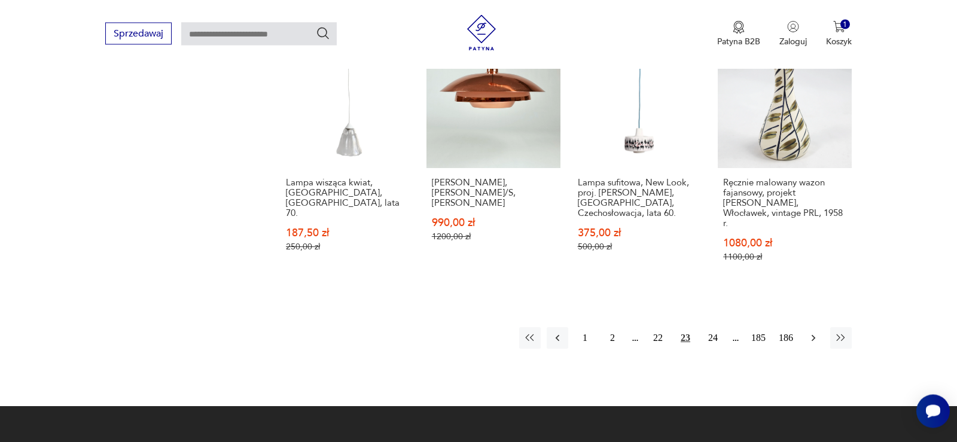
click at [815, 332] on icon "button" at bounding box center [814, 338] width 12 height 12
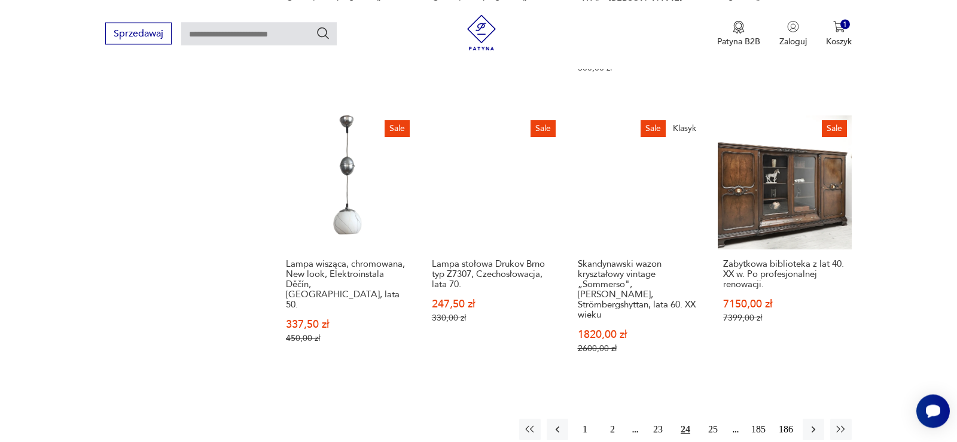
scroll to position [1131, 0]
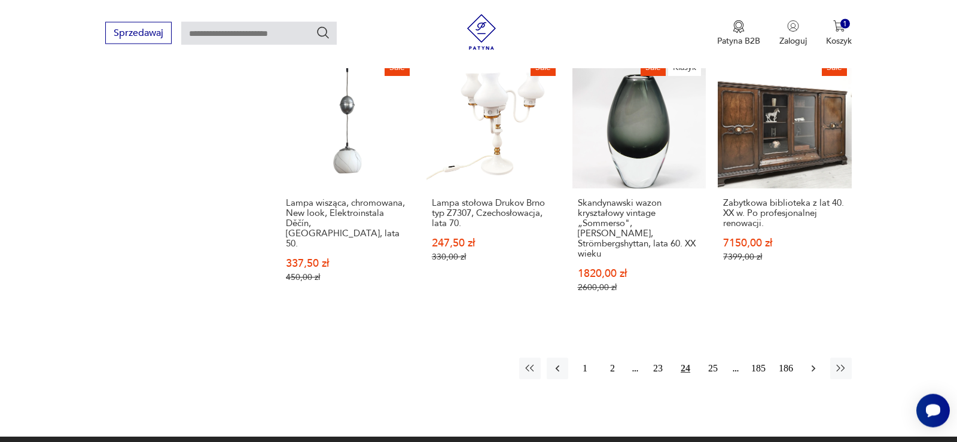
click at [813, 363] on icon "button" at bounding box center [814, 369] width 12 height 12
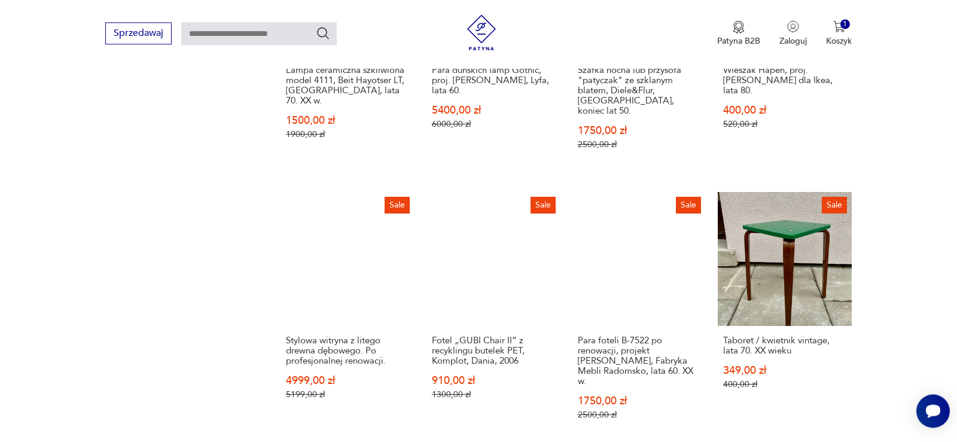
scroll to position [1132, 0]
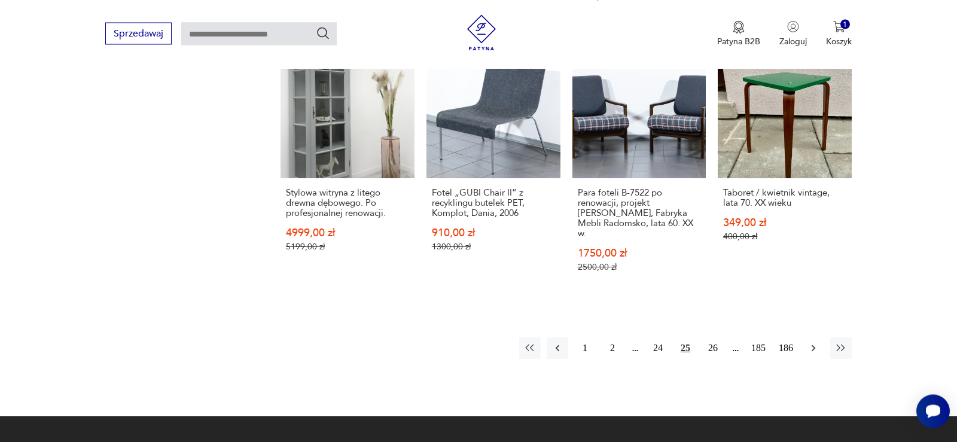
click at [812, 345] on icon "button" at bounding box center [814, 348] width 4 height 7
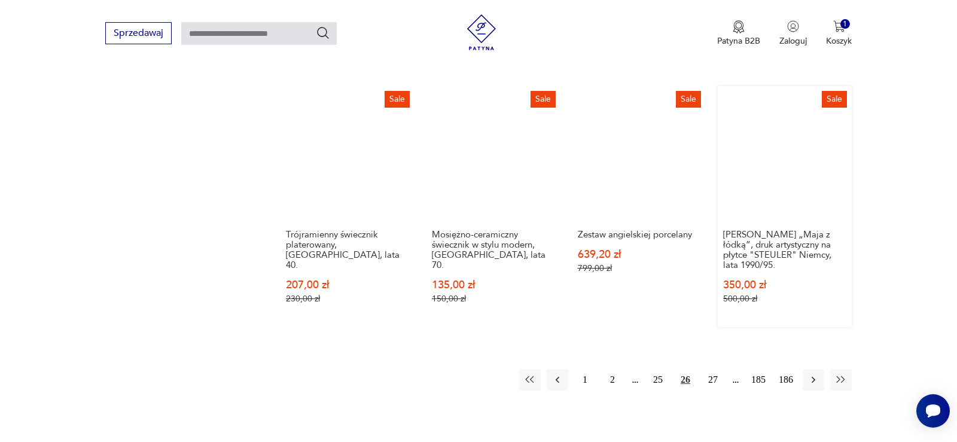
scroll to position [1132, 0]
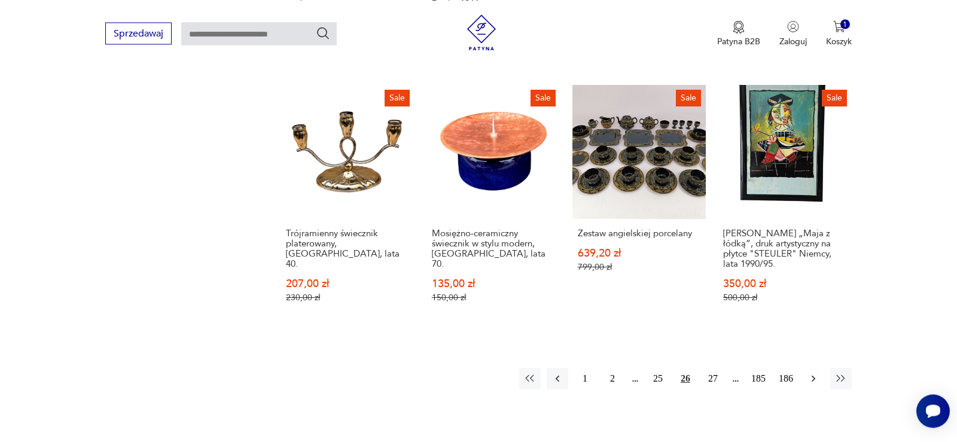
click at [814, 373] on icon "button" at bounding box center [814, 379] width 12 height 12
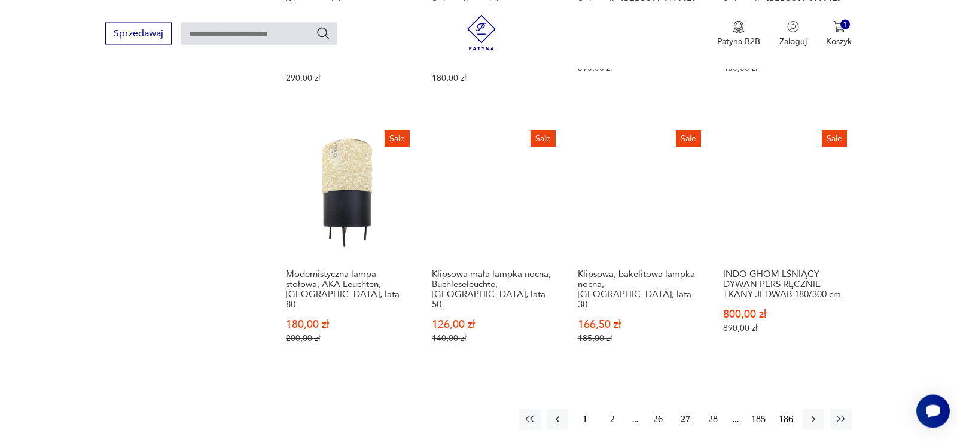
scroll to position [1132, 0]
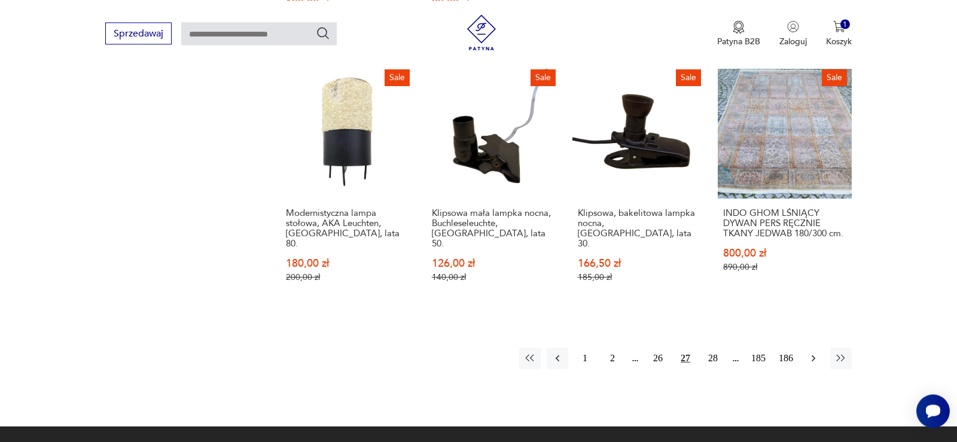
click at [814, 352] on icon "button" at bounding box center [814, 358] width 12 height 12
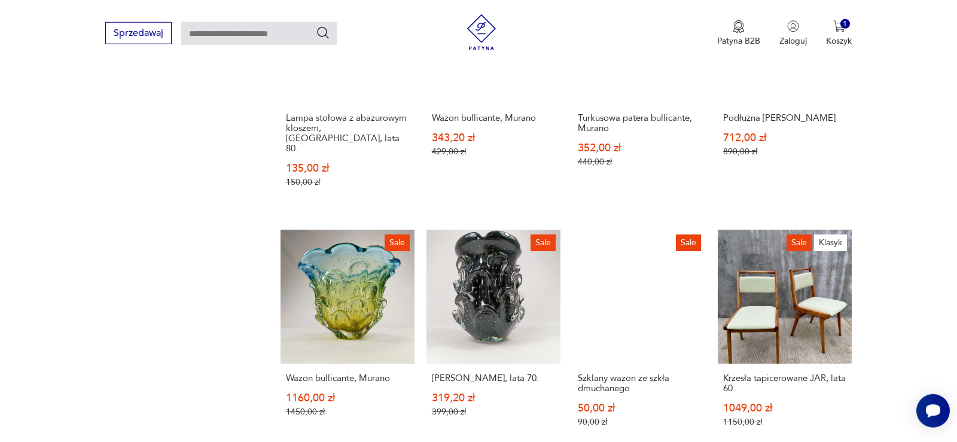
scroll to position [1010, 0]
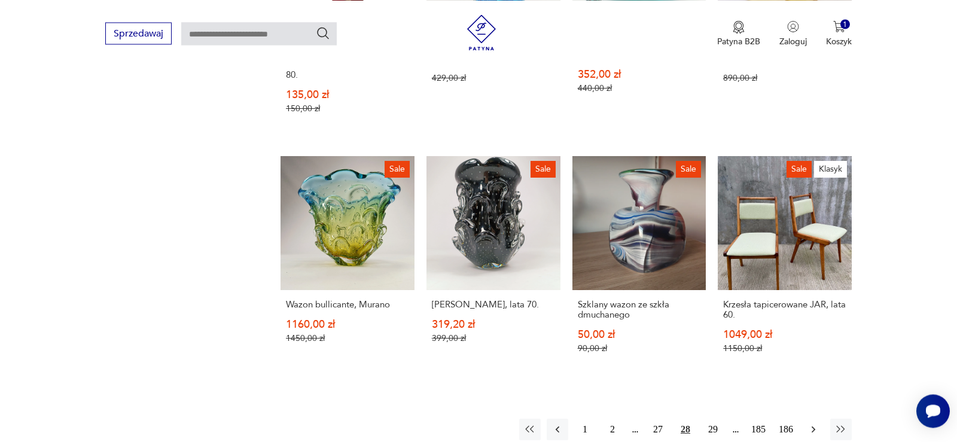
click at [815, 424] on icon "button" at bounding box center [814, 430] width 12 height 12
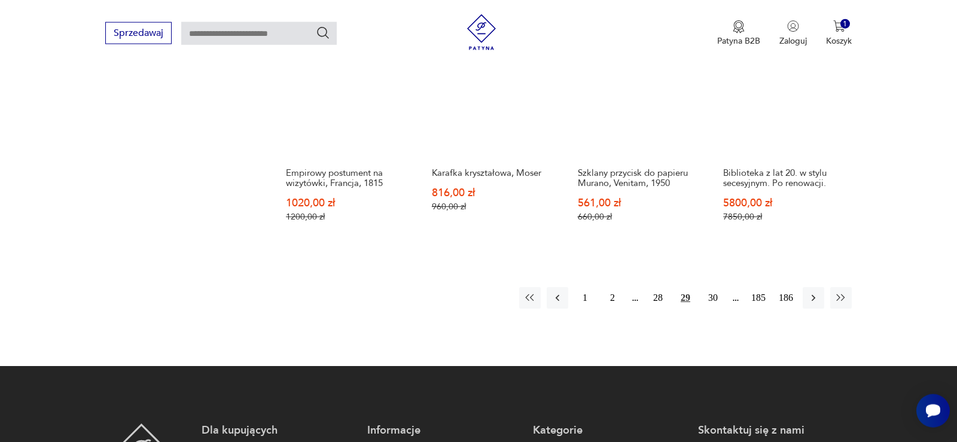
scroll to position [1132, 0]
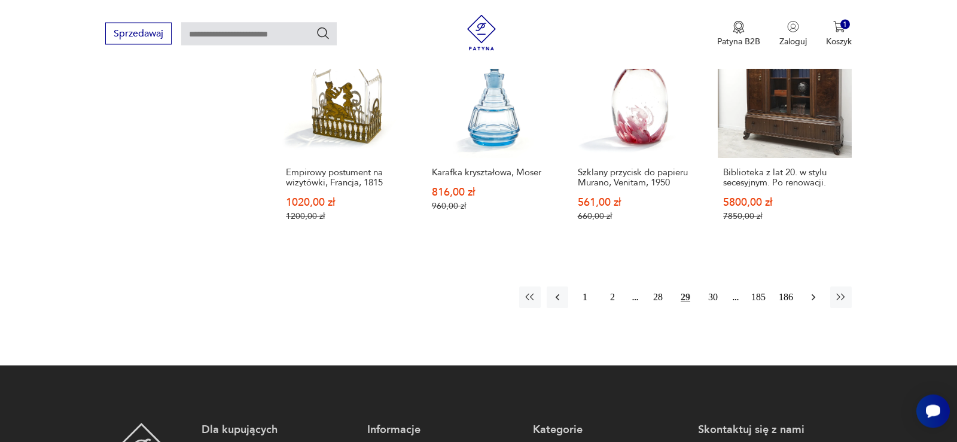
click at [815, 294] on icon "button" at bounding box center [814, 297] width 4 height 7
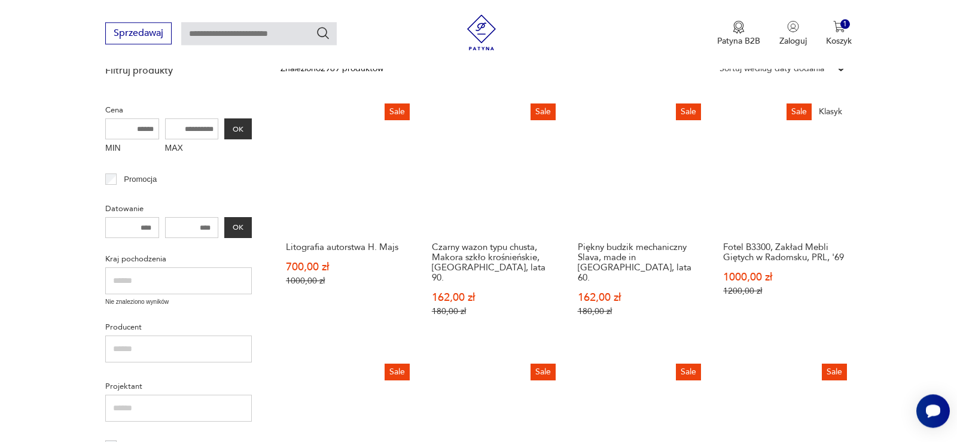
scroll to position [278, 0]
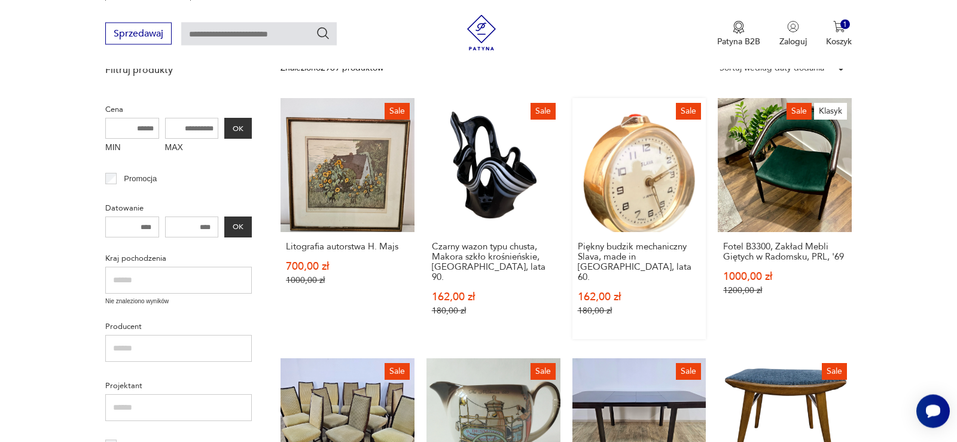
click at [633, 222] on link "Sale Piękny budzik mechaniczny Slava, made in [GEOGRAPHIC_DATA], lata 60. 162,0…" at bounding box center [639, 218] width 134 height 241
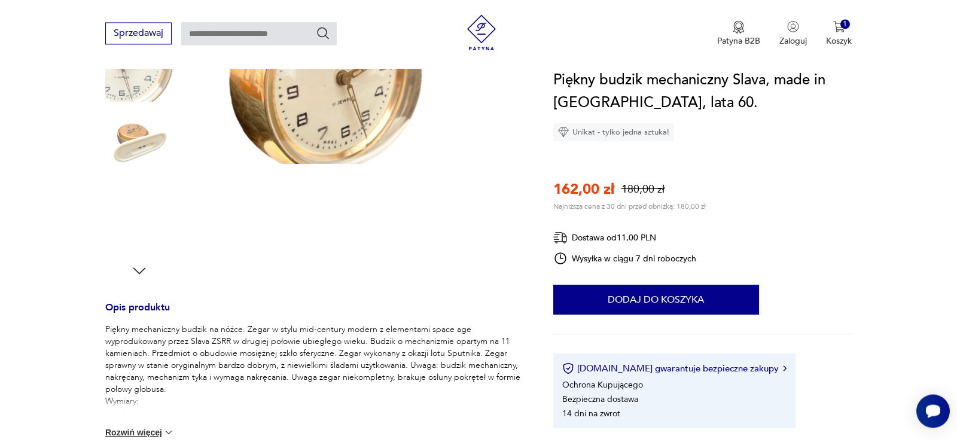
scroll to position [244, 0]
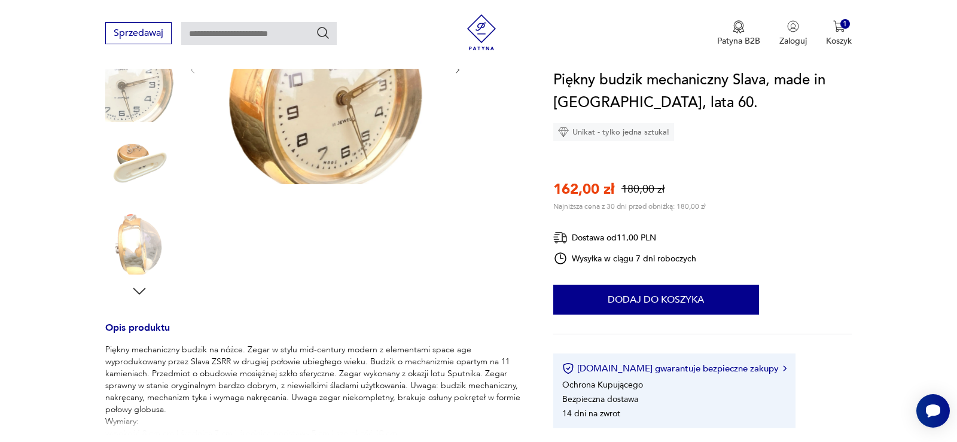
click at [139, 154] on img at bounding box center [139, 164] width 68 height 68
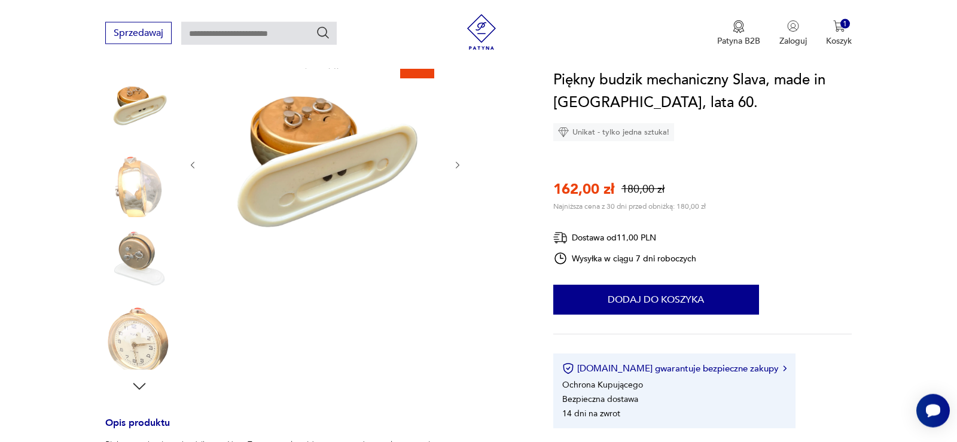
scroll to position [122, 0]
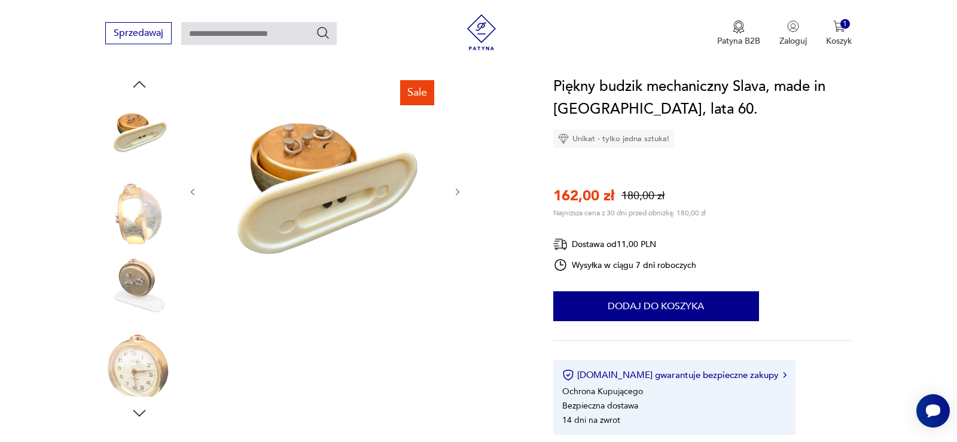
click at [130, 190] on img at bounding box center [139, 210] width 68 height 68
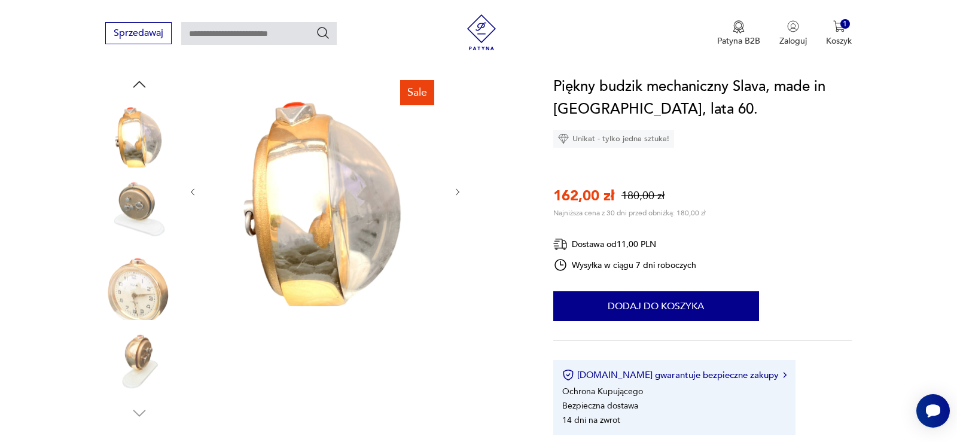
click at [135, 212] on img at bounding box center [139, 210] width 68 height 68
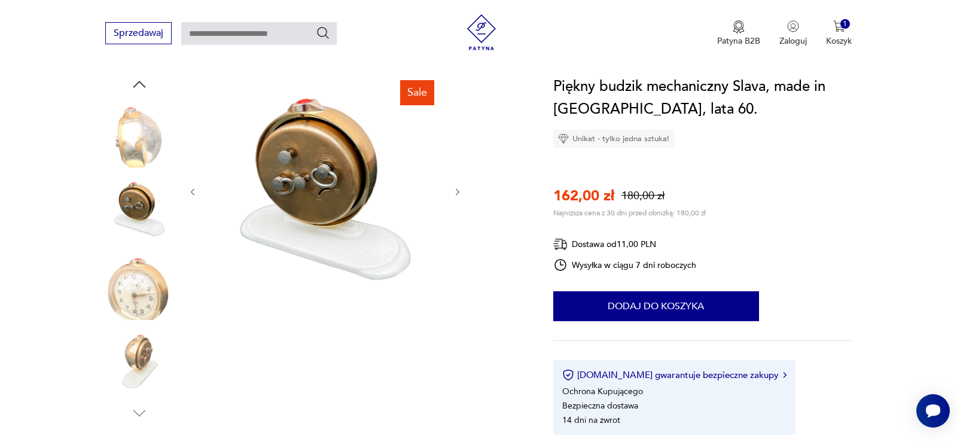
click at [147, 284] on img at bounding box center [139, 286] width 68 height 68
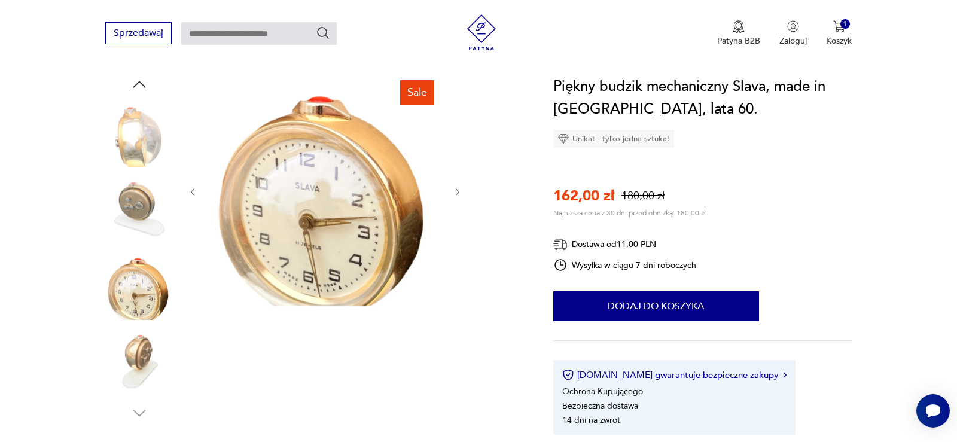
click at [144, 350] on img at bounding box center [139, 362] width 68 height 68
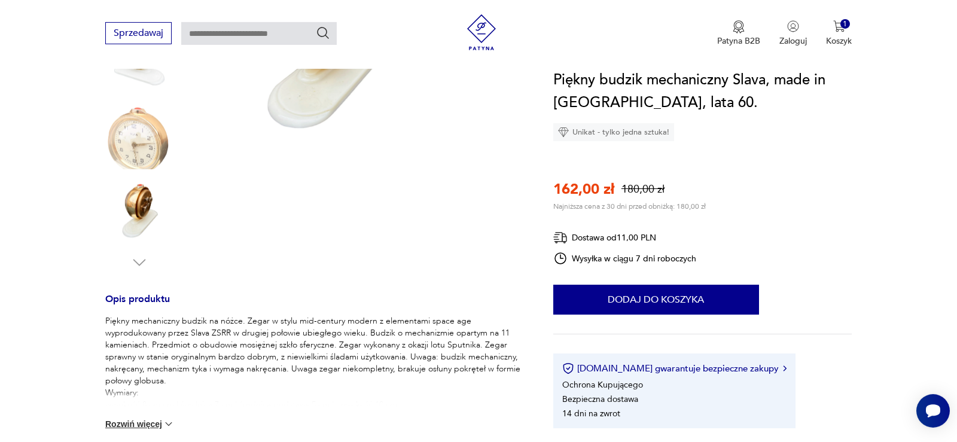
scroll to position [305, 0]
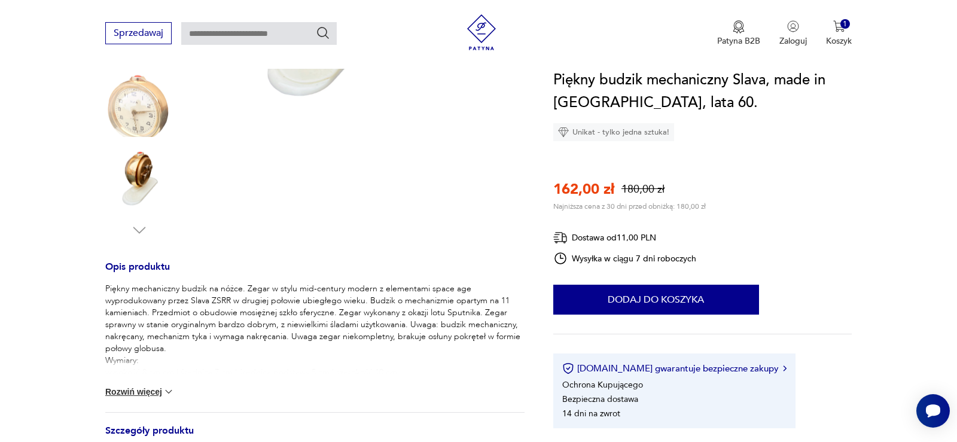
click at [170, 393] on img at bounding box center [169, 392] width 12 height 12
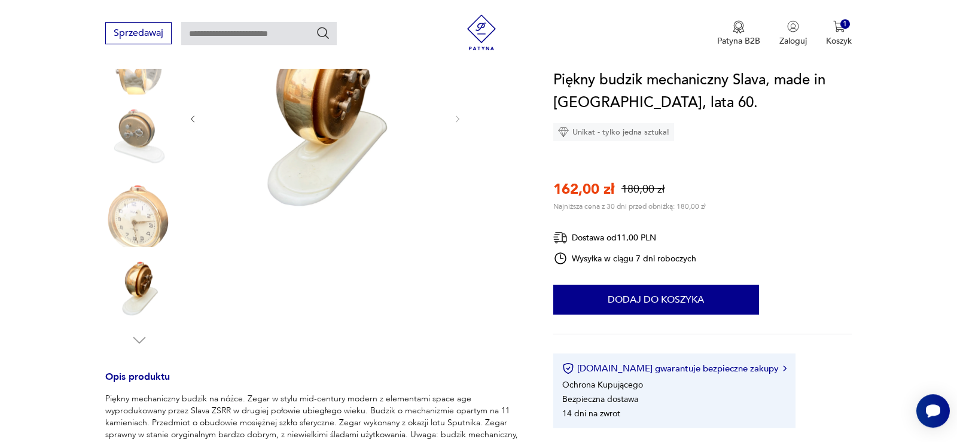
scroll to position [183, 0]
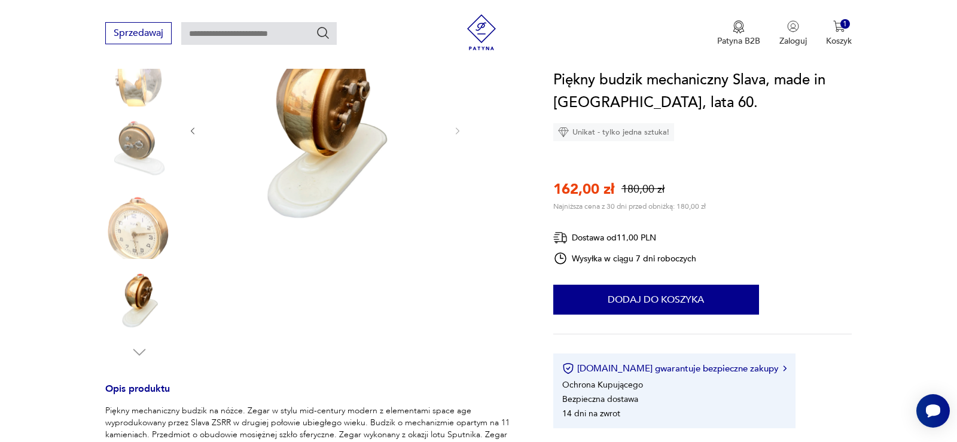
click at [350, 124] on img at bounding box center [325, 129] width 231 height 231
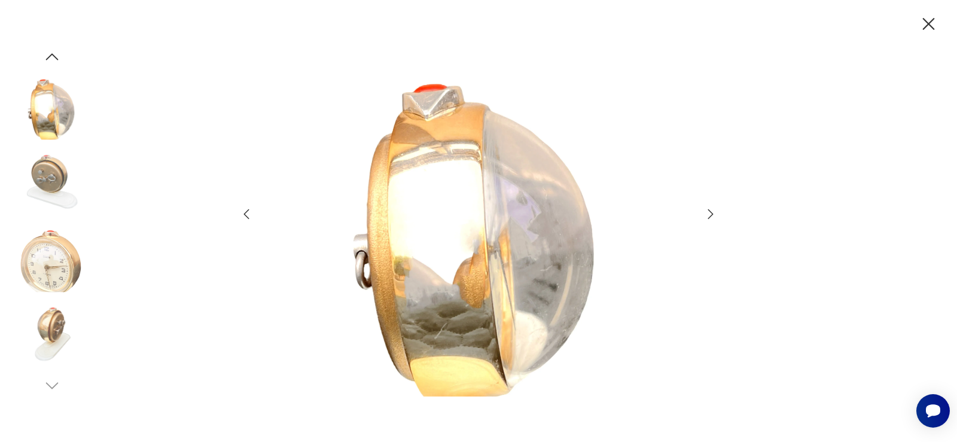
click at [44, 173] on img at bounding box center [52, 182] width 68 height 68
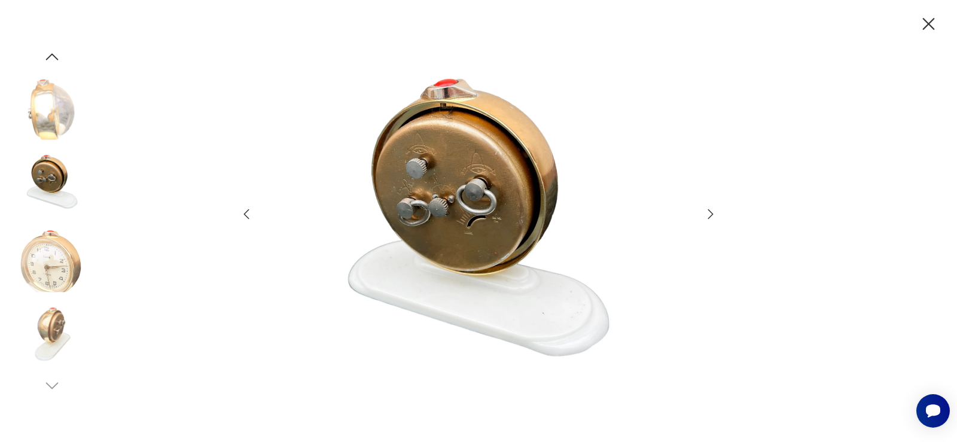
click at [35, 257] on img at bounding box center [52, 258] width 68 height 68
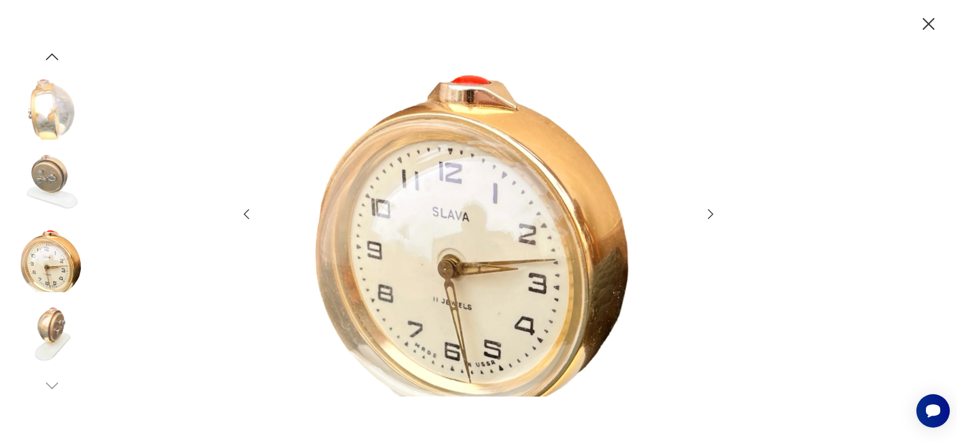
click at [49, 133] on img at bounding box center [52, 106] width 68 height 68
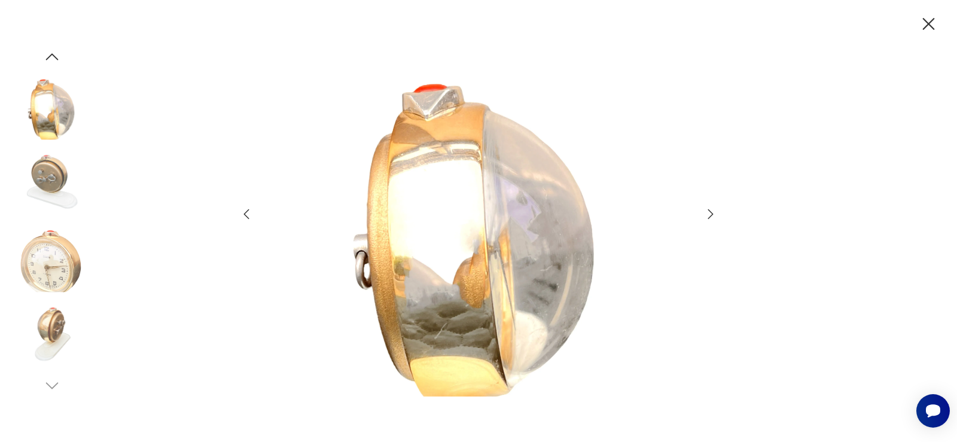
click at [927, 27] on icon "button" at bounding box center [928, 24] width 21 height 21
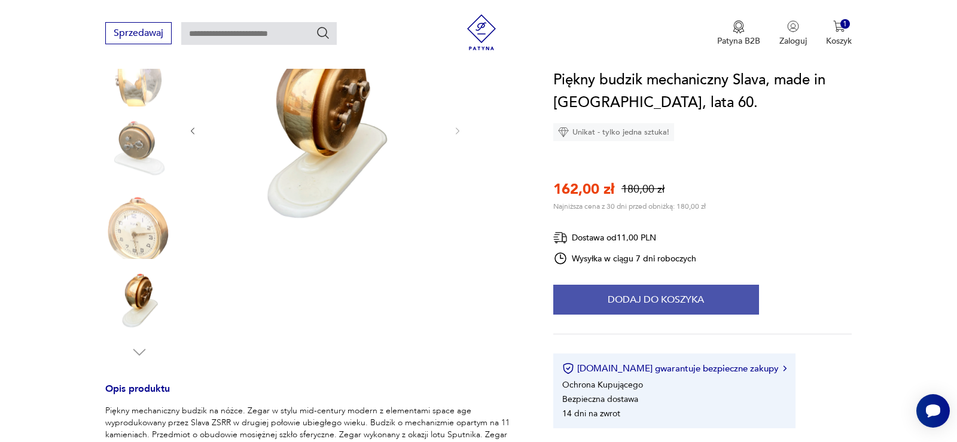
click at [636, 301] on button "Dodaj do koszyka" at bounding box center [656, 300] width 206 height 30
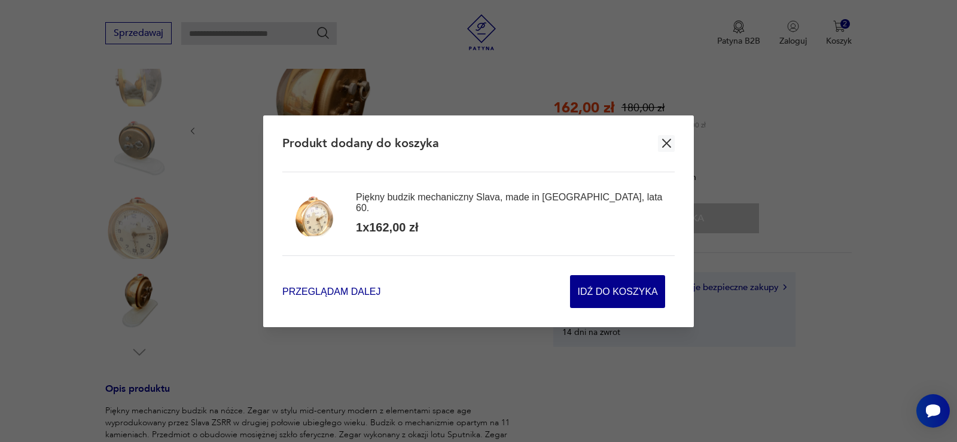
click at [328, 291] on span "Przeglądam dalej" at bounding box center [331, 292] width 98 height 14
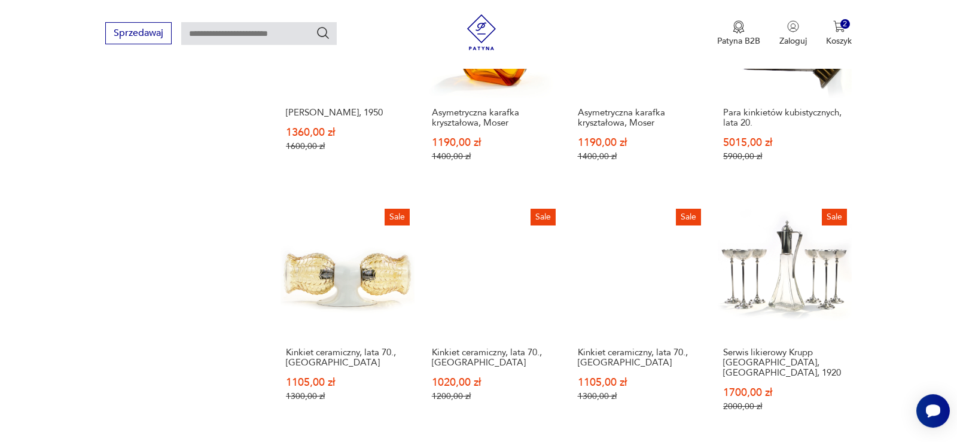
scroll to position [1043, 0]
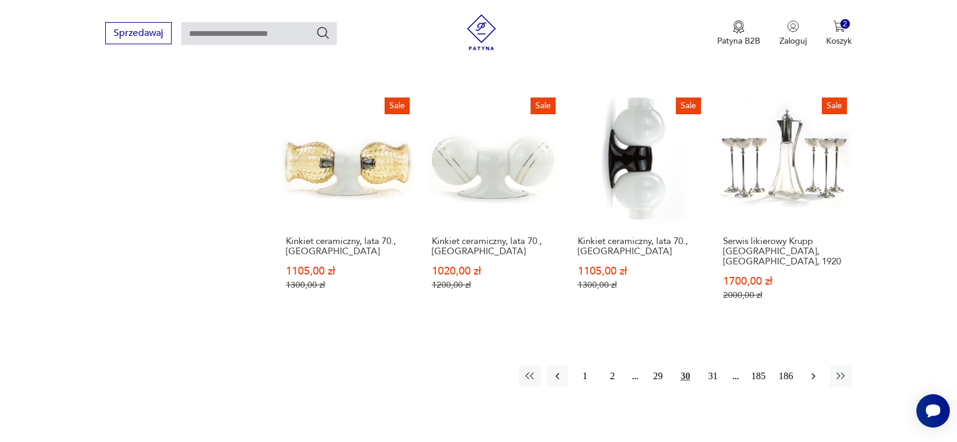
click at [813, 370] on icon "button" at bounding box center [814, 376] width 12 height 12
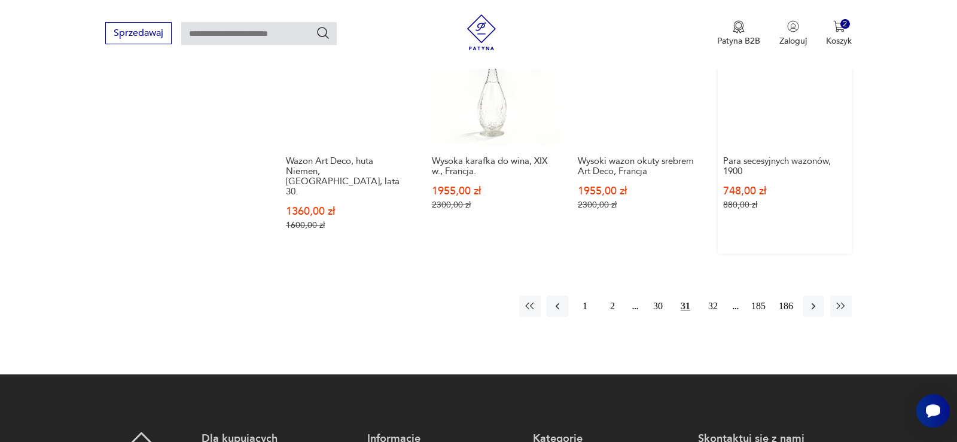
scroll to position [1131, 0]
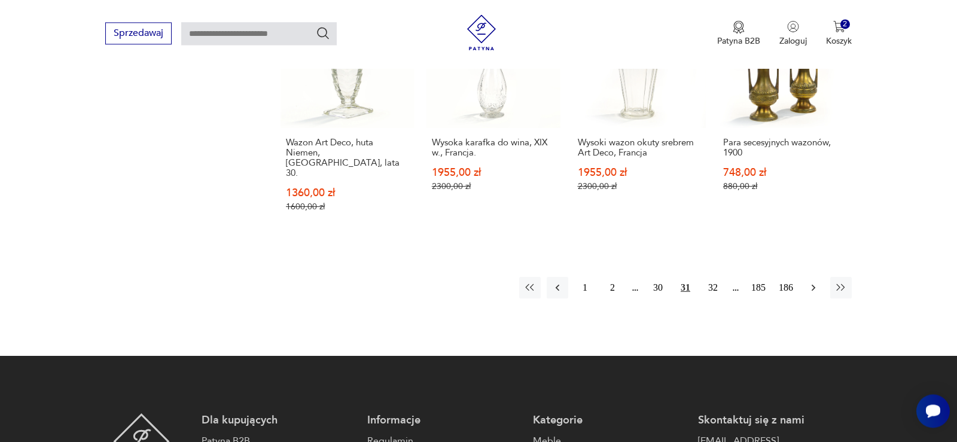
click at [815, 282] on icon "button" at bounding box center [814, 288] width 12 height 12
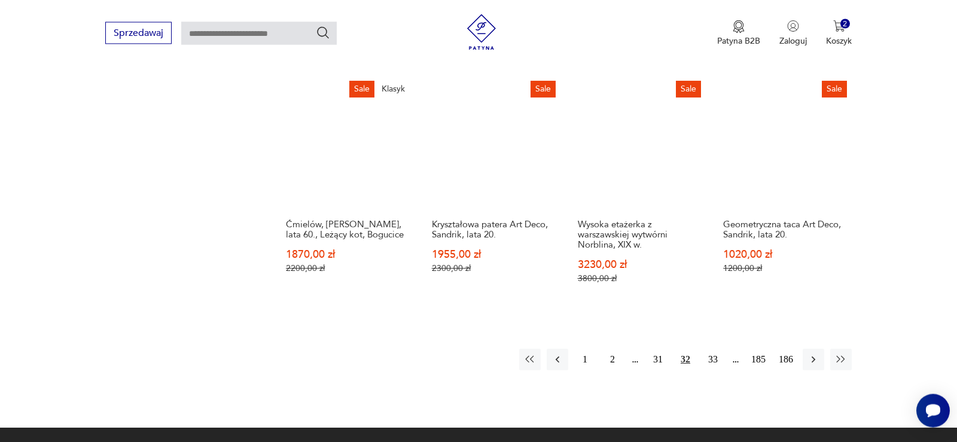
scroll to position [1070, 0]
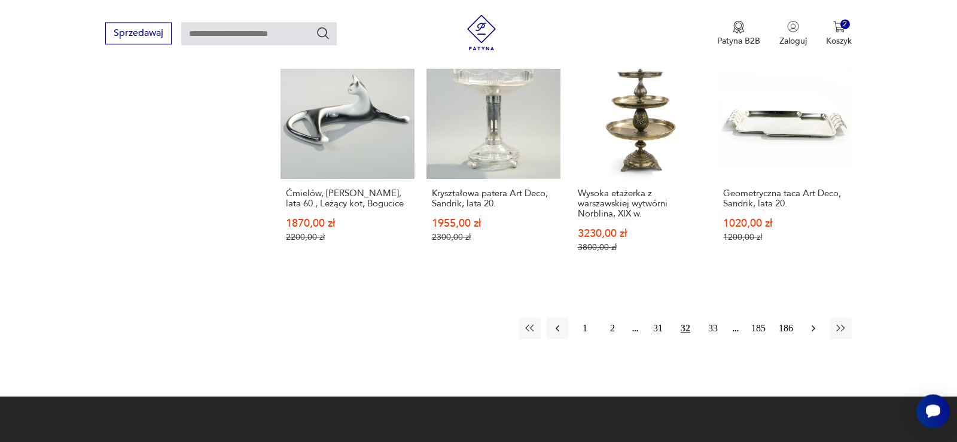
click at [816, 322] on icon "button" at bounding box center [814, 328] width 12 height 12
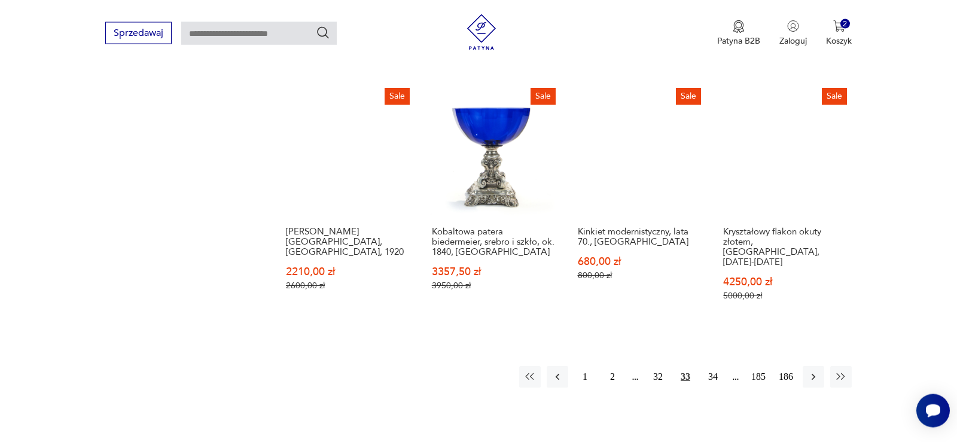
scroll to position [1070, 0]
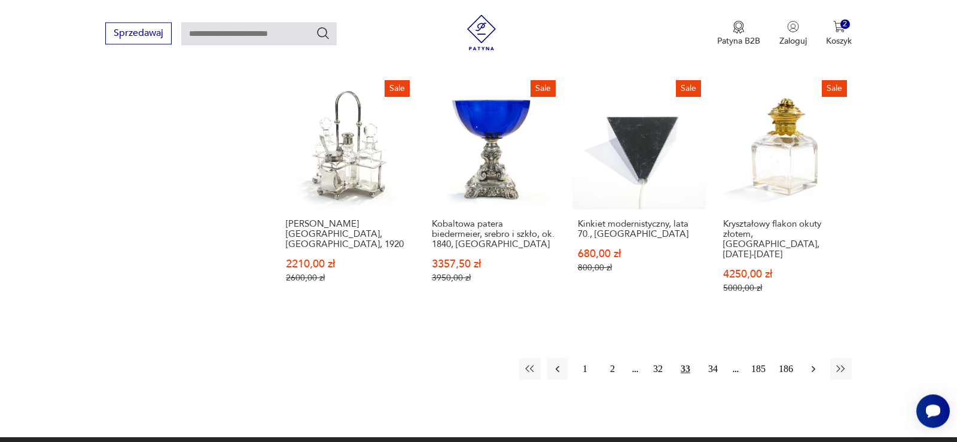
click at [814, 363] on icon "button" at bounding box center [814, 369] width 12 height 12
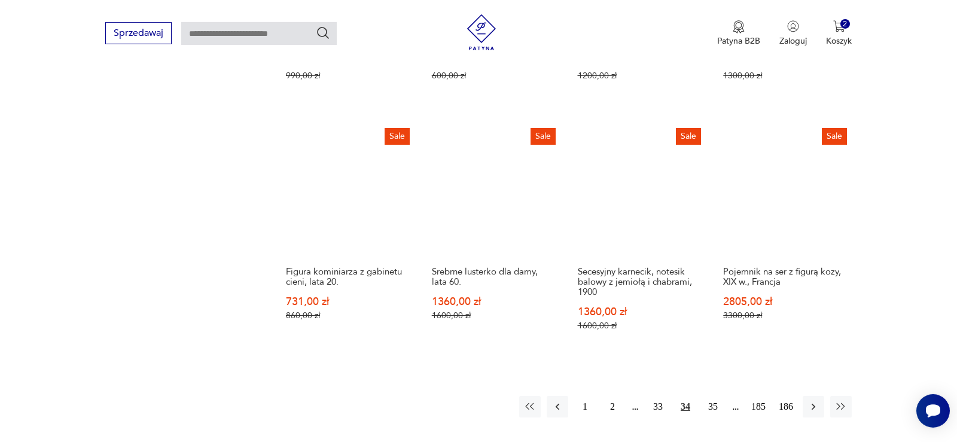
scroll to position [1070, 0]
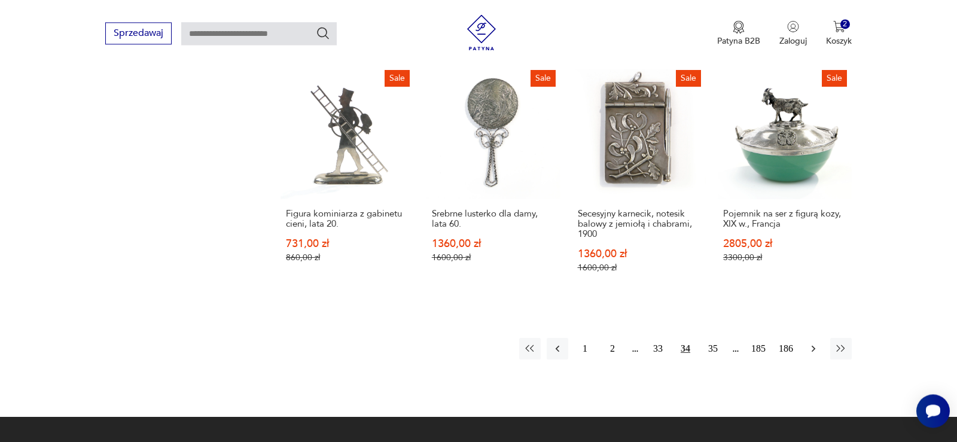
click at [814, 346] on icon "button" at bounding box center [814, 349] width 4 height 7
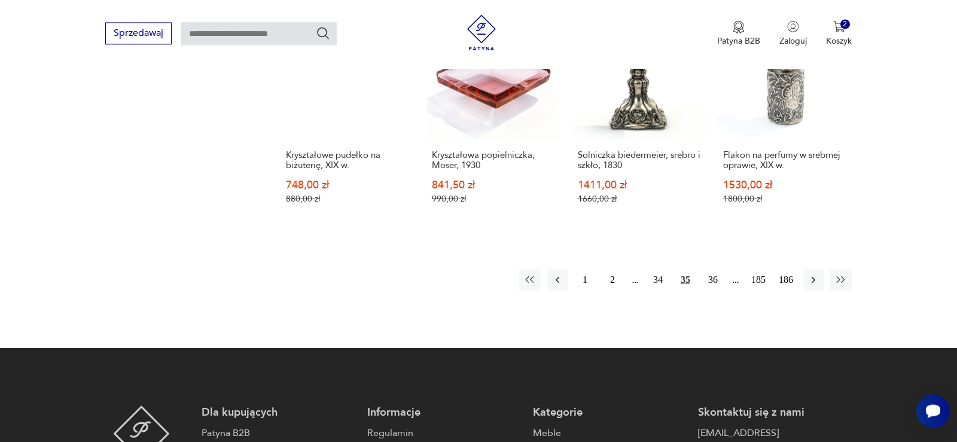
scroll to position [1131, 0]
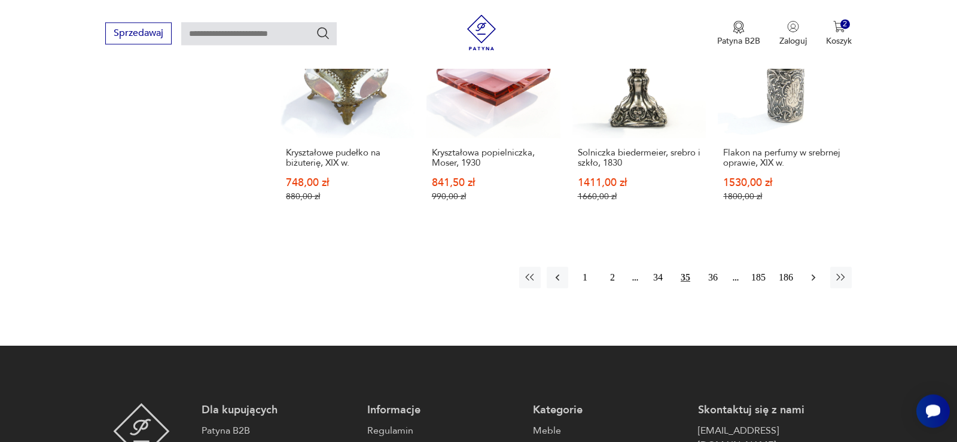
click at [814, 272] on icon "button" at bounding box center [814, 278] width 12 height 12
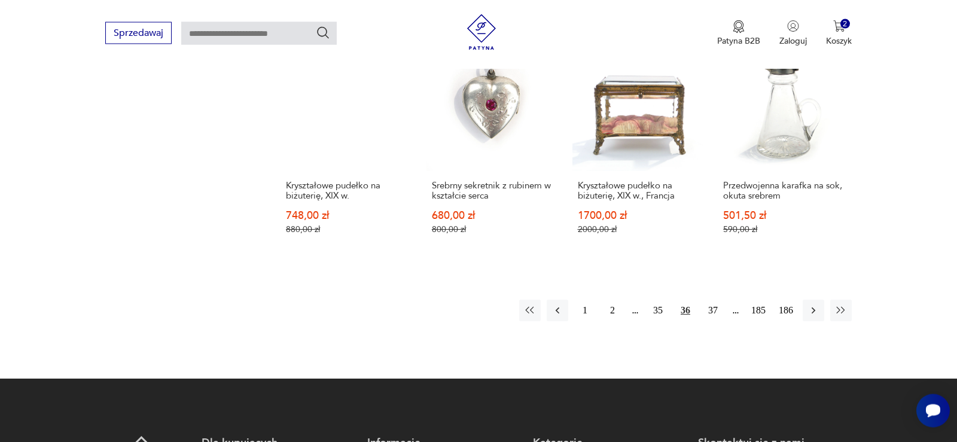
scroll to position [1070, 0]
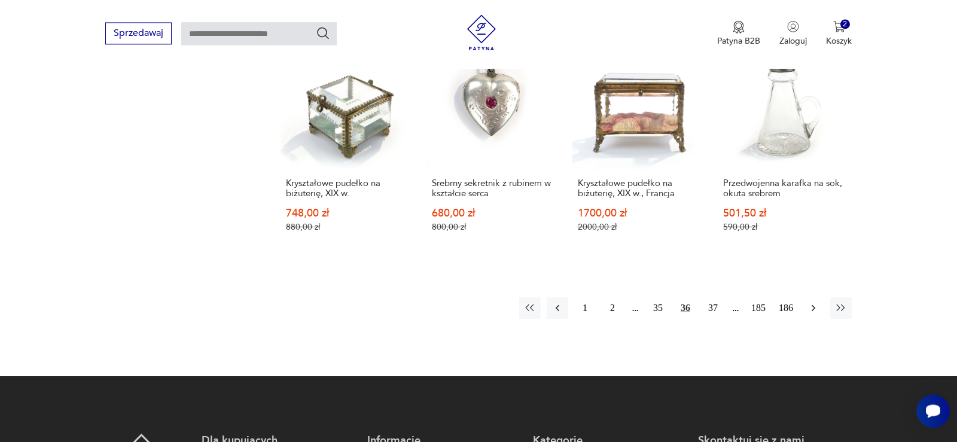
click at [817, 307] on icon "button" at bounding box center [814, 308] width 12 height 12
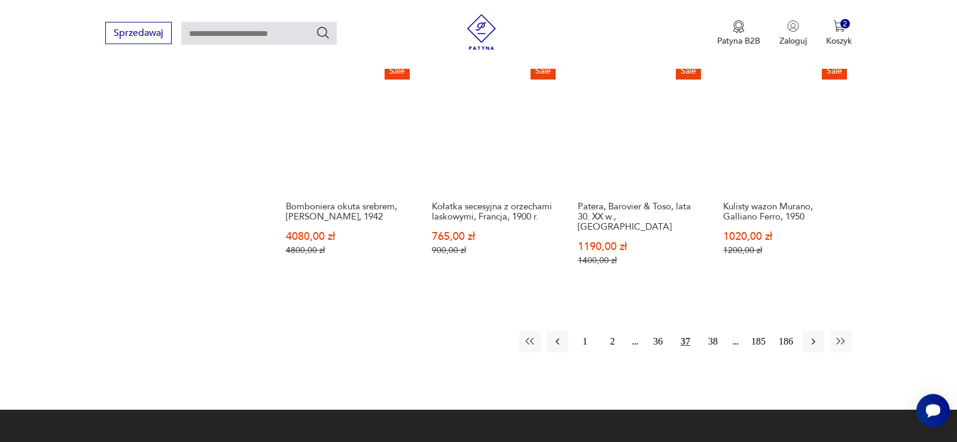
scroll to position [1070, 0]
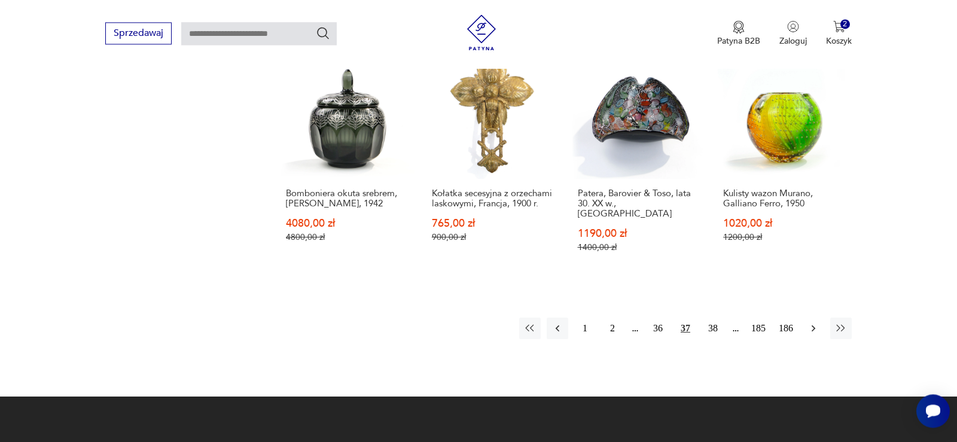
click at [814, 325] on icon "button" at bounding box center [814, 328] width 4 height 7
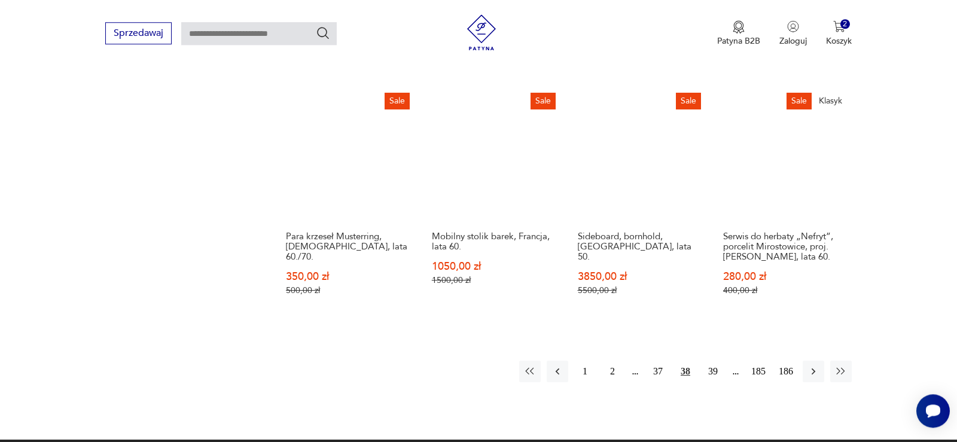
scroll to position [1070, 0]
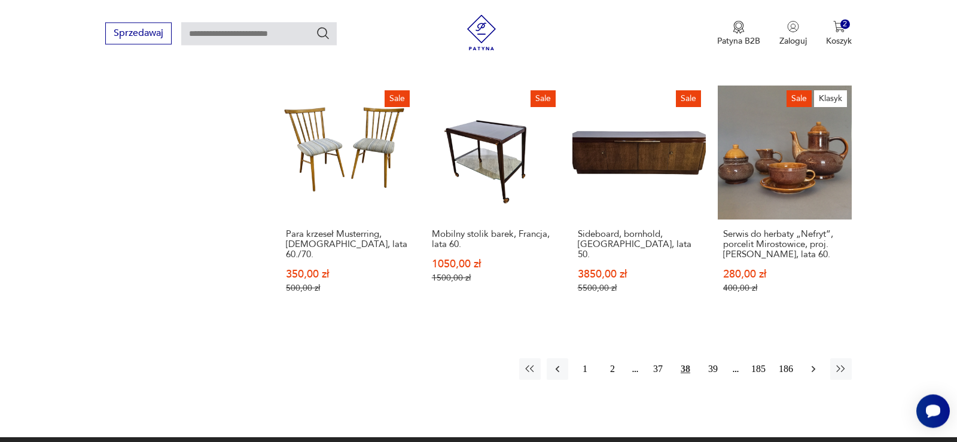
click at [816, 363] on icon "button" at bounding box center [814, 369] width 12 height 12
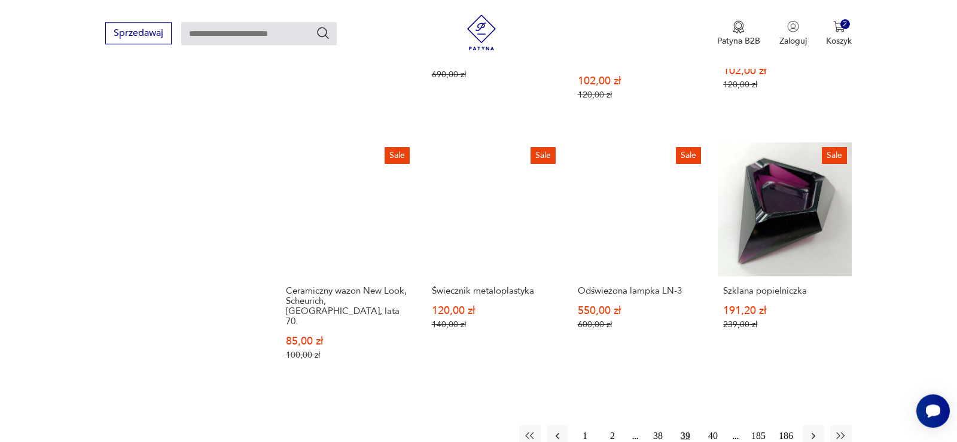
scroll to position [1070, 0]
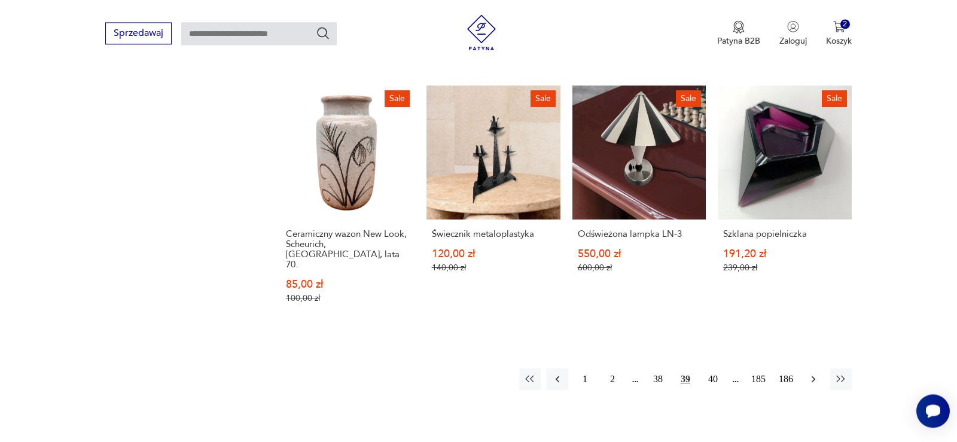
click at [814, 373] on icon "button" at bounding box center [814, 379] width 12 height 12
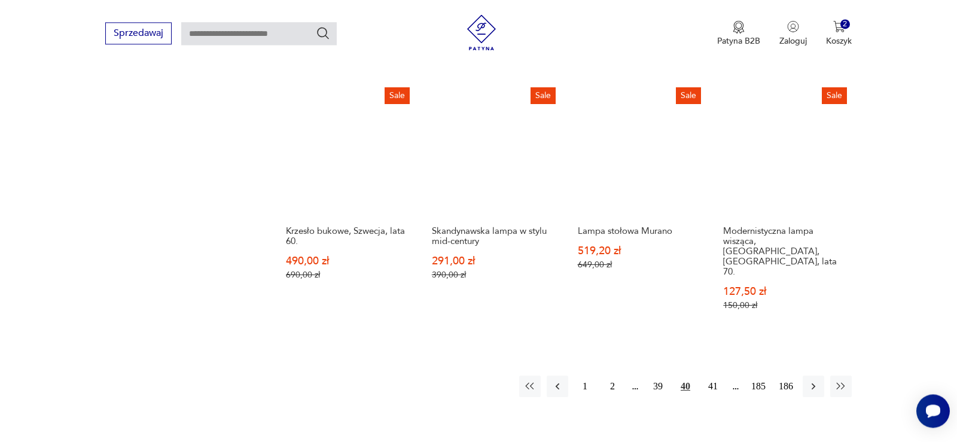
scroll to position [1070, 0]
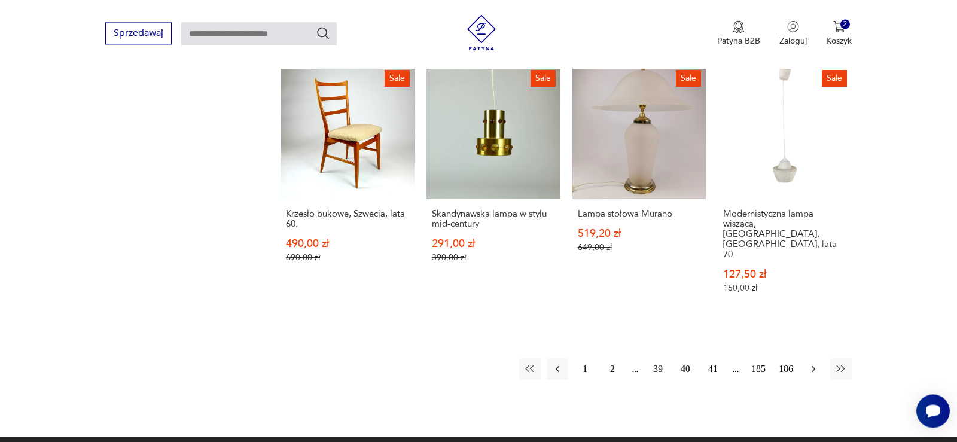
click at [814, 363] on icon "button" at bounding box center [814, 369] width 12 height 12
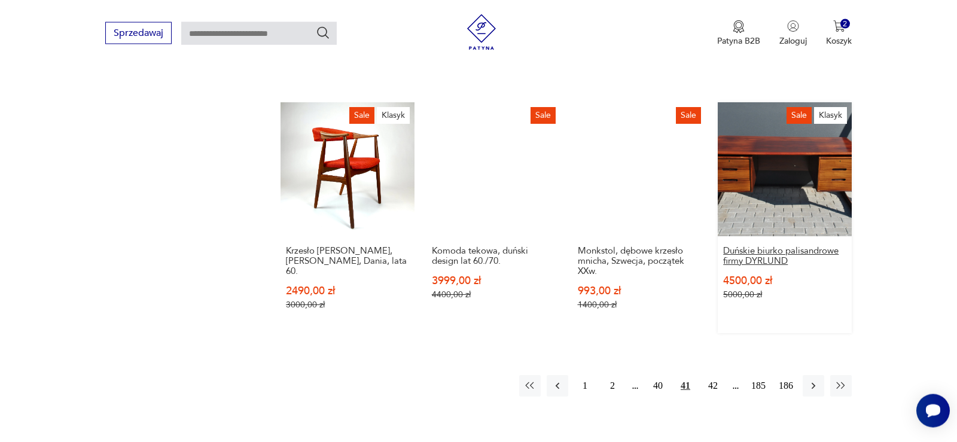
scroll to position [1070, 0]
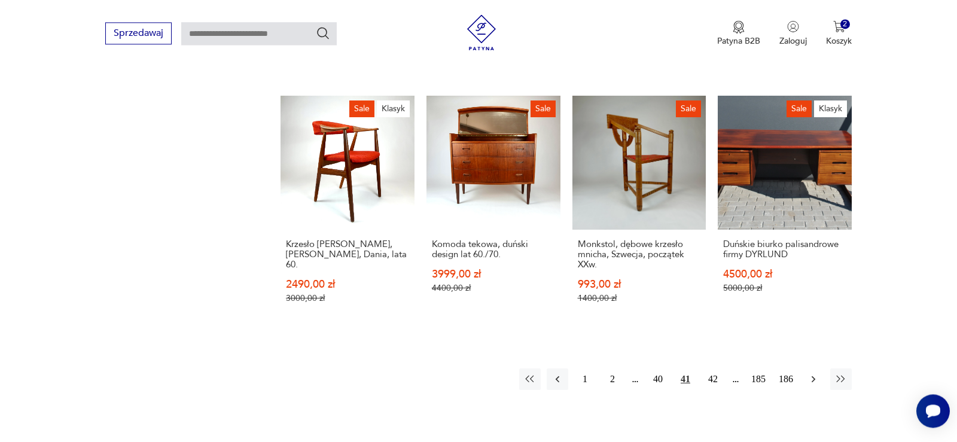
click at [815, 373] on icon "button" at bounding box center [814, 379] width 12 height 12
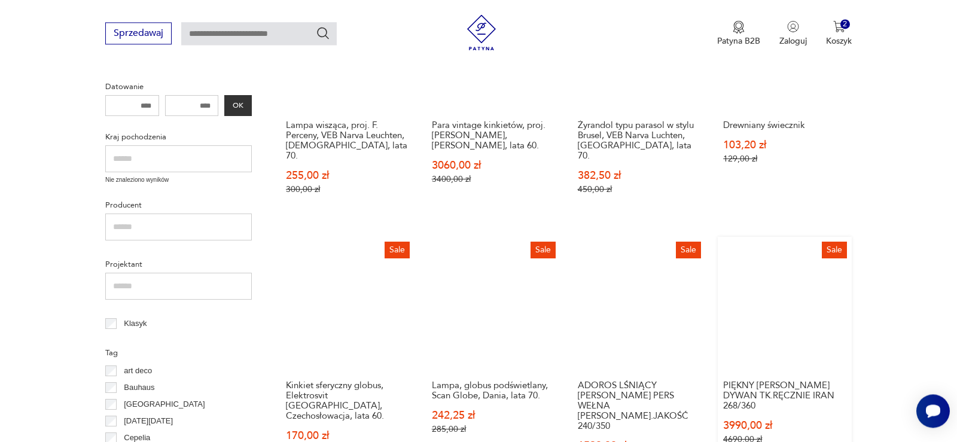
scroll to position [521, 0]
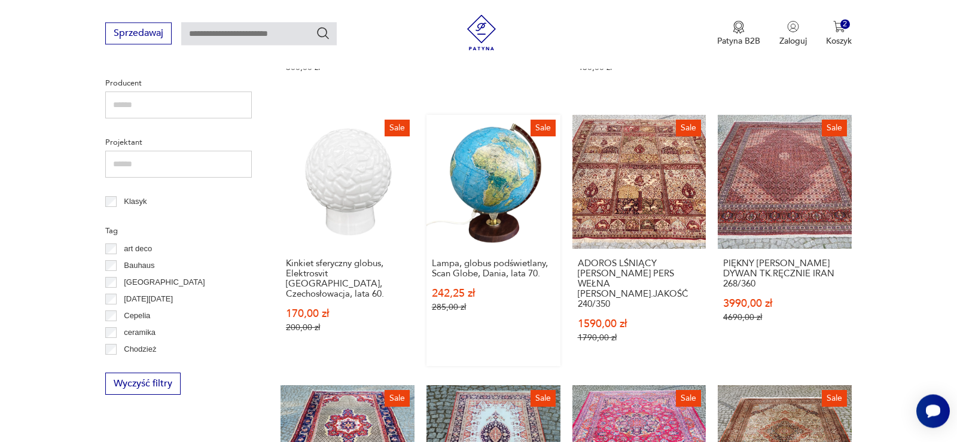
click at [489, 210] on link "Sale Lampa, globus podświetlany, Scan Globe, Dania, lata 70. 242,25 zł 285,00 zł" at bounding box center [494, 240] width 134 height 251
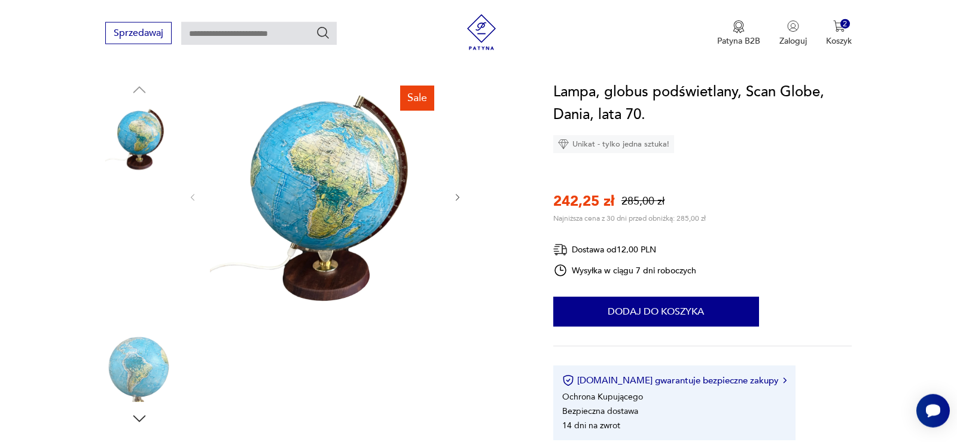
scroll to position [122, 0]
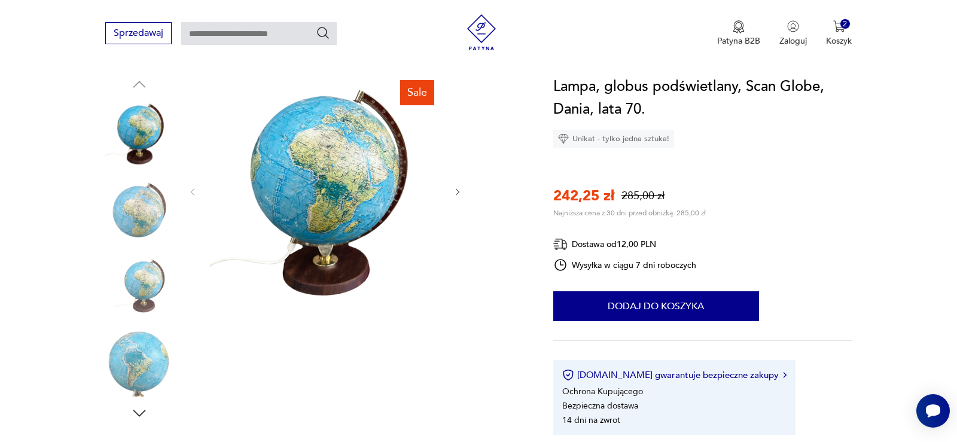
click at [159, 278] on img at bounding box center [139, 286] width 68 height 68
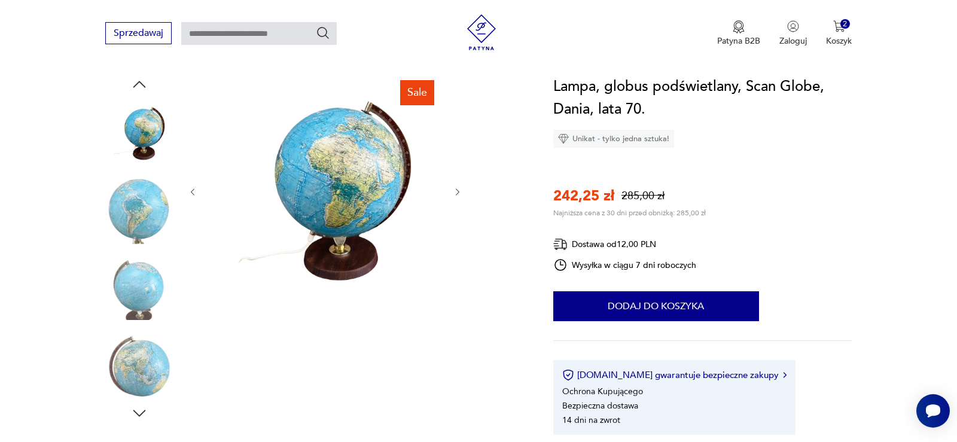
click at [145, 363] on img at bounding box center [139, 362] width 68 height 68
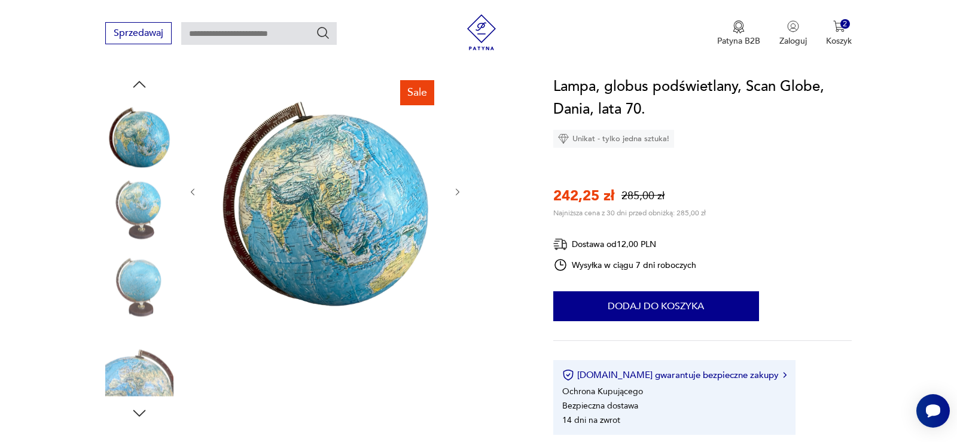
click at [147, 212] on img at bounding box center [139, 210] width 68 height 68
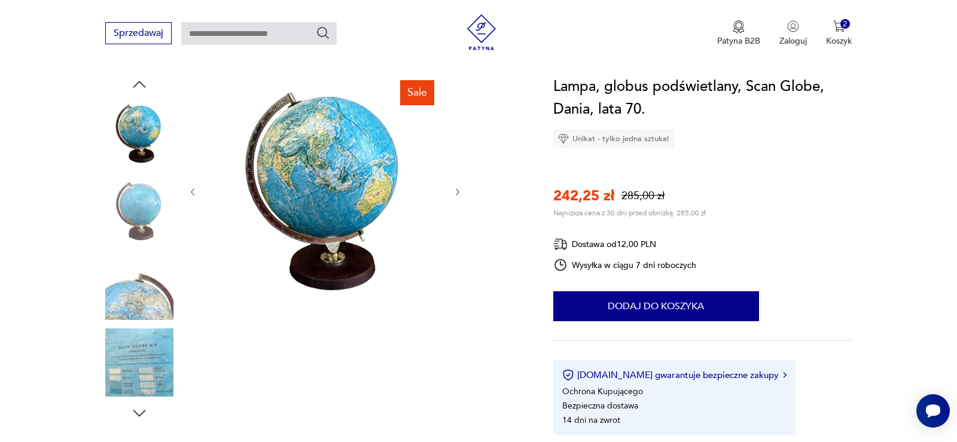
click at [141, 128] on img at bounding box center [139, 133] width 68 height 68
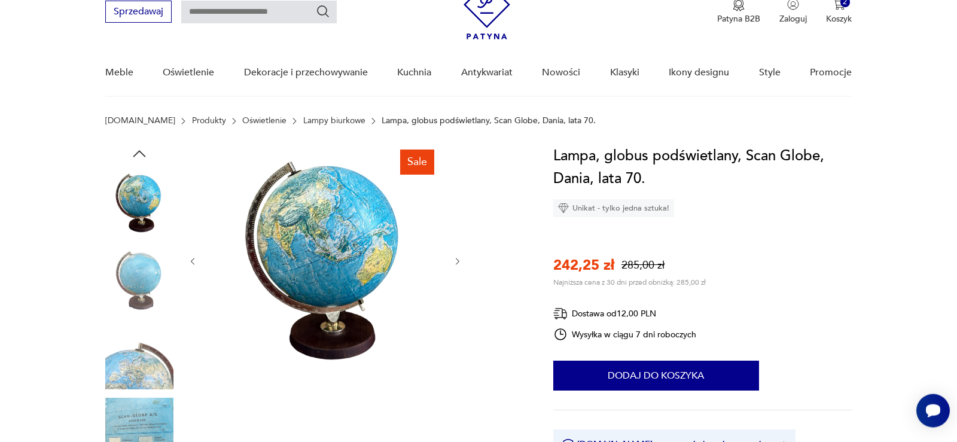
scroll to position [0, 0]
